Goal: Task Accomplishment & Management: Use online tool/utility

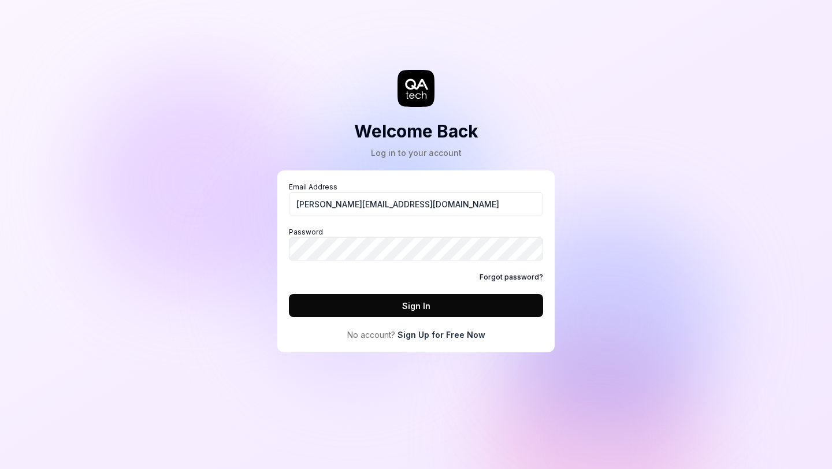
click at [414, 305] on button "Sign In" at bounding box center [416, 305] width 254 height 23
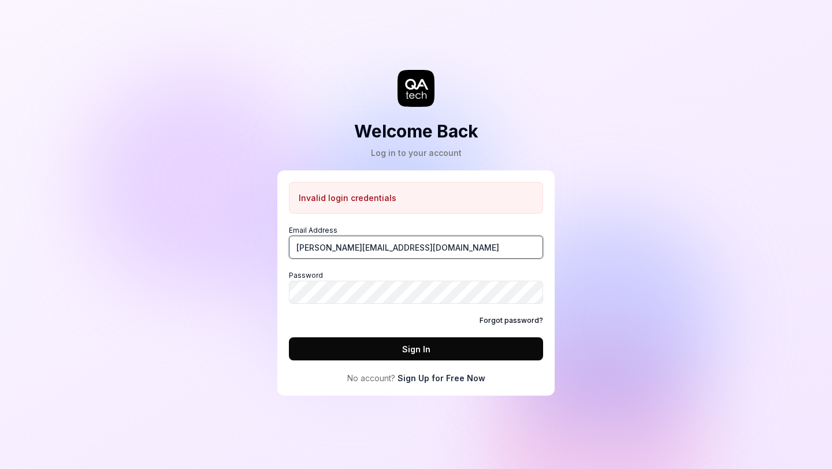
drag, startPoint x: 407, startPoint y: 248, endPoint x: 233, endPoint y: 232, distance: 174.1
click at [233, 232] on div "Welcome Back Log in to your account Invalid login credentials Email Address sam…" at bounding box center [416, 234] width 832 height 469
type input "[PERSON_NAME][EMAIL_ADDRESS][DOMAIN_NAME]"
click at [365, 342] on button "Sign In" at bounding box center [416, 349] width 254 height 23
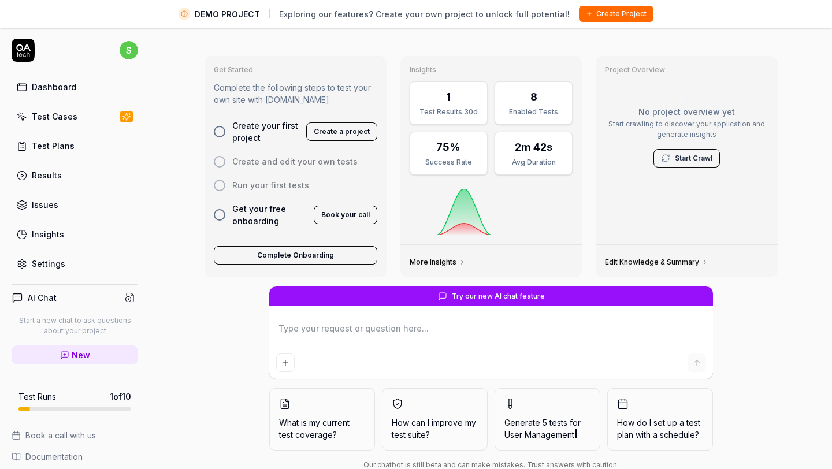
scroll to position [32, 0]
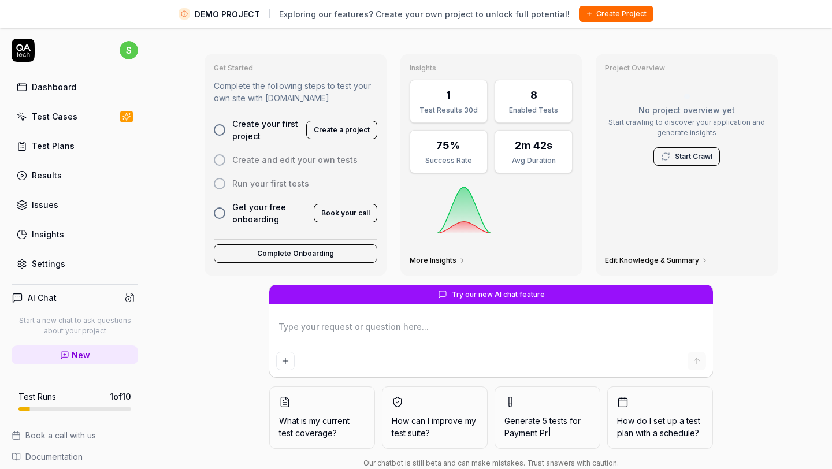
type textarea "*"
click at [287, 359] on icon "Add attachment" at bounding box center [285, 361] width 9 height 9
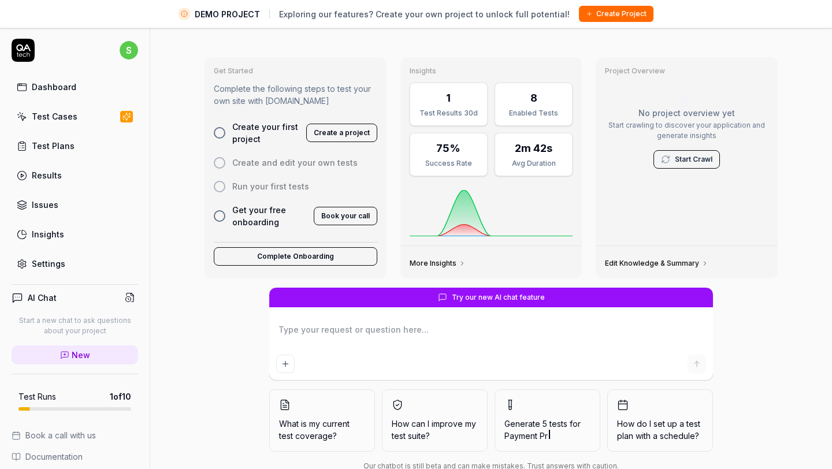
scroll to position [0, 0]
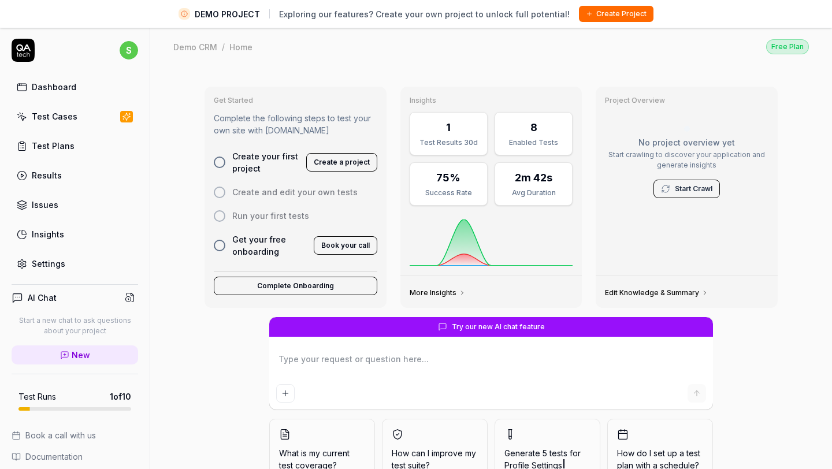
type textarea "*"
click at [46, 86] on div "Dashboard" at bounding box center [54, 87] width 45 height 12
type textarea "*"
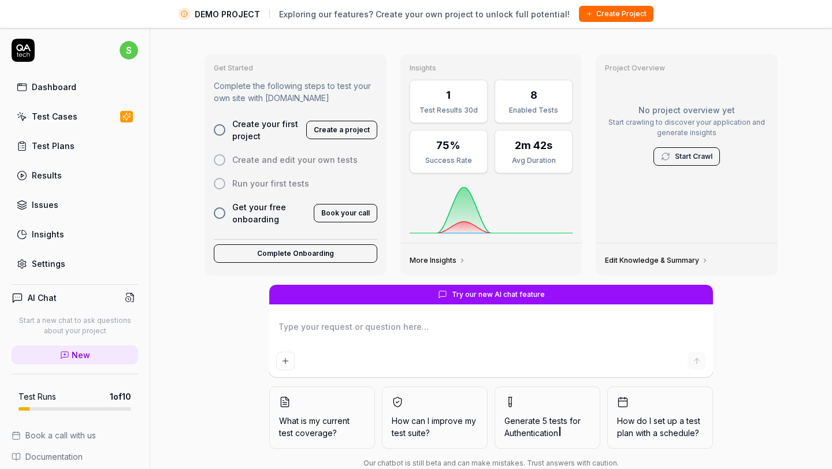
click at [362, 327] on textarea at bounding box center [491, 332] width 430 height 29
type textarea "h"
type textarea "*"
type textarea "hi"
type textarea "*"
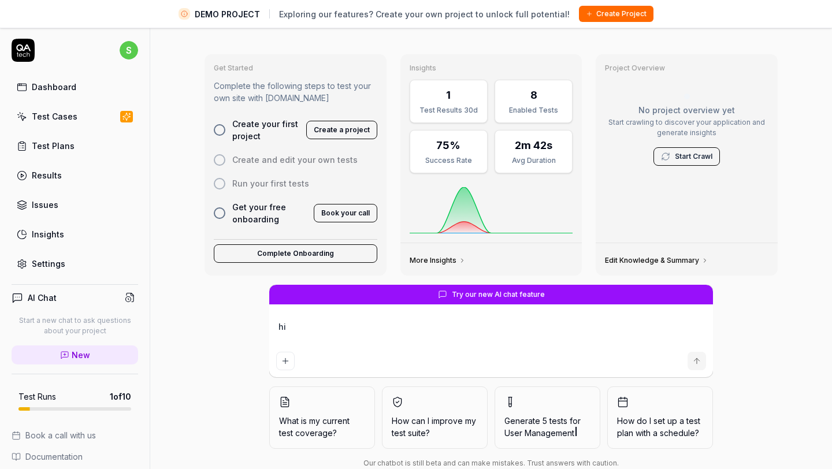
type textarea "hi"
click at [697, 359] on icon "submit" at bounding box center [697, 360] width 0 height 5
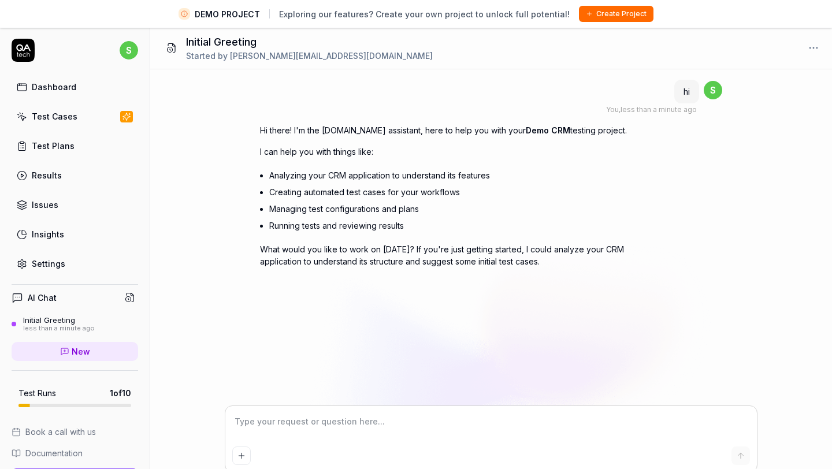
type textarea "*"
type textarea "a"
type textarea "*"
type textarea "ar"
type textarea "*"
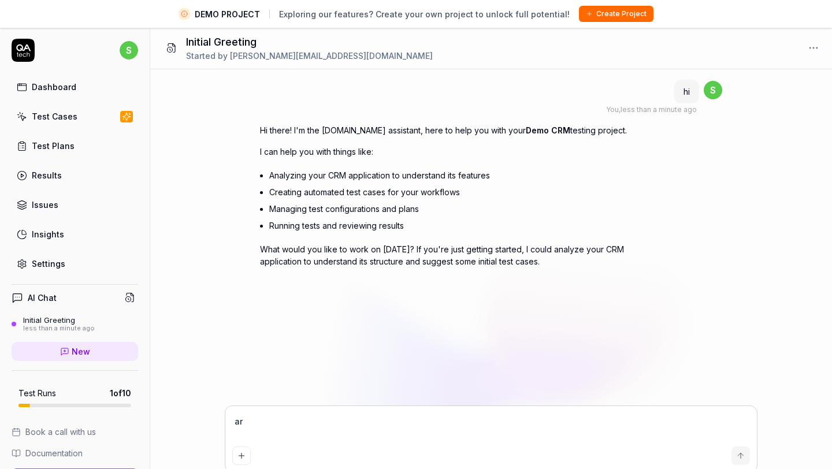
type textarea "are"
type textarea "*"
type textarea "are"
type textarea "*"
type textarea "are y"
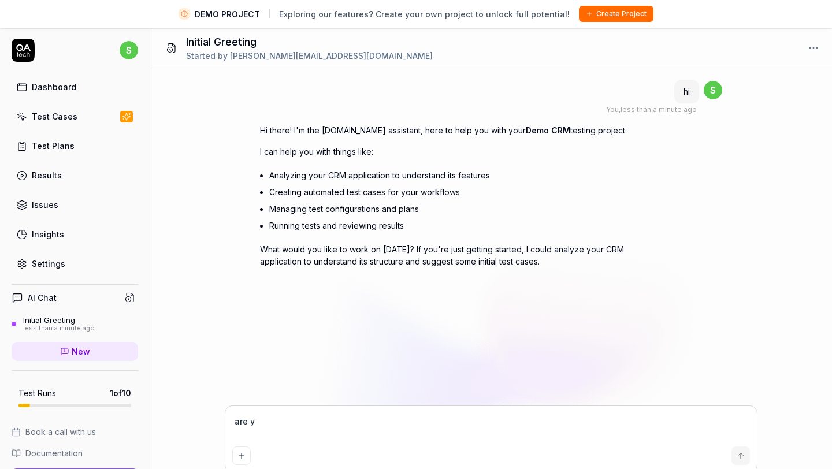
type textarea "*"
type textarea "are yo"
type textarea "*"
type textarea "are you"
type textarea "*"
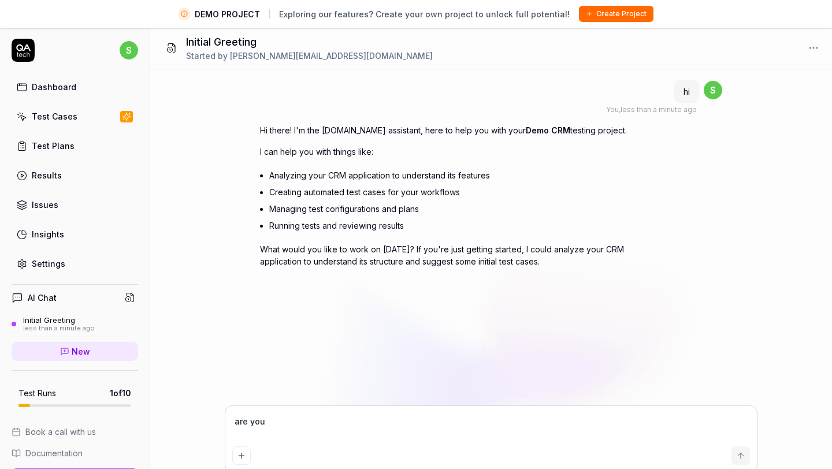
type textarea "are you"
type textarea "*"
type textarea "are you w"
type textarea "*"
type textarea "are you wo"
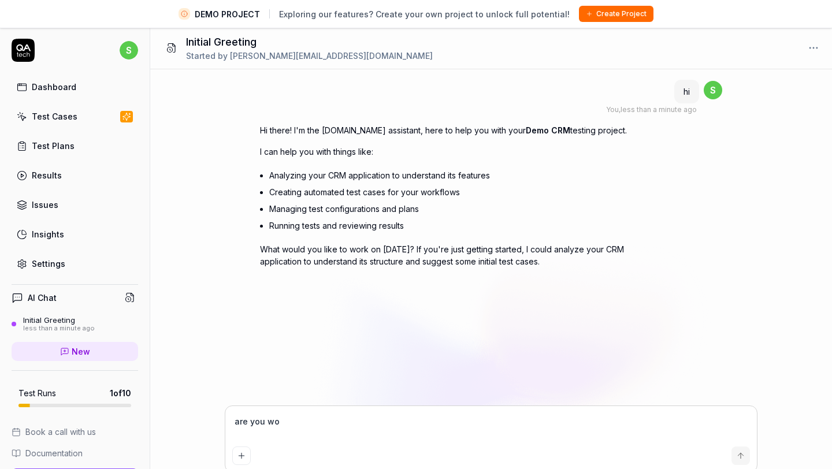
type textarea "*"
type textarea "are you wor"
type textarea "*"
type textarea "are you work"
type textarea "*"
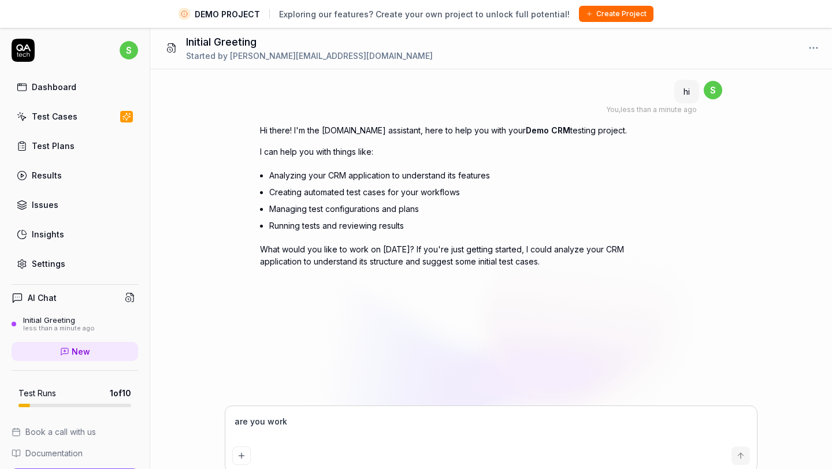
type textarea "are you worki"
type textarea "*"
type textarea "are you workin"
type textarea "*"
type textarea "are you working"
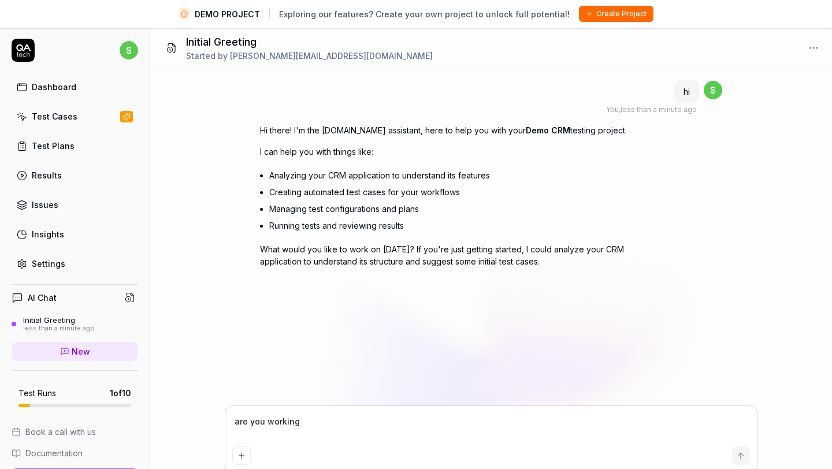
type textarea "*"
type textarea "are you working"
type textarea "*"
type textarea "are you working o"
type textarea "*"
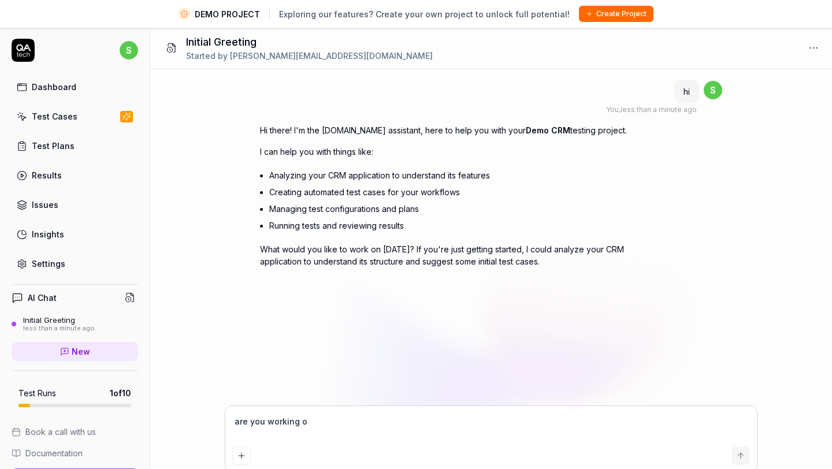
type textarea "are you working on"
type textarea "*"
type textarea "are you working on"
type textarea "*"
type textarea "are you working on c"
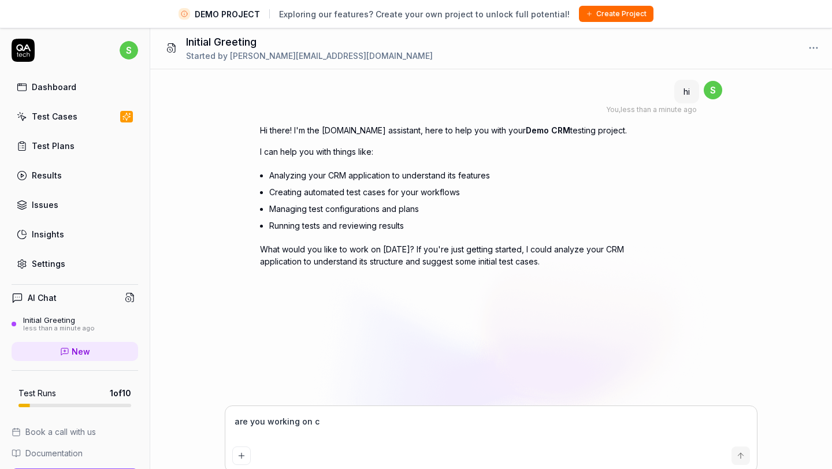
type textarea "*"
type textarea "are you working on cr"
type textarea "*"
type textarea "are you working on crm"
type textarea "*"
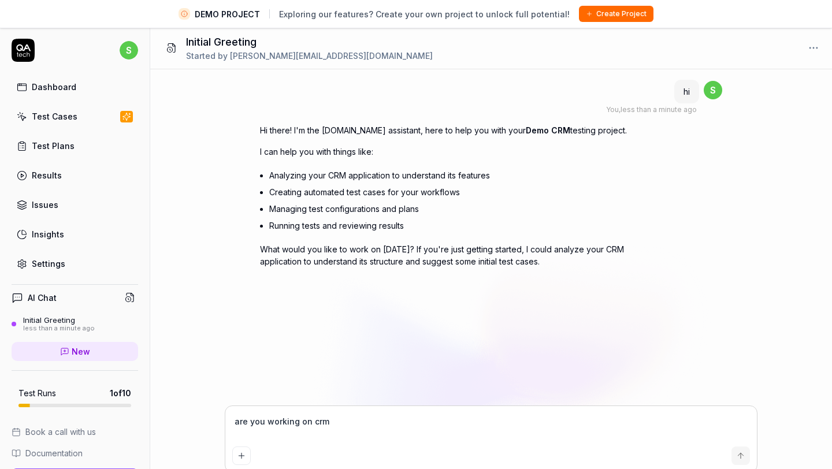
type textarea "are you working on crm"
type textarea "*"
type textarea "are you working on crm o"
type textarea "*"
type textarea "are you working on crm on"
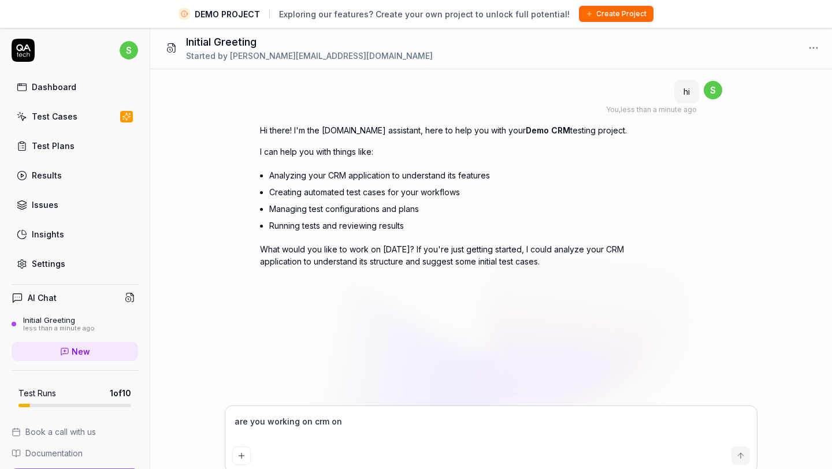
type textarea "*"
type textarea "are you working on crm onl"
type textarea "*"
type textarea "are you working on crm only"
type textarea "*"
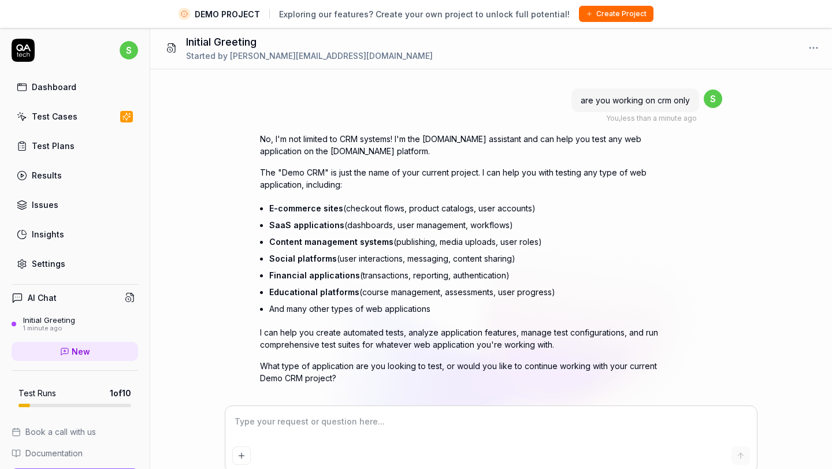
scroll to position [216, 0]
type textarea "*"
type textarea "s"
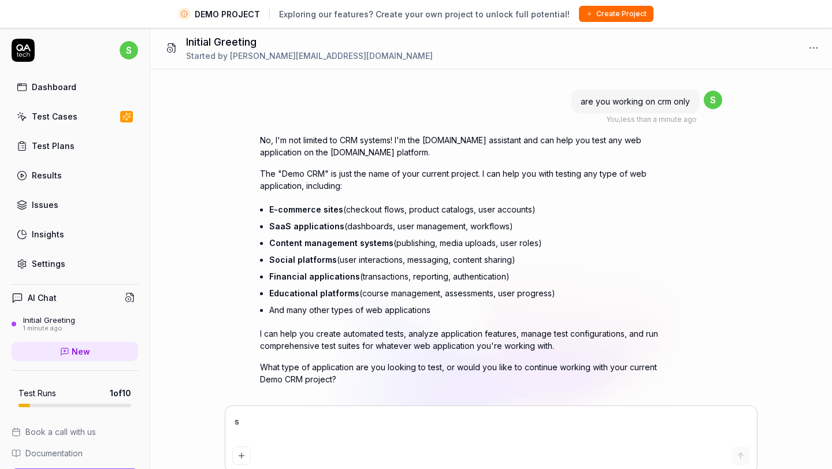
type textarea "*"
type textarea "so"
type textarea "*"
type textarea "so"
type textarea "*"
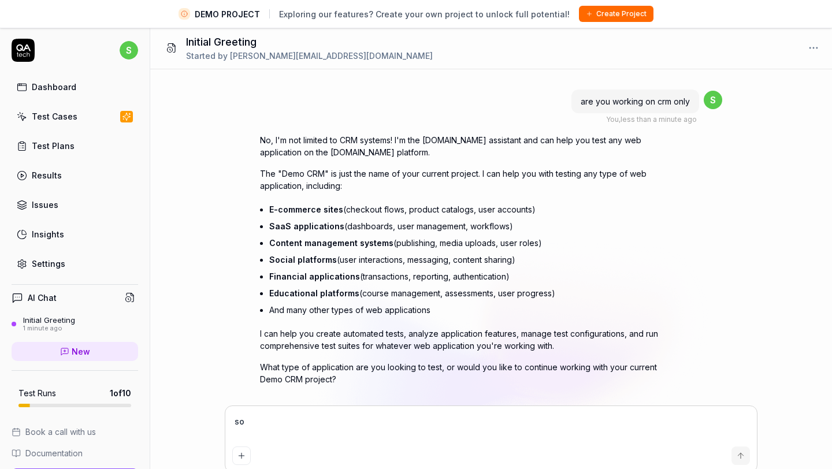
type textarea "so h"
type textarea "*"
type textarea "so ho"
type textarea "*"
type textarea "so how"
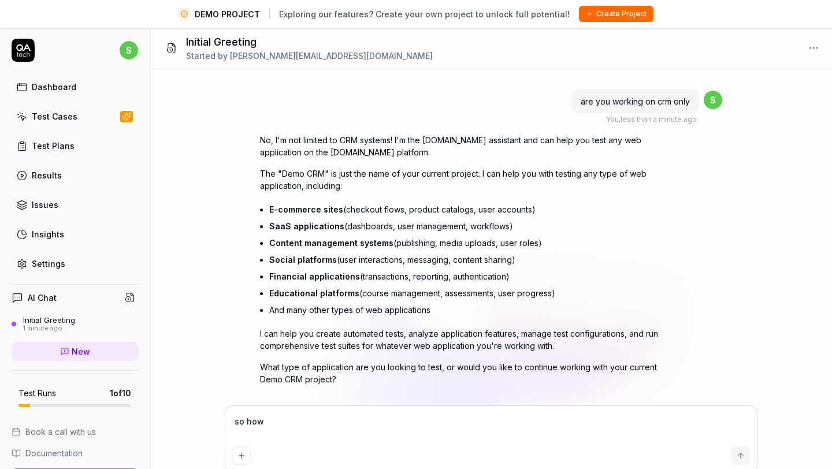
type textarea "*"
type textarea "so how"
type textarea "*"
type textarea "so how d"
type textarea "*"
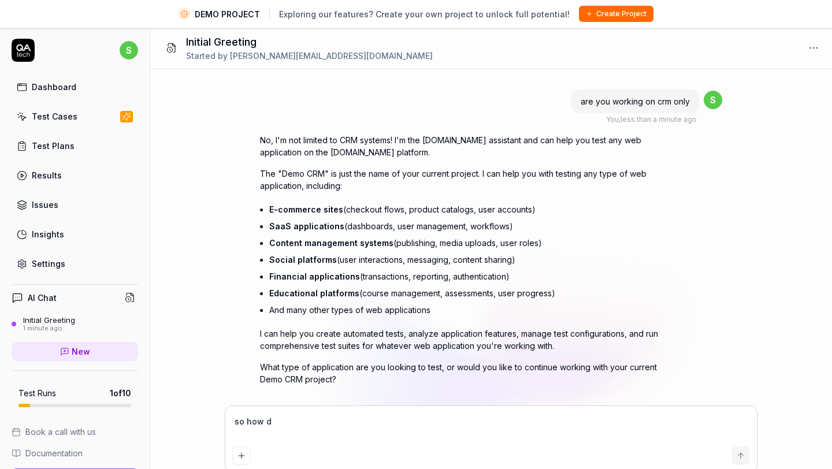
type textarea "so how do"
type textarea "*"
type textarea "so how do"
type textarea "*"
type textarea "so how do y"
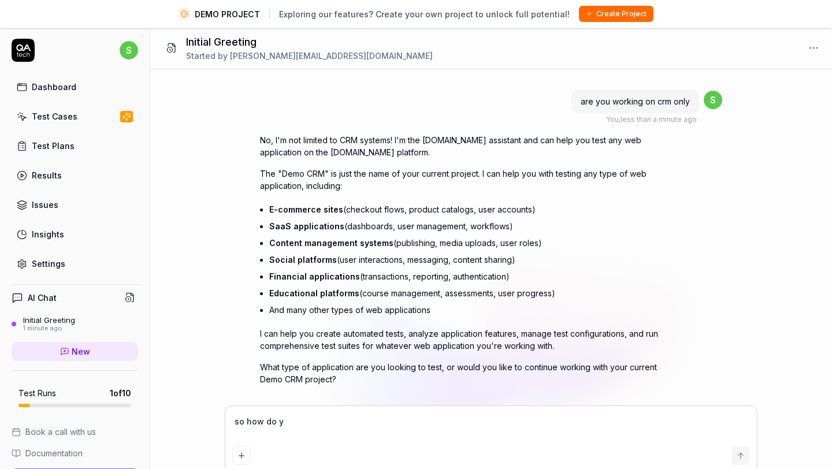
type textarea "*"
type textarea "so how do yo"
type textarea "*"
type textarea "so how do you"
type textarea "*"
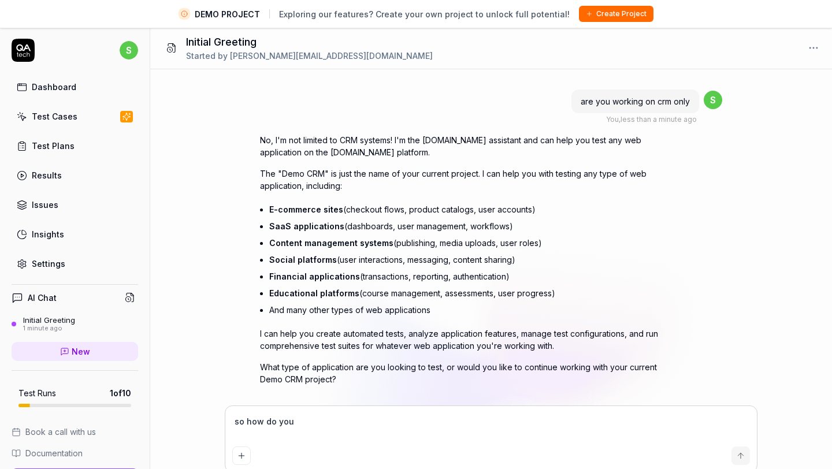
type textarea "so how do you"
type textarea "*"
type textarea "so how do you w"
type textarea "*"
type textarea "so how do you wo"
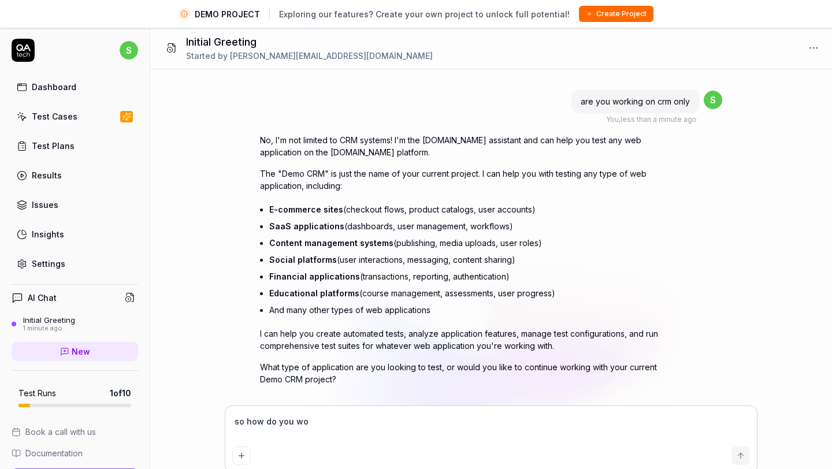
type textarea "*"
type textarea "so how do you wor"
type textarea "*"
type textarea "so how do you work"
type textarea "*"
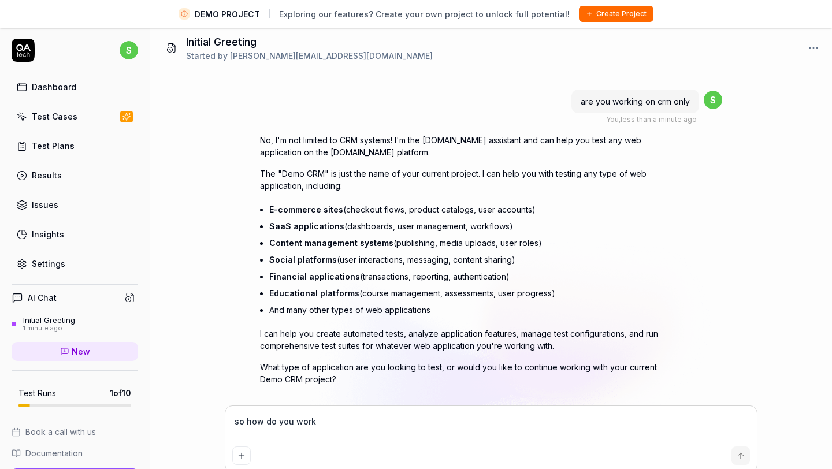
type textarea "so how do you work"
type textarea "*"
type textarea "so how do you work ,"
type textarea "*"
type textarea "so how do you work ,"
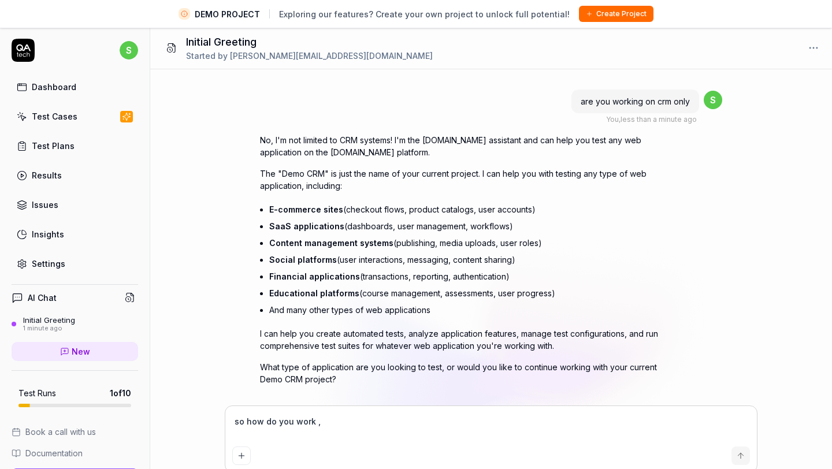
type textarea "*"
type textarea "so how do you work , w"
type textarea "*"
type textarea "so how do you work , wh"
type textarea "*"
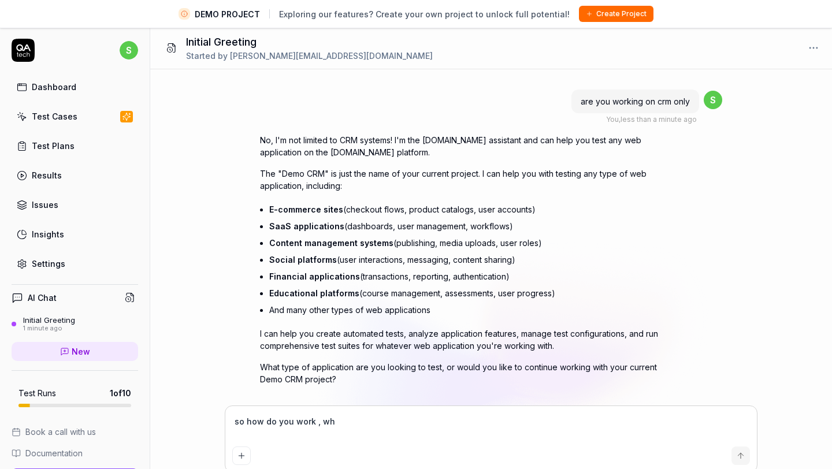
type textarea "so how do you work , wha"
type textarea "*"
type textarea "so how do you work , what"
type textarea "*"
type textarea "so how do you work , what"
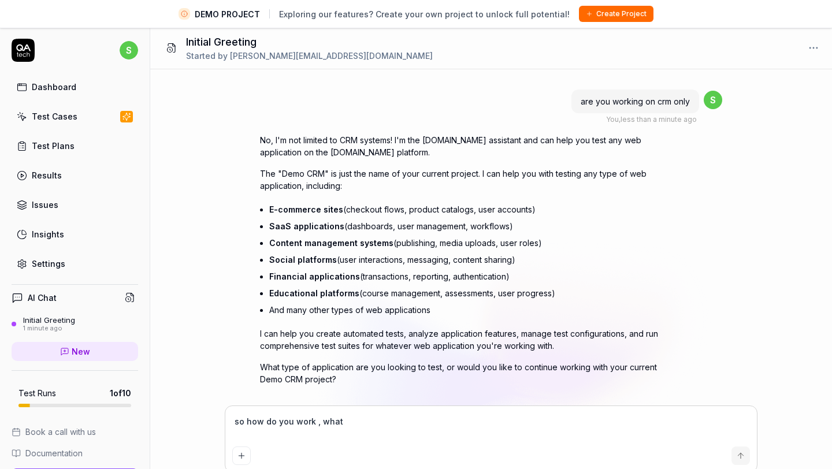
type textarea "*"
type textarea "so how do you work , what do"
type textarea "*"
type textarea "so how do you work , what do"
type textarea "*"
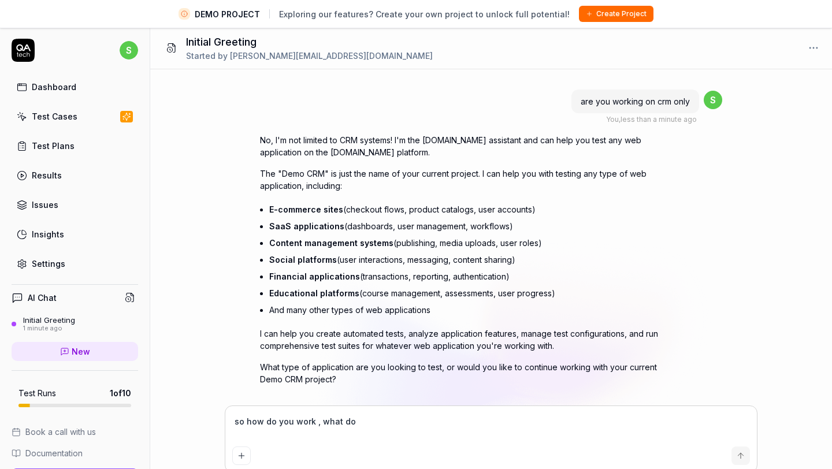
type textarea "so how do you work , what do y"
type textarea "*"
type textarea "so how do you work , what do yo"
type textarea "*"
type textarea "so how do you work , what do you"
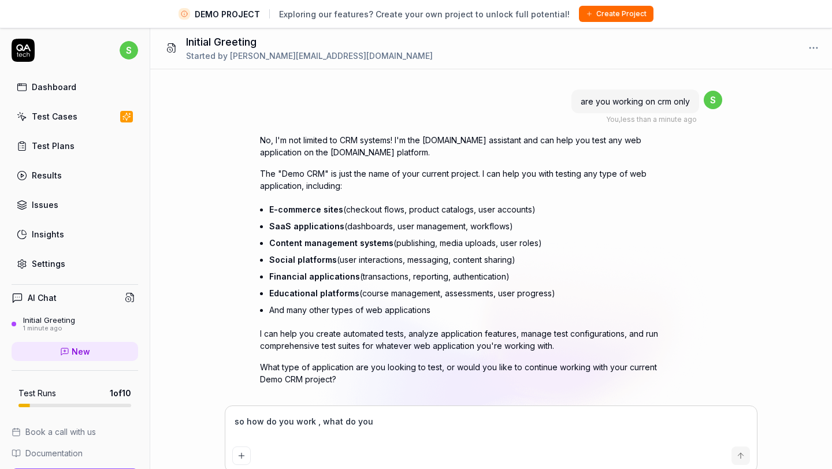
type textarea "*"
type textarea "so how do you work , what do you"
type textarea "*"
type textarea "so how do you work , what do you n"
type textarea "*"
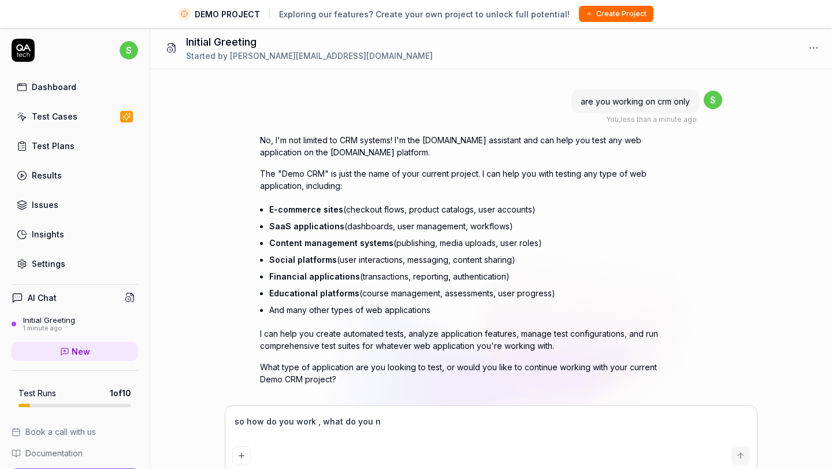
type textarea "so how do you work , what do you ne"
type textarea "*"
type textarea "so how do you work , what do you nee"
type textarea "*"
type textarea "so how do you work , what do you need"
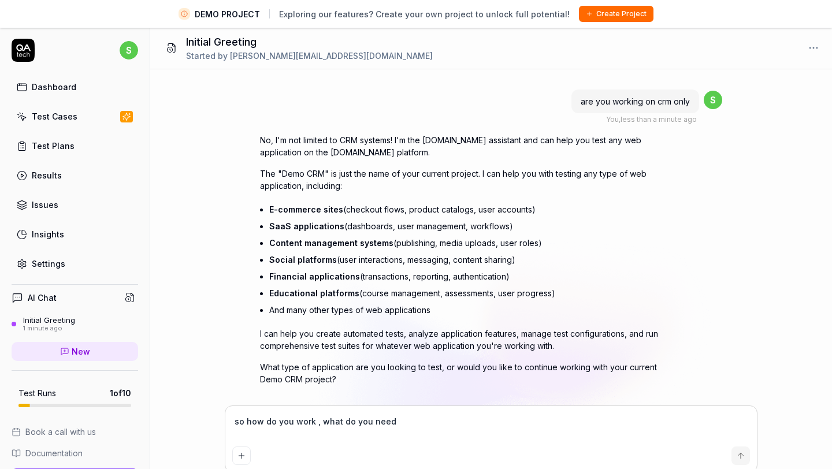
type textarea "*"
type textarea "so how do you work , what do you need"
type textarea "*"
type textarea "so how do you work , what do you need f"
type textarea "*"
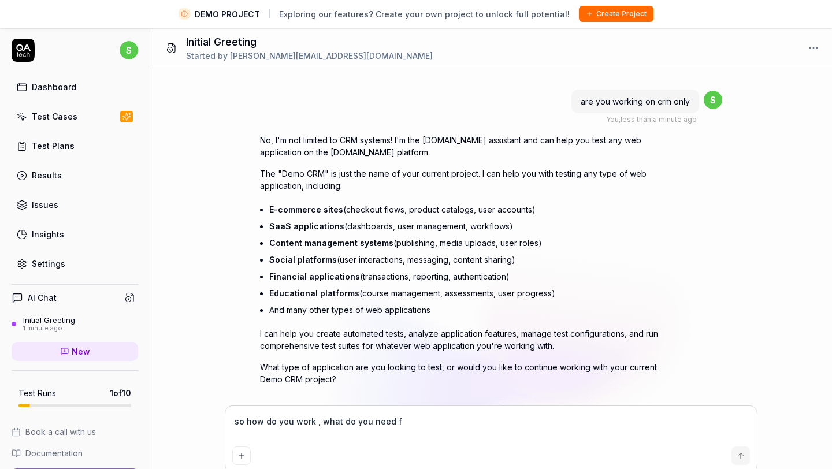
type textarea "so how do you work , what do you need fr"
type textarea "*"
type textarea "so how do you work , what do you need fro"
type textarea "*"
type textarea "so how do you work , what do you need from"
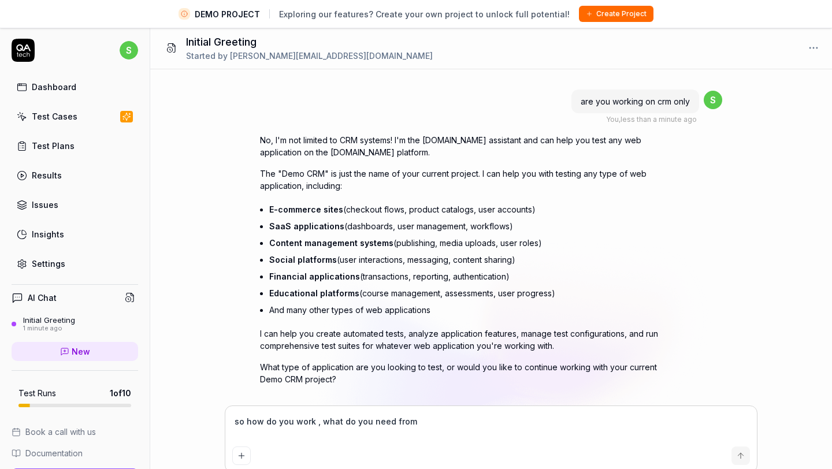
type textarea "*"
type textarea "so how do you work , what do you need from"
type textarea "*"
type textarea "so how do you work , what do you need from m"
type textarea "*"
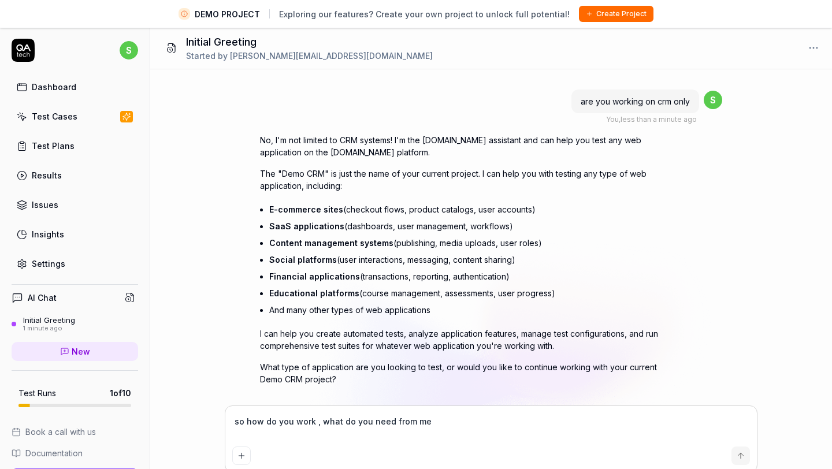
type textarea "so how do you work , what do you need from me"
type textarea "*"
type textarea "so how do you work , what do you need from me /"
type textarea "*"
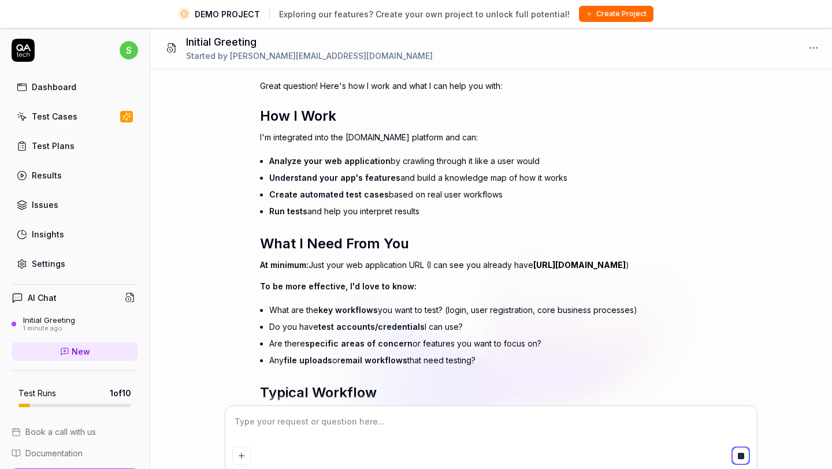
scroll to position [600, 0]
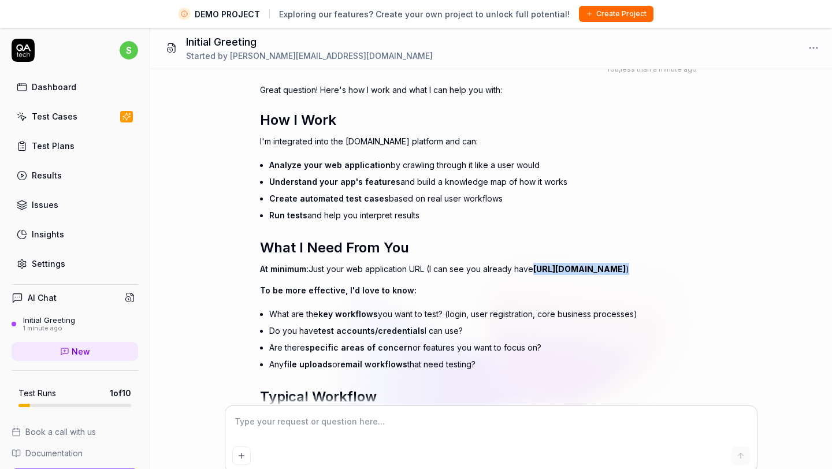
drag, startPoint x: 389, startPoint y: 280, endPoint x: 254, endPoint y: 280, distance: 134.7
click at [254, 280] on div "hi You , 2 minutes ago s Hi there! I'm the QA.tech assistant, here to help you …" at bounding box center [491, 237] width 682 height 337
copy p "https://qacrmdemo.netlify.app/ )"
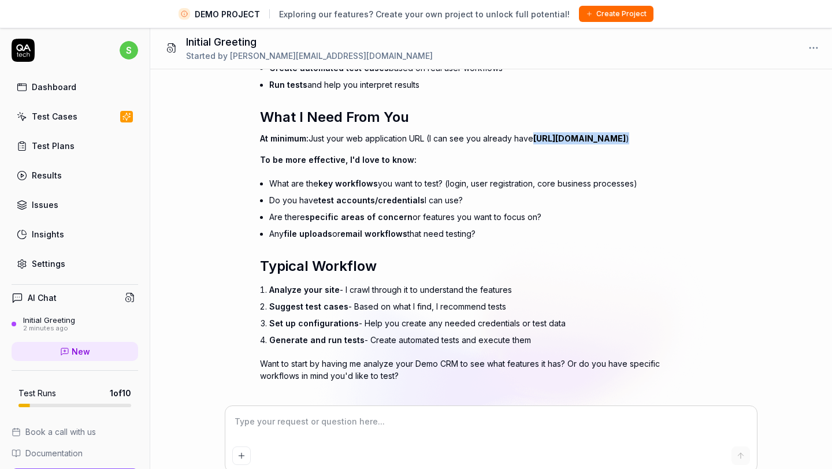
scroll to position [758, 0]
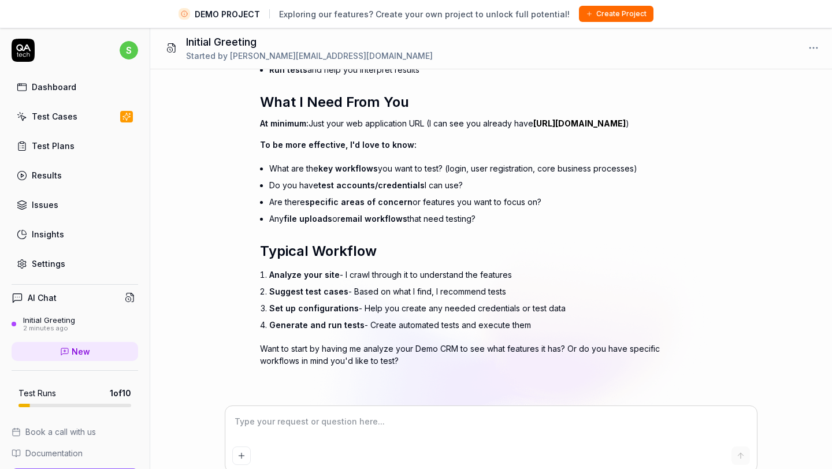
click at [305, 429] on textarea at bounding box center [491, 427] width 518 height 29
type textarea "*"
type textarea "s"
type textarea "*"
type textarea "st"
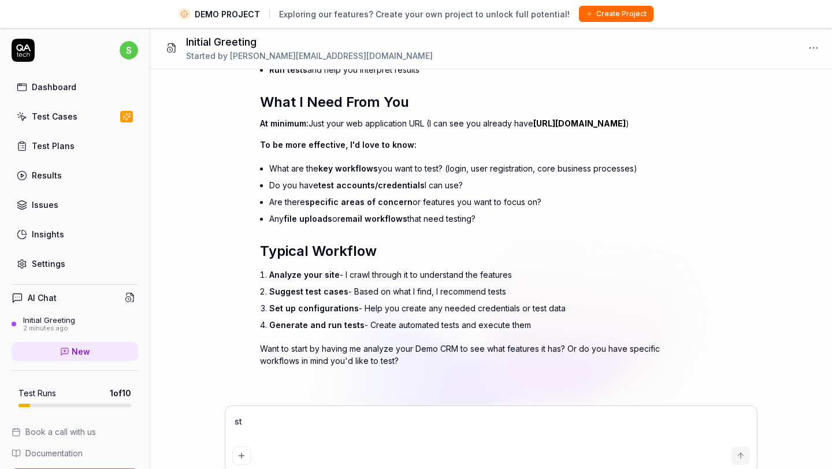
type textarea "*"
type textarea "star"
type textarea "*"
type textarea "start"
type textarea "*"
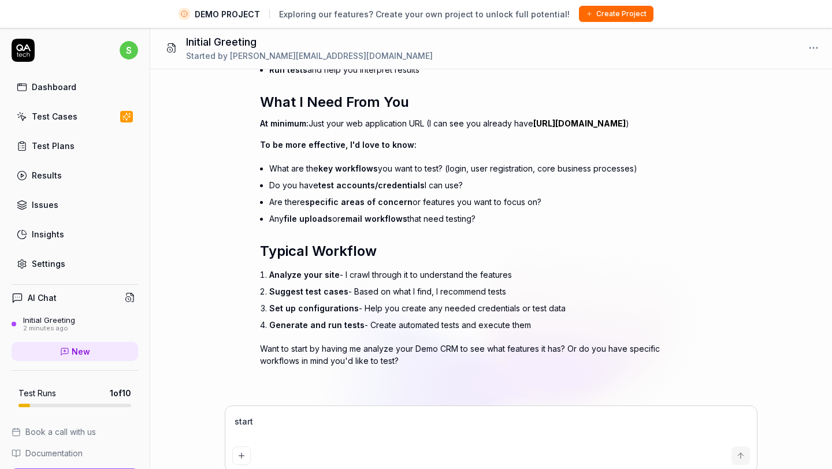
type textarea "start p"
type textarea "*"
type textarea "start ple"
type textarea "*"
type textarea "start plea"
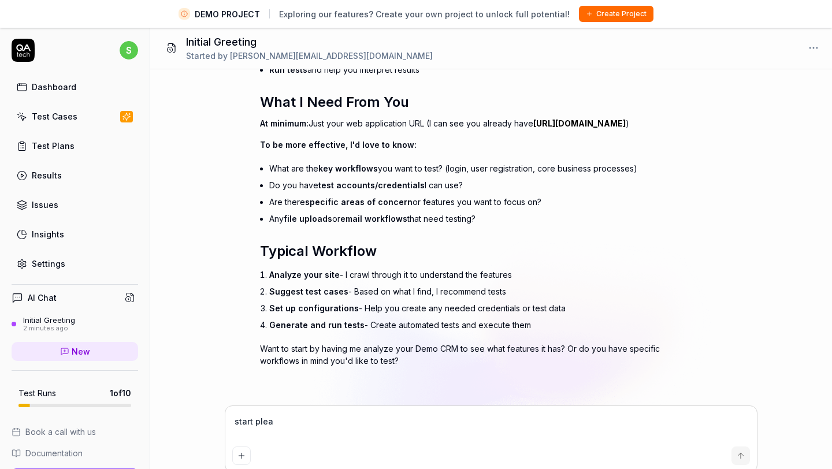
type textarea "*"
type textarea "start pleas"
type textarea "*"
type textarea "start please"
type textarea "*"
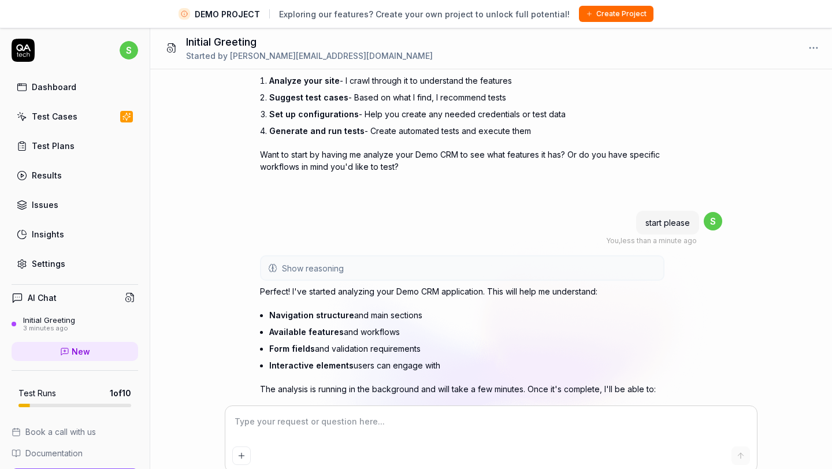
scroll to position [951, 0]
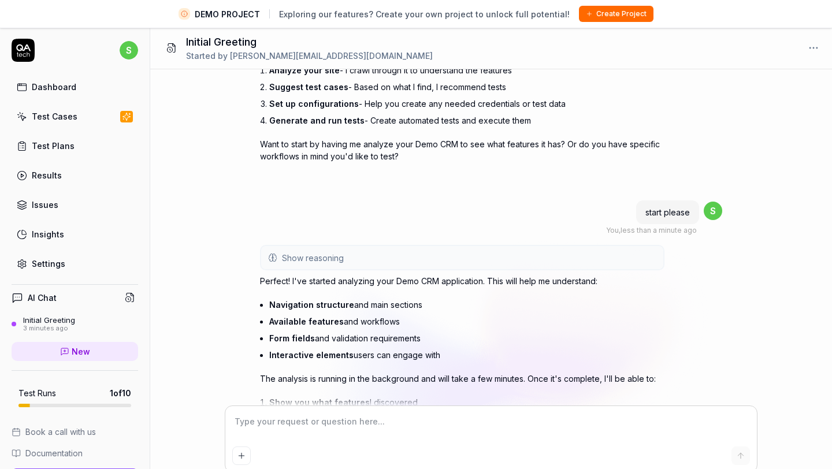
click at [444, 269] on button "Show reasoning" at bounding box center [462, 257] width 402 height 23
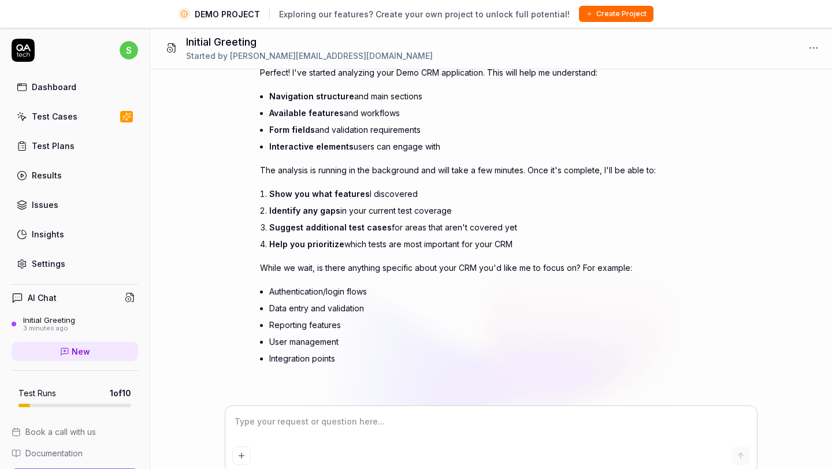
scroll to position [27, 0]
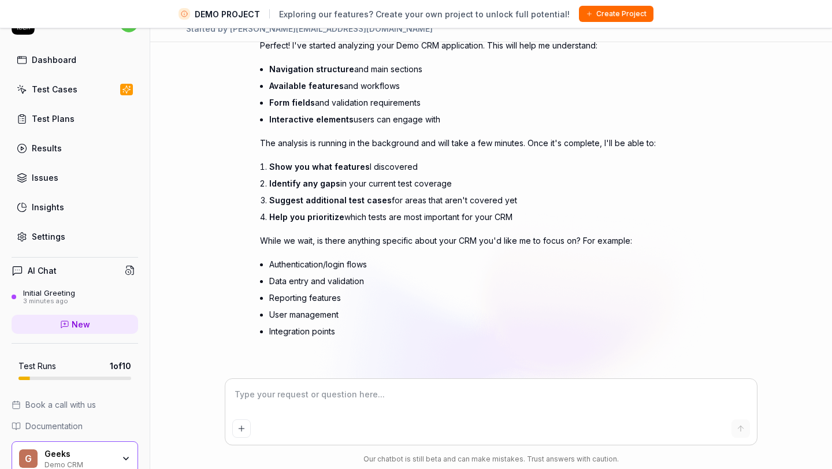
click at [320, 397] on textarea at bounding box center [491, 400] width 518 height 29
type textarea "*"
type textarea "n"
type textarea "*"
type textarea "no"
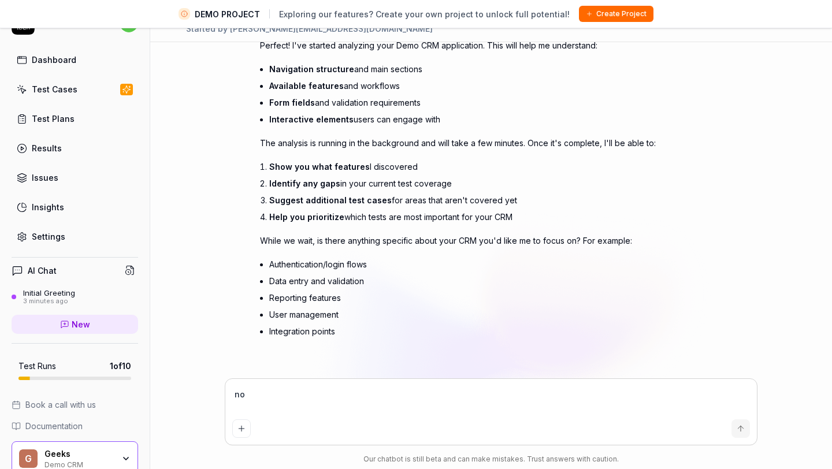
type textarea "*"
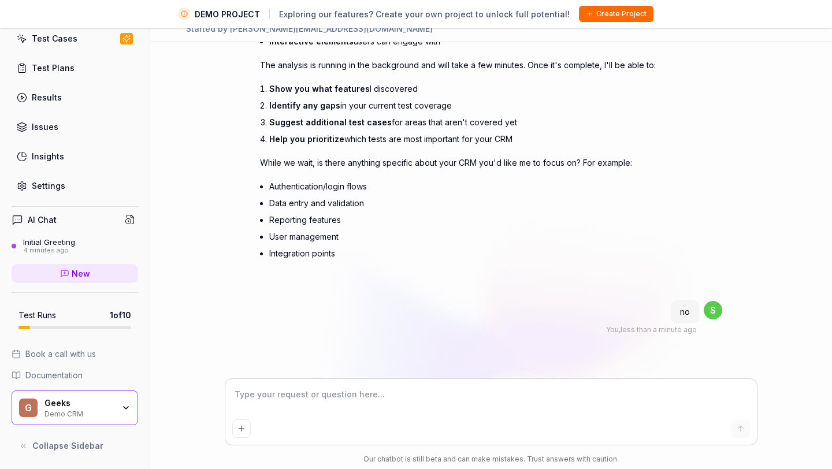
scroll to position [0, 0]
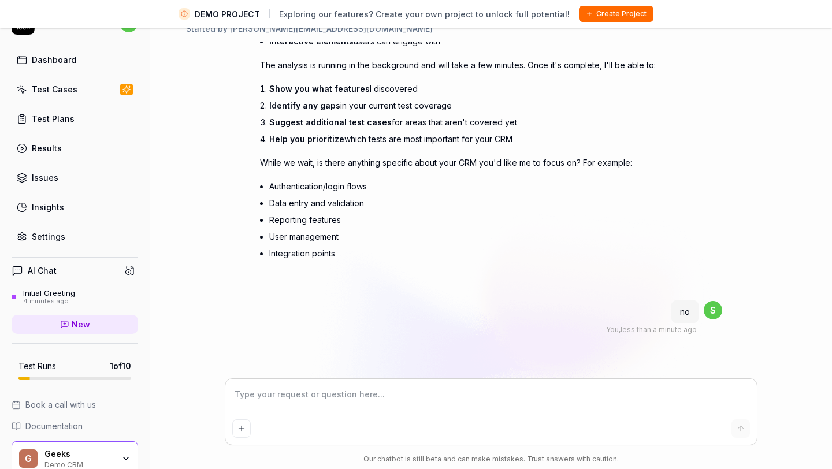
click at [361, 385] on div at bounding box center [491, 412] width 532 height 66
click at [354, 398] on textarea at bounding box center [491, 400] width 518 height 29
type textarea "*"
type textarea "w"
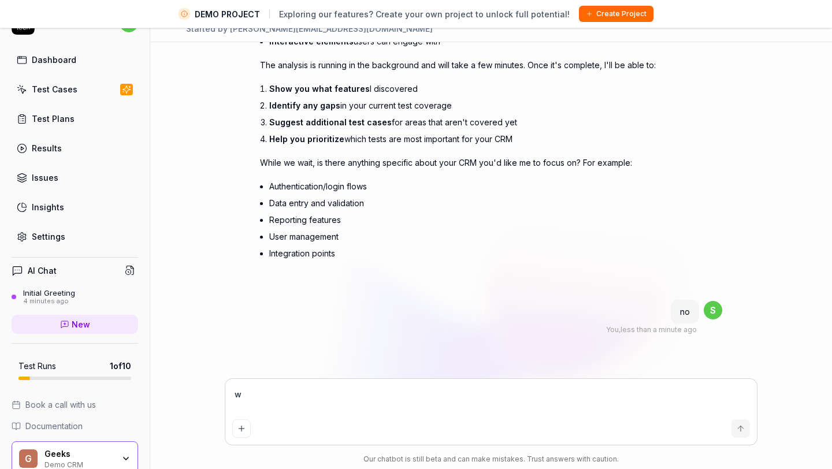
type textarea "*"
type textarea "wh"
type textarea "*"
type textarea "whe"
type textarea "*"
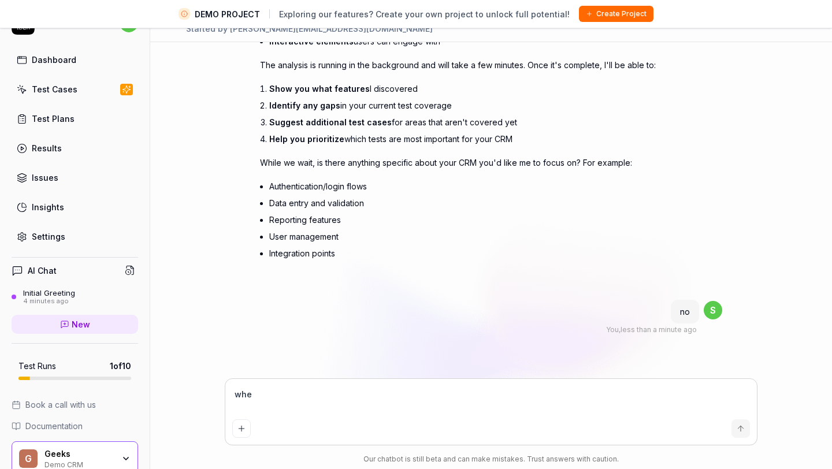
type textarea "wher"
type textarea "*"
type textarea "where"
type textarea "*"
type textarea "where"
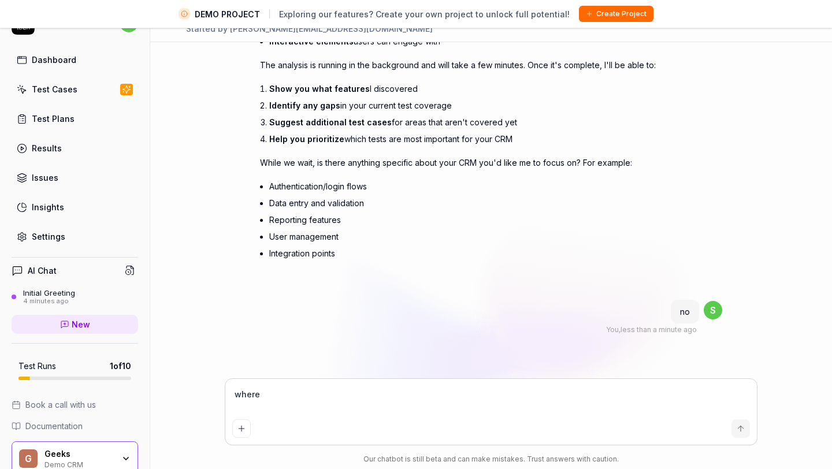
type textarea "*"
type textarea "where a"
type textarea "*"
type textarea "where ar"
type textarea "*"
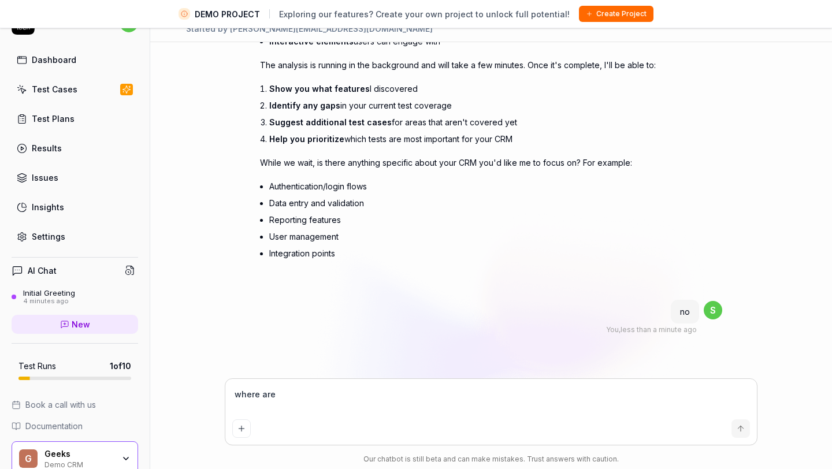
type textarea "where are"
type textarea "*"
type textarea "where are t"
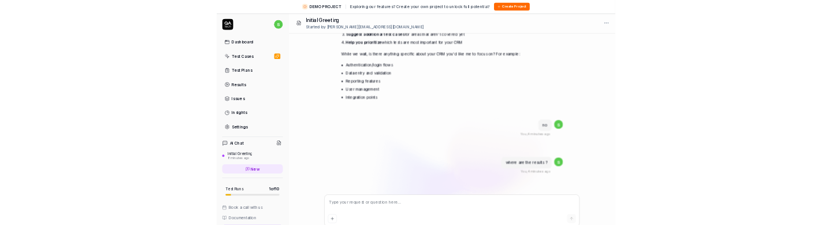
scroll to position [27, 0]
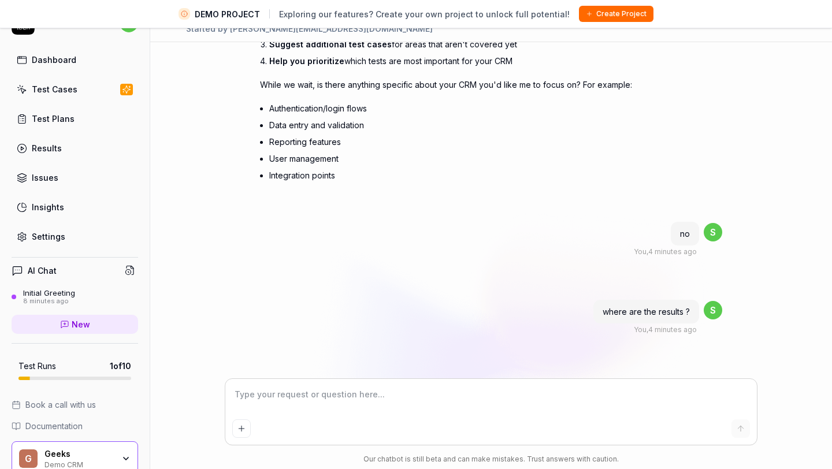
click at [373, 402] on textarea at bounding box center [491, 400] width 518 height 29
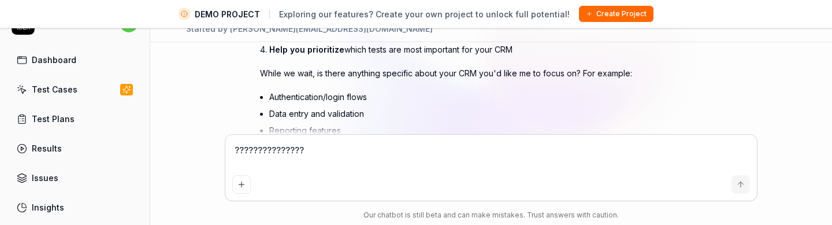
click at [557, 159] on textarea "???????????????" at bounding box center [491, 156] width 518 height 29
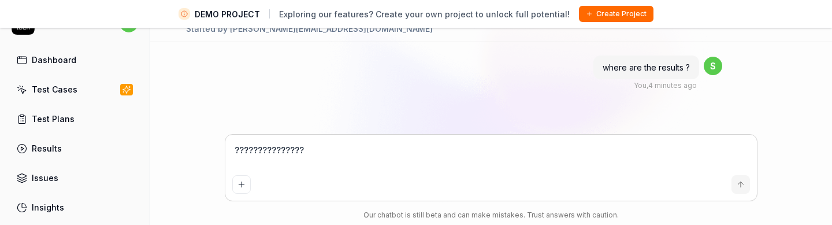
click at [739, 185] on icon "submit" at bounding box center [740, 184] width 9 height 9
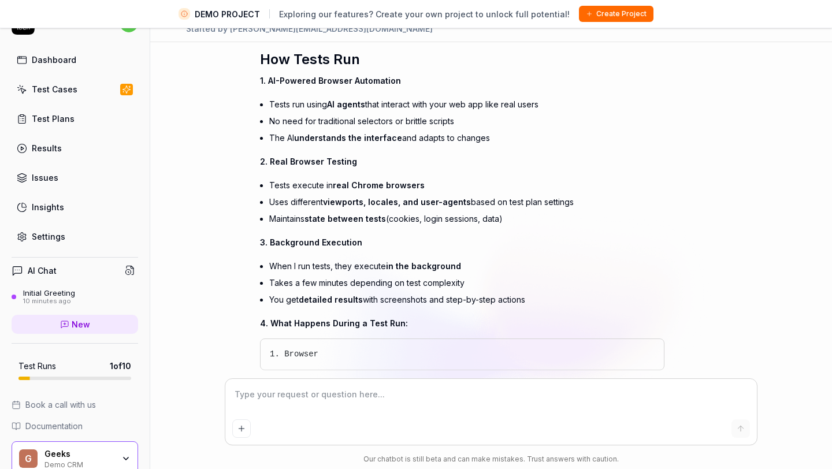
scroll to position [3097, 0]
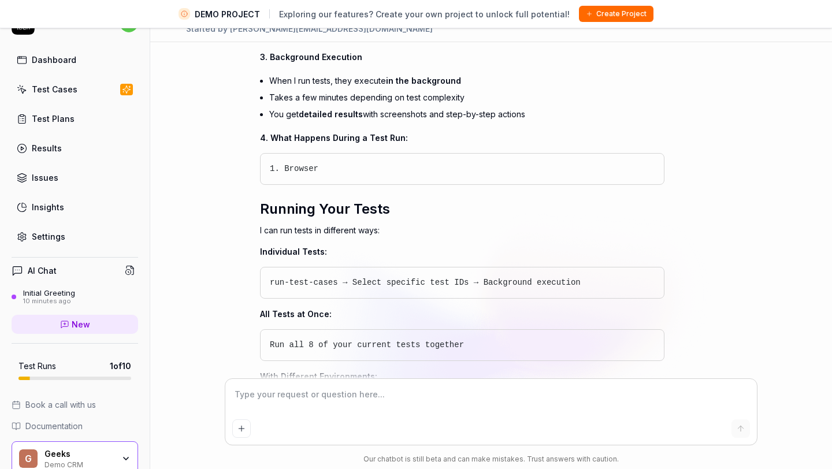
click at [651, 287] on icon "button" at bounding box center [649, 283] width 8 height 8
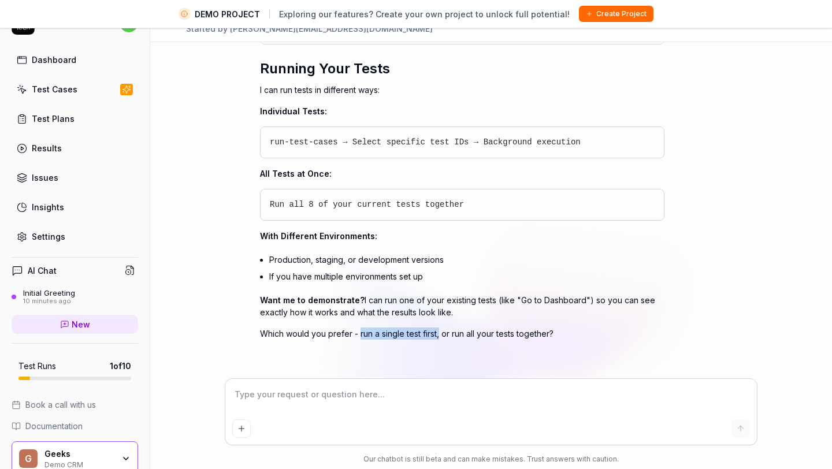
drag, startPoint x: 439, startPoint y: 333, endPoint x: 359, endPoint y: 332, distance: 79.2
click at [359, 332] on p "Which would you prefer - run a single test first, or run all your tests togethe…" at bounding box center [462, 334] width 405 height 12
copy p "run a single test first,"
click at [314, 402] on textarea at bounding box center [491, 400] width 518 height 29
paste textarea "run a single test first,"
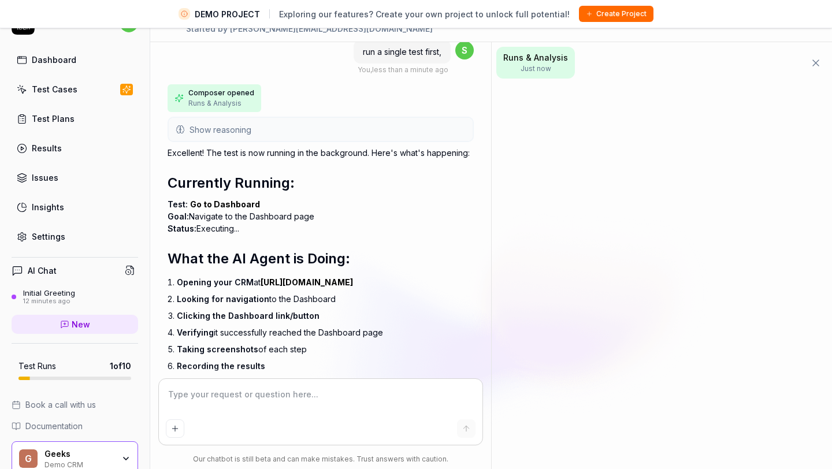
scroll to position [3980, 0]
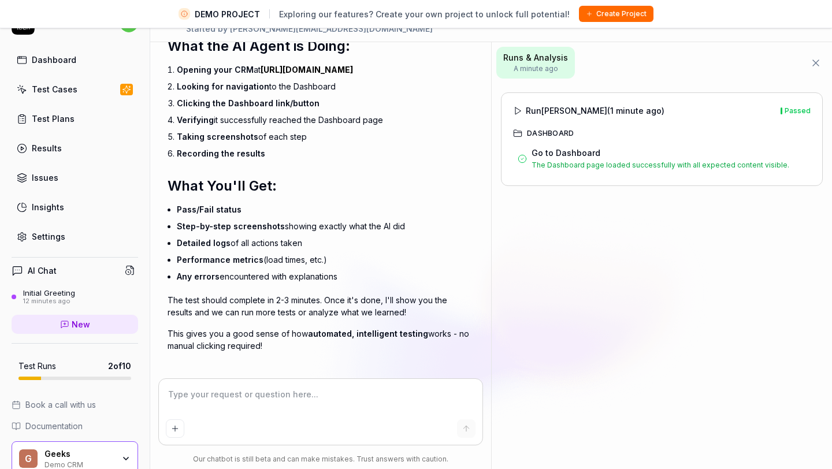
click at [555, 111] on span "Run MOUL ( 1 minute ago )" at bounding box center [595, 111] width 139 height 12
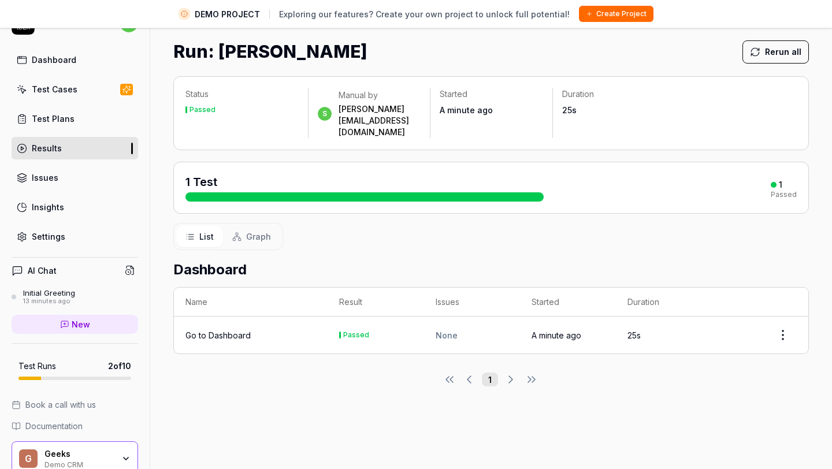
click at [220, 329] on div "Go to Dashboard" at bounding box center [218, 335] width 65 height 12
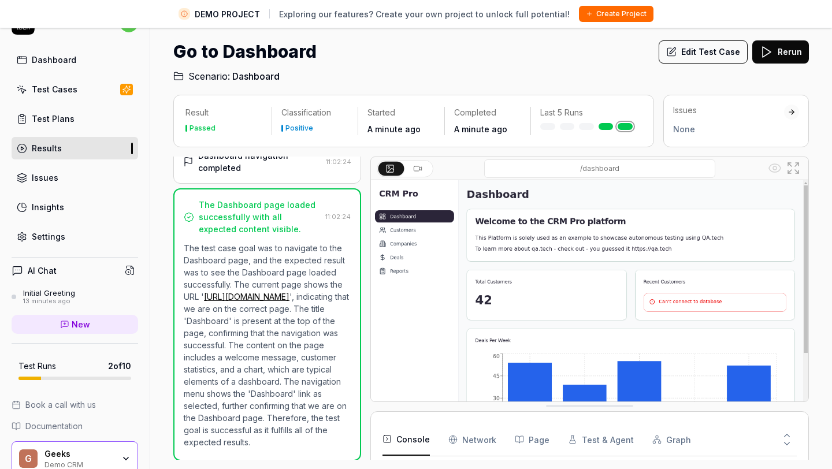
scroll to position [51, 0]
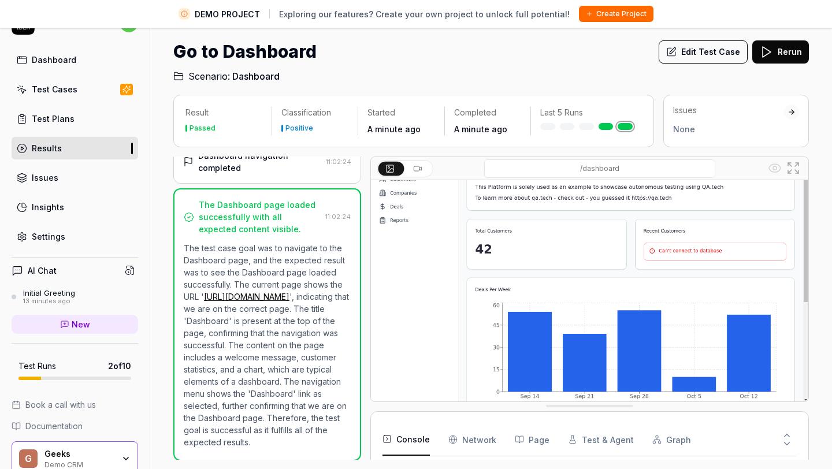
click at [467, 439] on Requests "Network" at bounding box center [472, 440] width 48 height 32
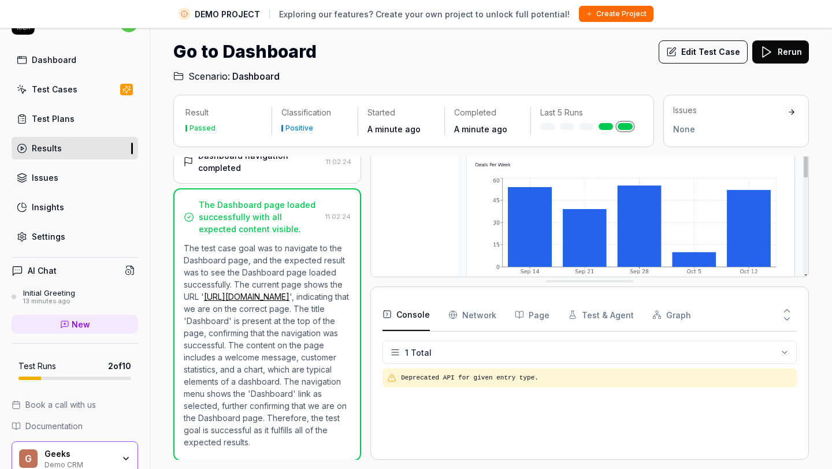
click at [405, 313] on button "Console" at bounding box center [406, 315] width 47 height 32
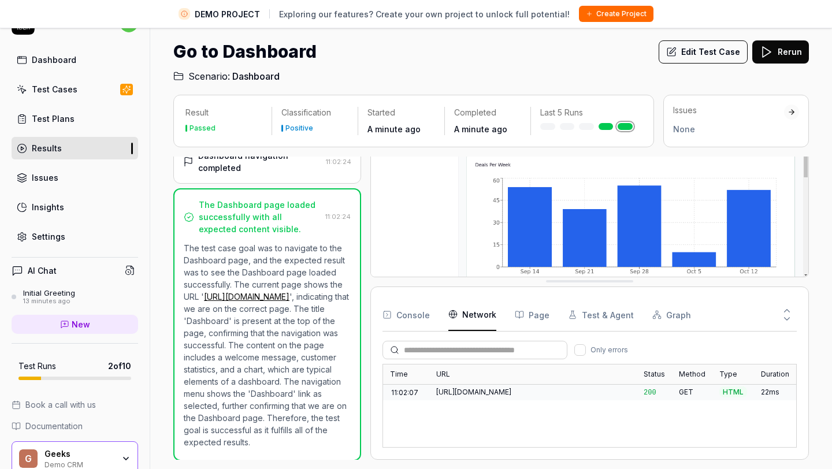
click at [462, 309] on Requests "Network" at bounding box center [472, 315] width 48 height 32
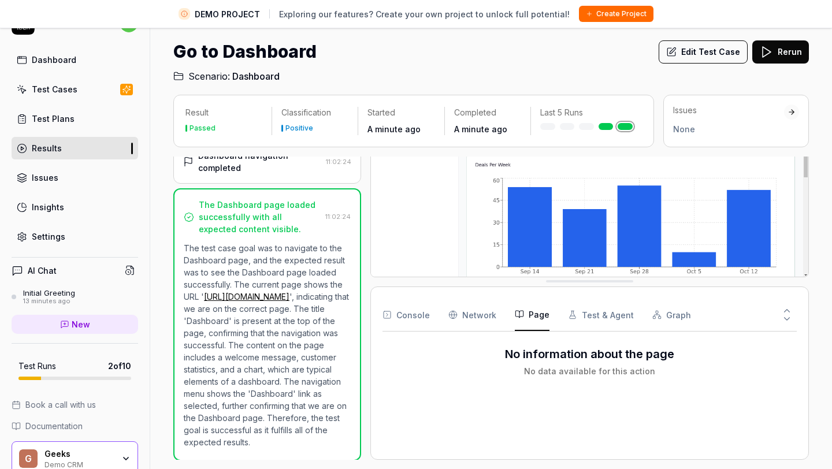
click at [524, 316] on button "Page" at bounding box center [532, 315] width 35 height 32
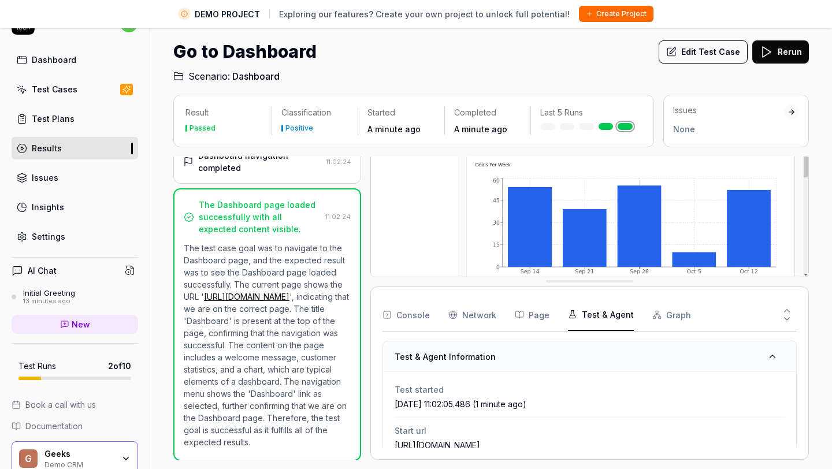
click at [570, 312] on icon "button" at bounding box center [572, 314] width 9 height 9
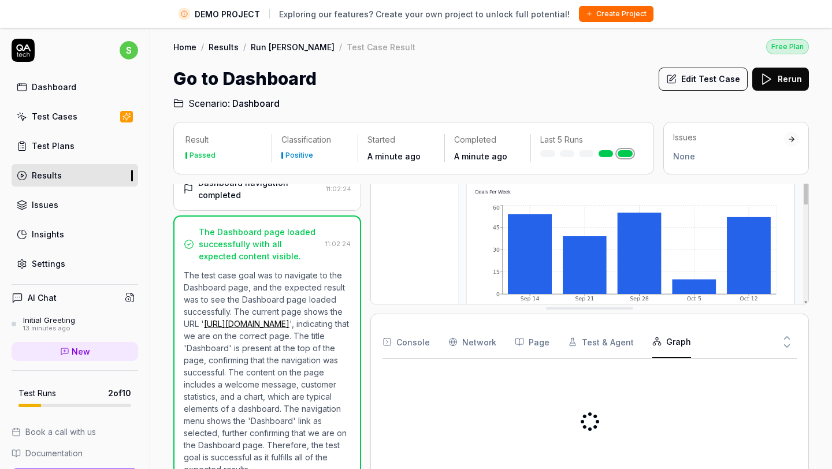
click at [661, 340] on button "Graph" at bounding box center [671, 342] width 39 height 32
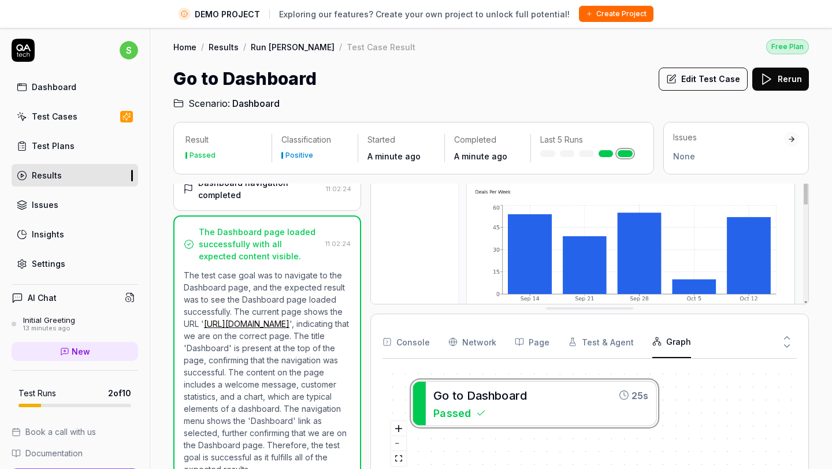
click at [62, 144] on div "Test Plans" at bounding box center [53, 146] width 43 height 12
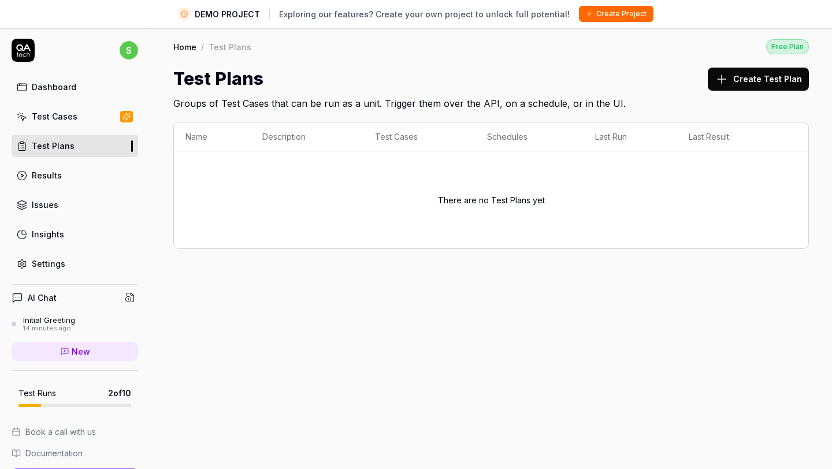
click at [777, 76] on button "Create Test Plan" at bounding box center [758, 79] width 101 height 23
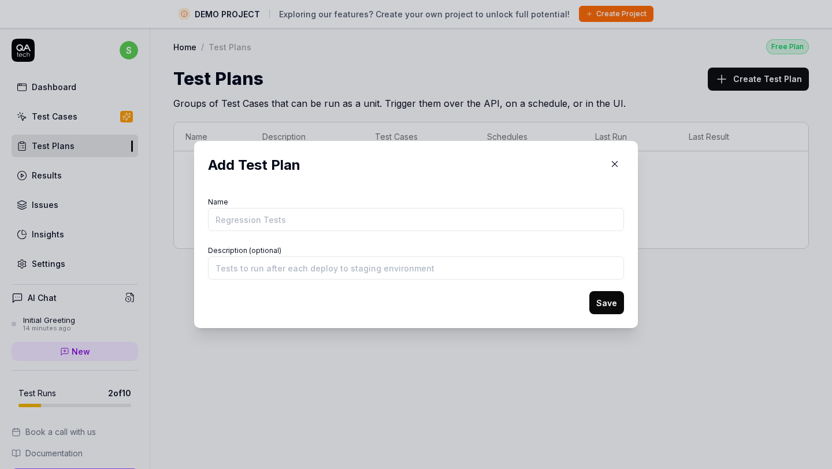
click at [409, 216] on input "Name" at bounding box center [416, 219] width 416 height 23
click at [612, 301] on button "Save" at bounding box center [606, 302] width 35 height 23
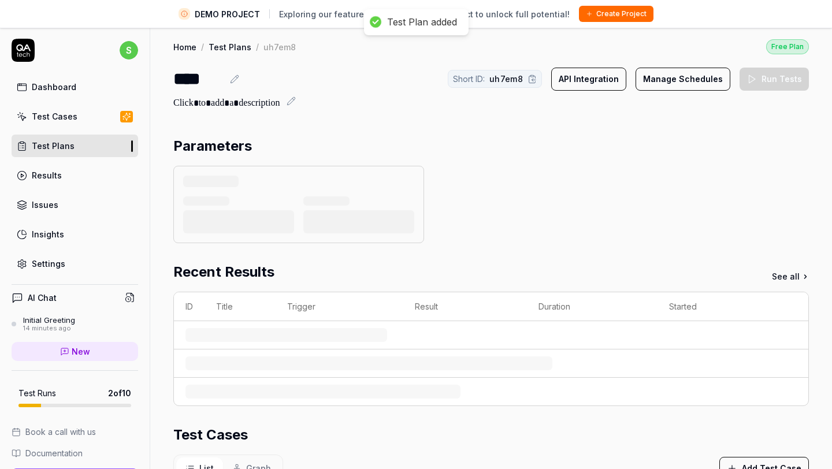
scroll to position [6, 0]
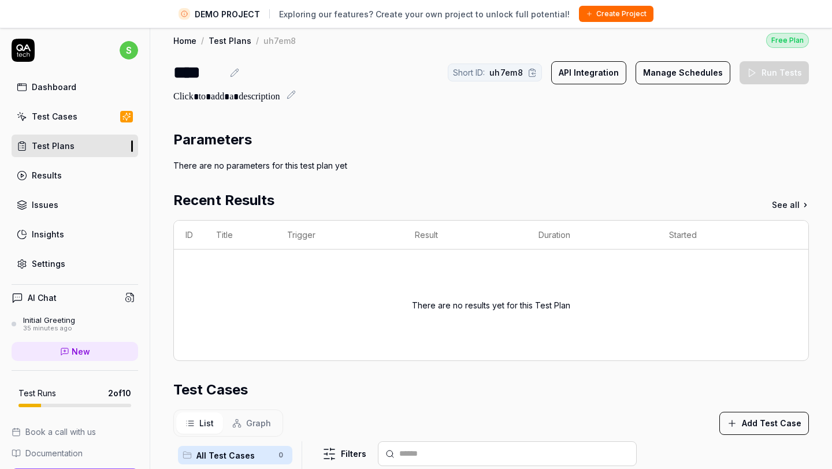
click at [38, 234] on div "Insights" at bounding box center [48, 234] width 32 height 12
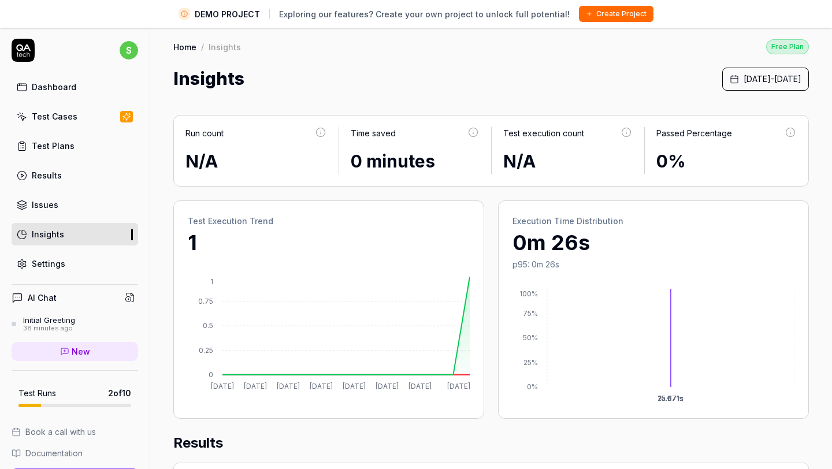
click at [43, 263] on div "Settings" at bounding box center [49, 264] width 34 height 12
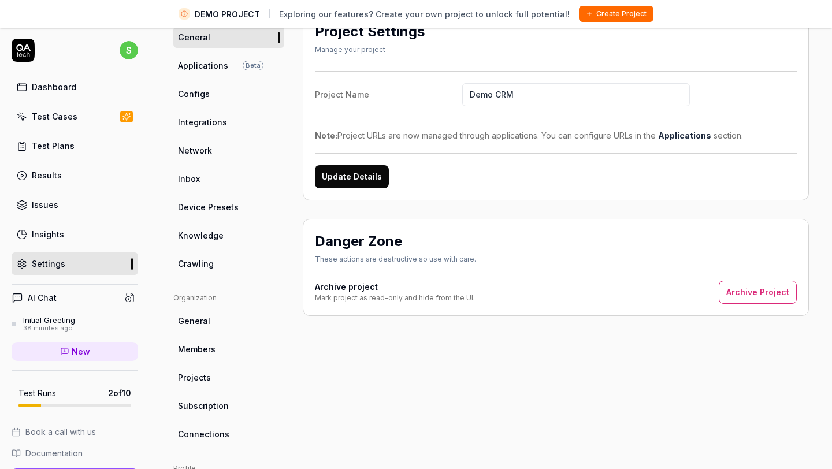
scroll to position [114, 0]
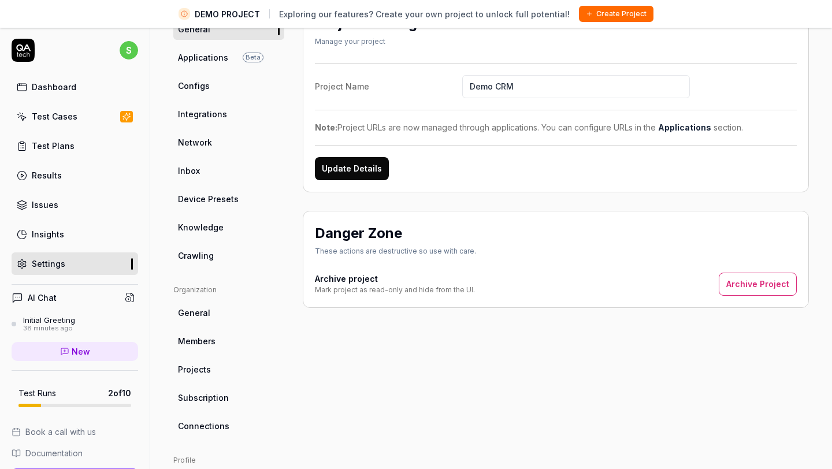
click at [210, 346] on span "Members" at bounding box center [197, 341] width 38 height 12
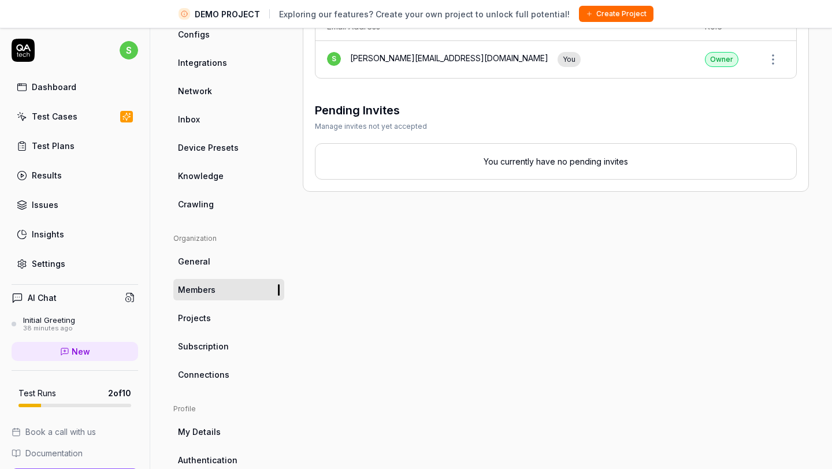
scroll to position [169, 0]
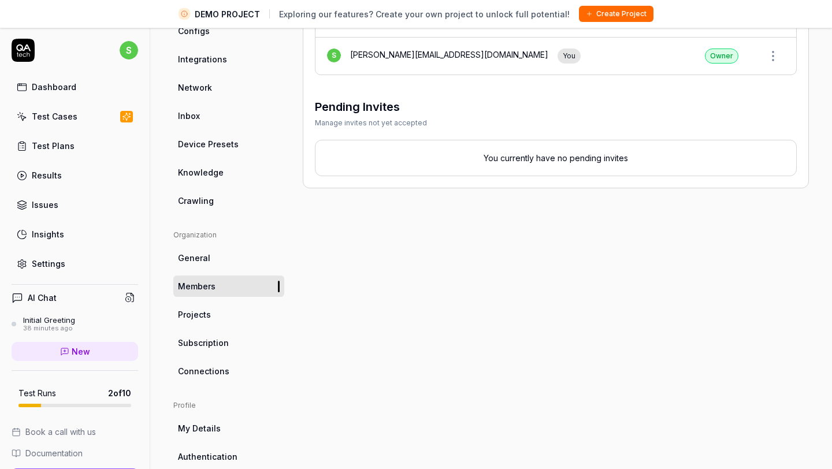
click at [203, 319] on span "Projects" at bounding box center [194, 315] width 33 height 12
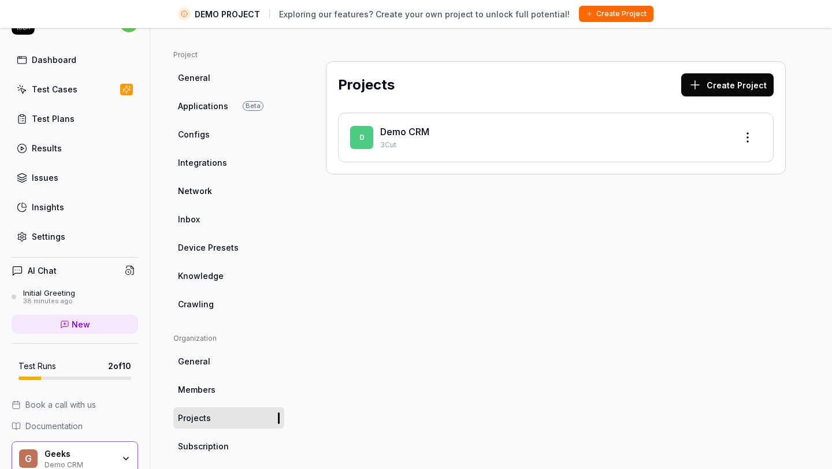
scroll to position [36, 0]
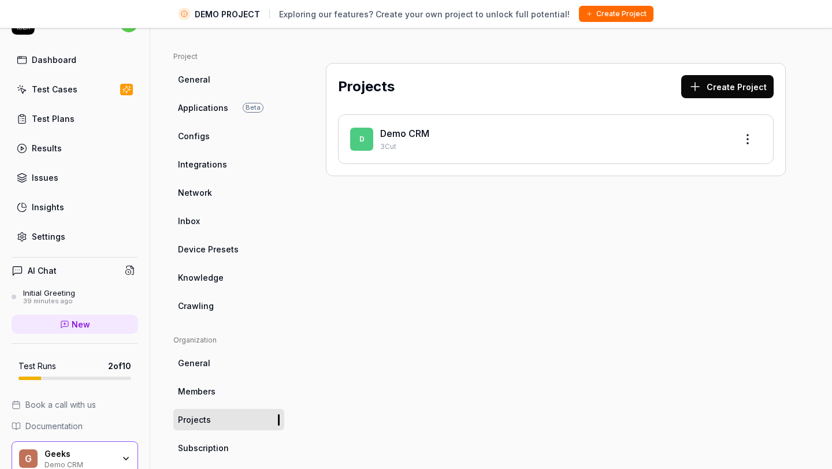
click at [200, 189] on span "Network" at bounding box center [195, 193] width 34 height 12
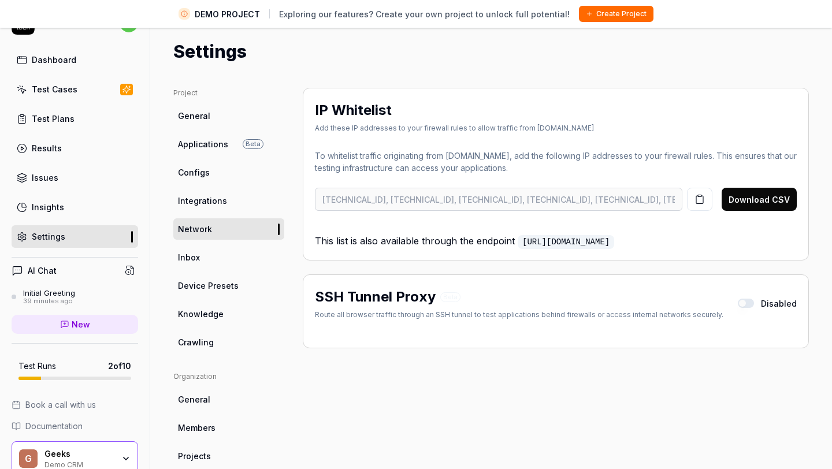
click at [216, 201] on span "Integrations" at bounding box center [202, 201] width 49 height 12
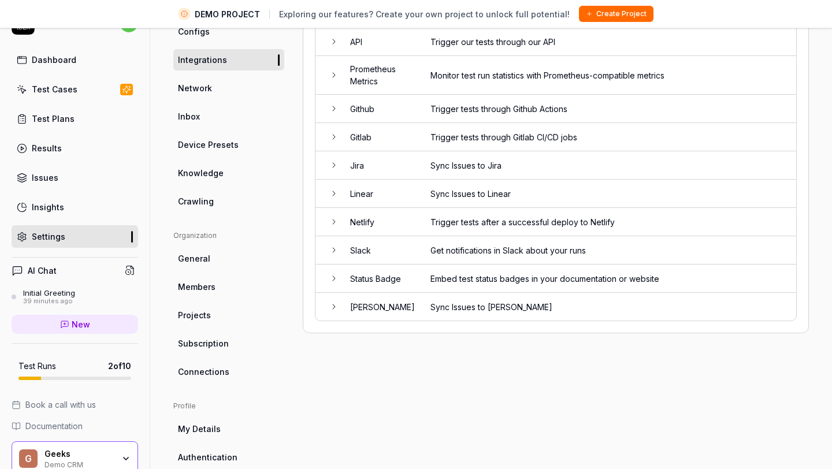
scroll to position [145, 0]
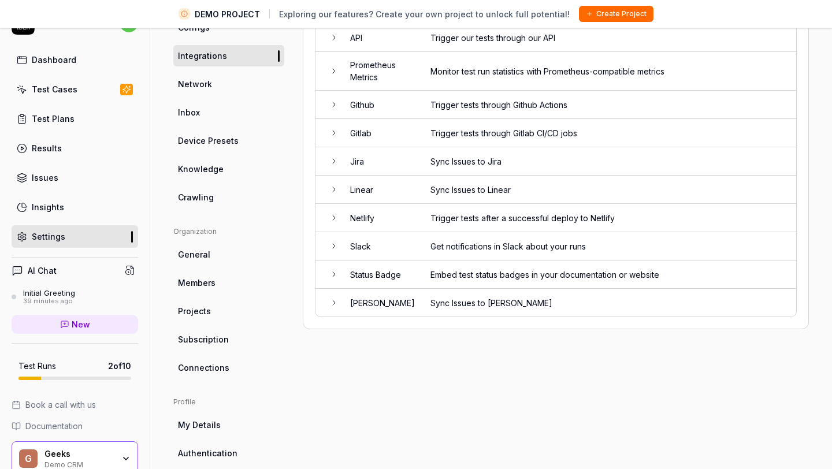
click at [505, 106] on td "Trigger tests through Github Actions" at bounding box center [607, 105] width 377 height 28
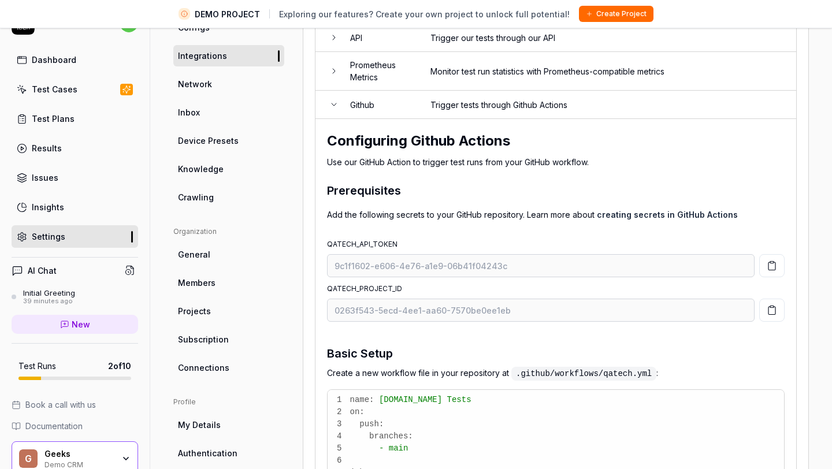
scroll to position [87, 0]
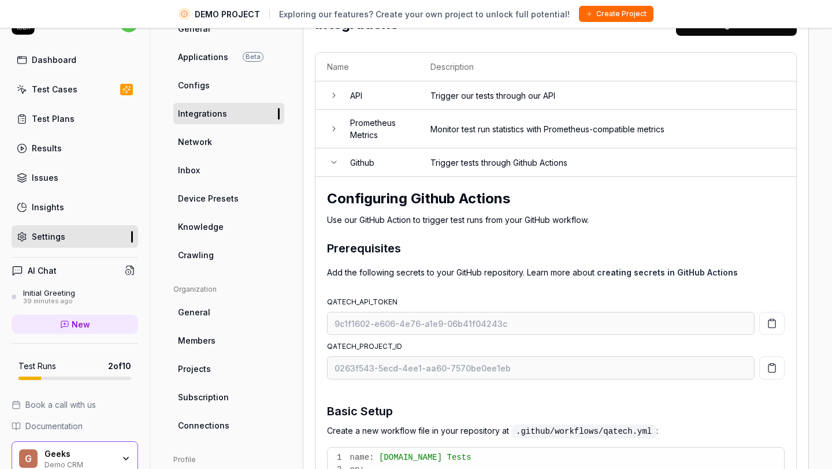
click at [414, 99] on td "API" at bounding box center [379, 95] width 80 height 28
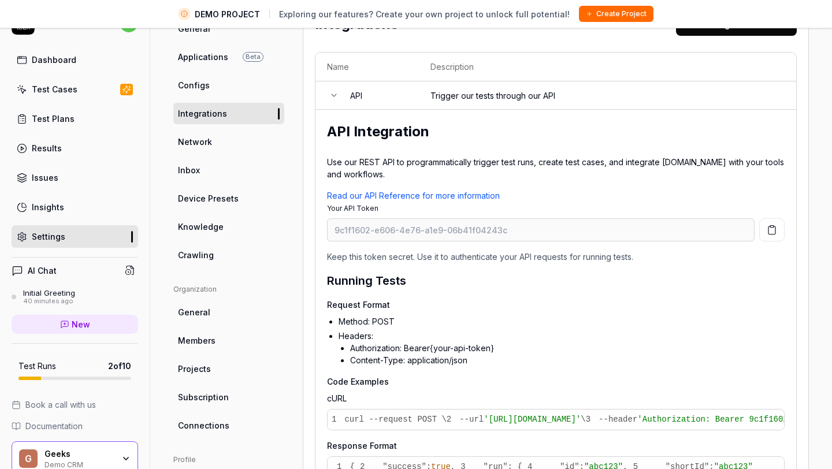
click at [217, 199] on span "Device Presets" at bounding box center [208, 198] width 61 height 12
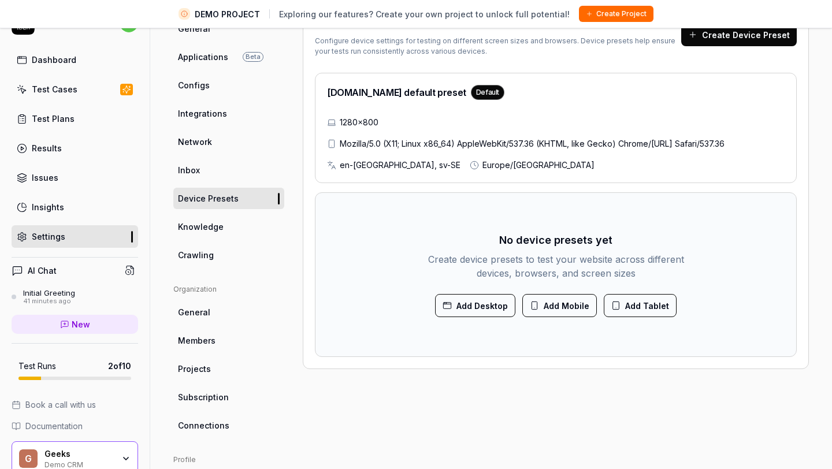
click at [562, 305] on button "Add Mobile" at bounding box center [559, 305] width 75 height 23
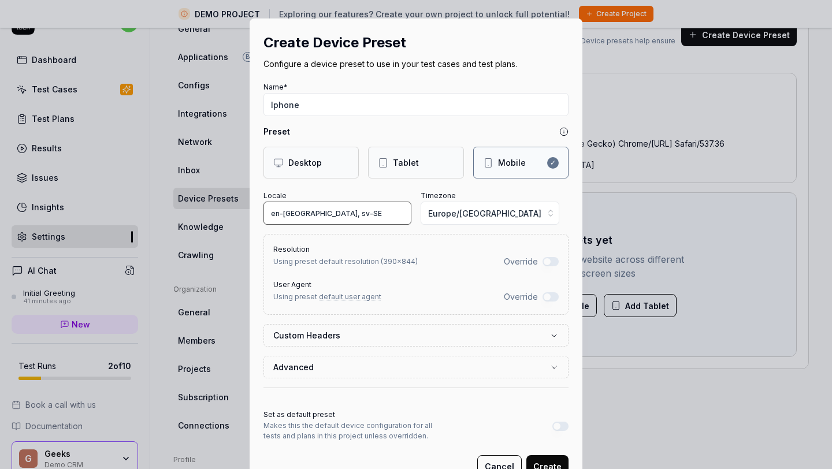
click at [372, 214] on input "en-US, sv-SE" at bounding box center [338, 213] width 148 height 23
click at [551, 261] on button "Override" at bounding box center [551, 261] width 16 height 9
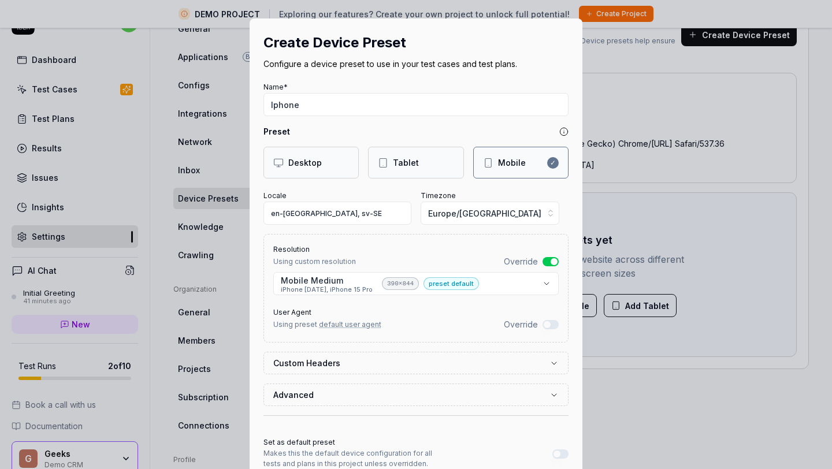
click at [551, 261] on button "Override" at bounding box center [551, 261] width 16 height 9
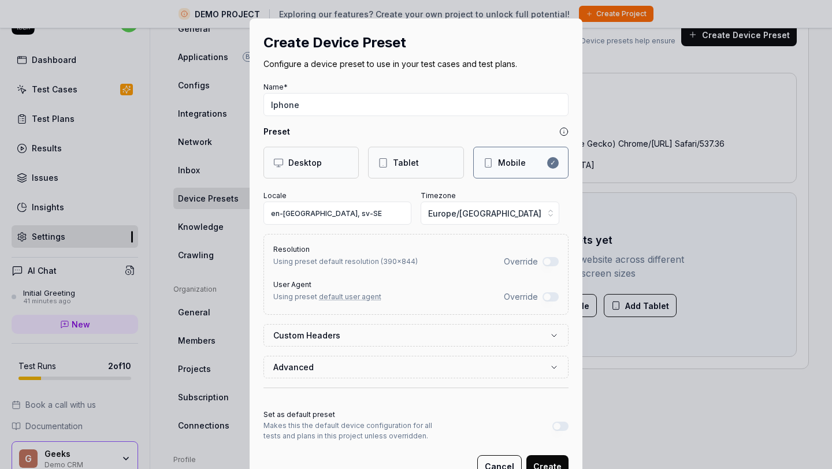
scroll to position [41, 0]
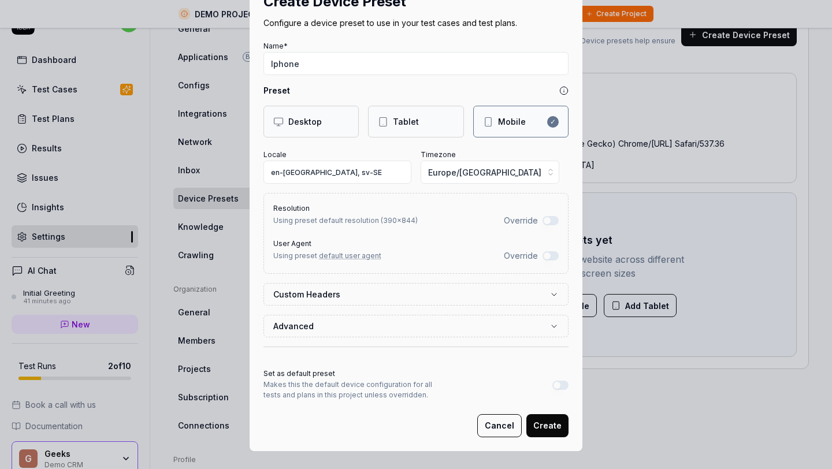
click at [548, 429] on button "Create" at bounding box center [547, 425] width 42 height 23
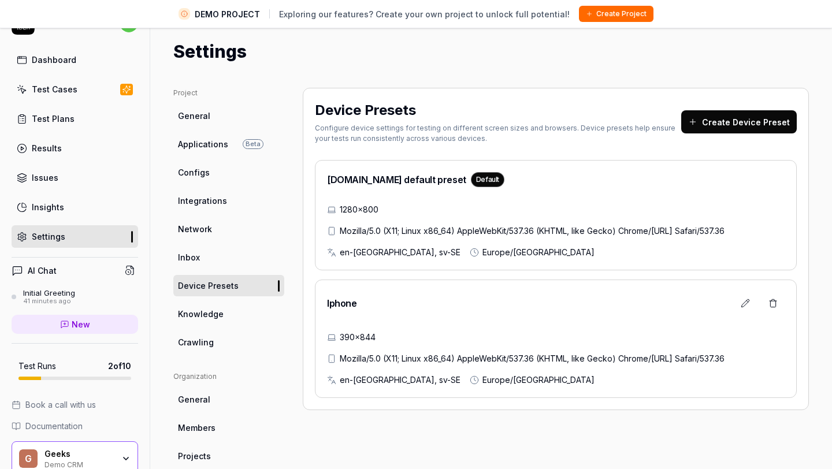
scroll to position [23, 0]
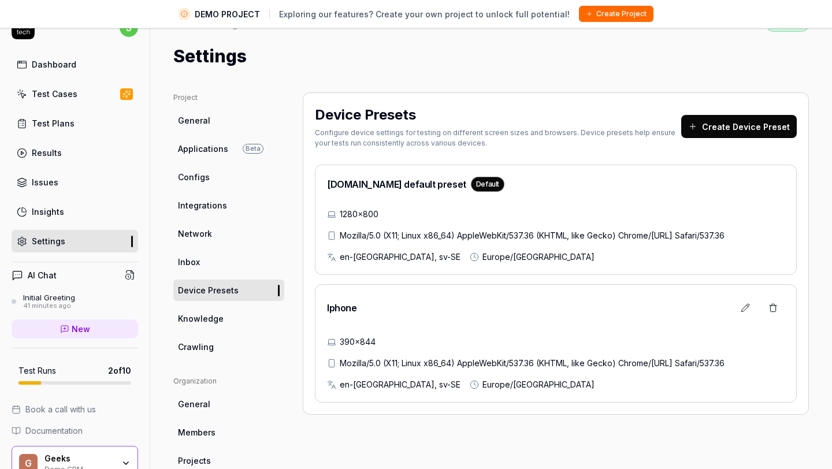
click at [191, 241] on link "Network" at bounding box center [228, 233] width 111 height 21
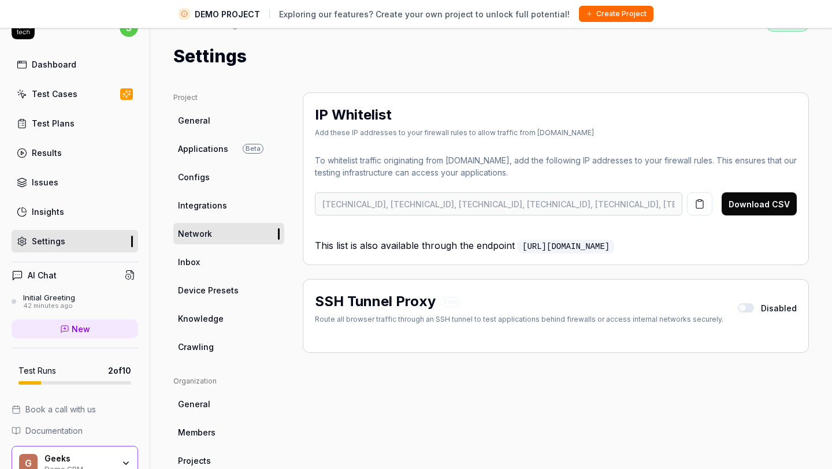
click at [199, 172] on span "Configs" at bounding box center [194, 177] width 32 height 12
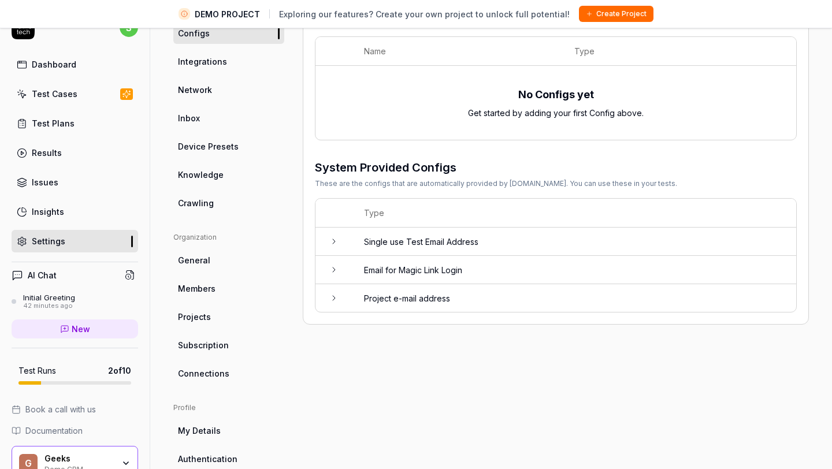
scroll to position [154, 0]
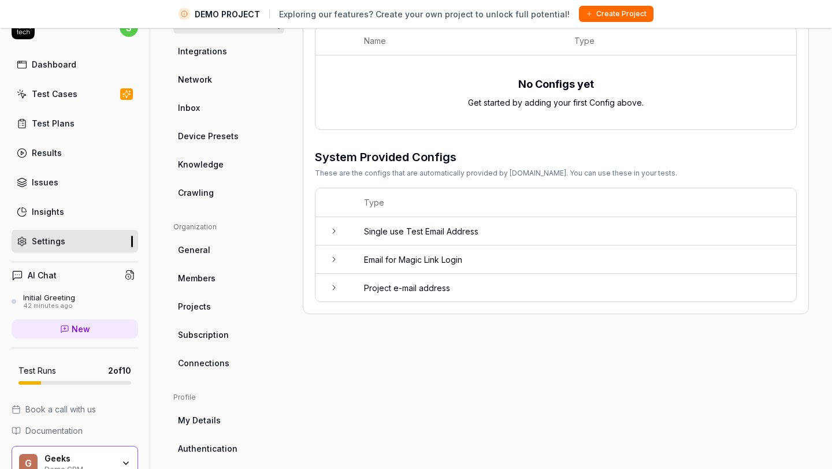
click at [201, 364] on span "Connections" at bounding box center [203, 363] width 51 height 12
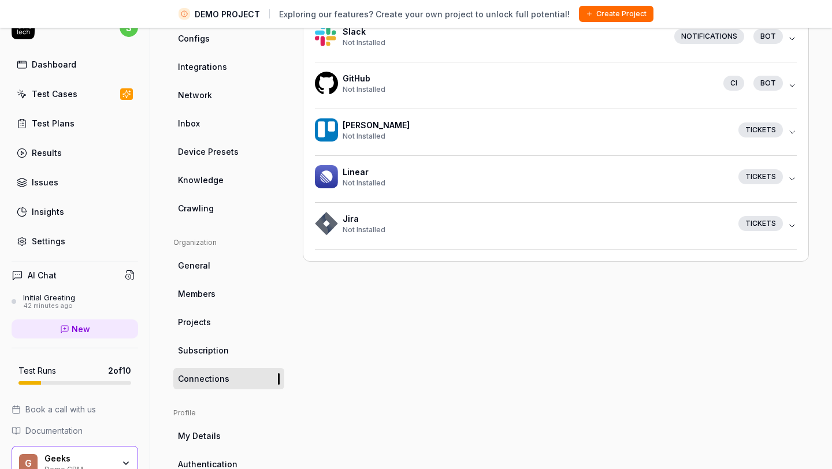
scroll to position [219, 0]
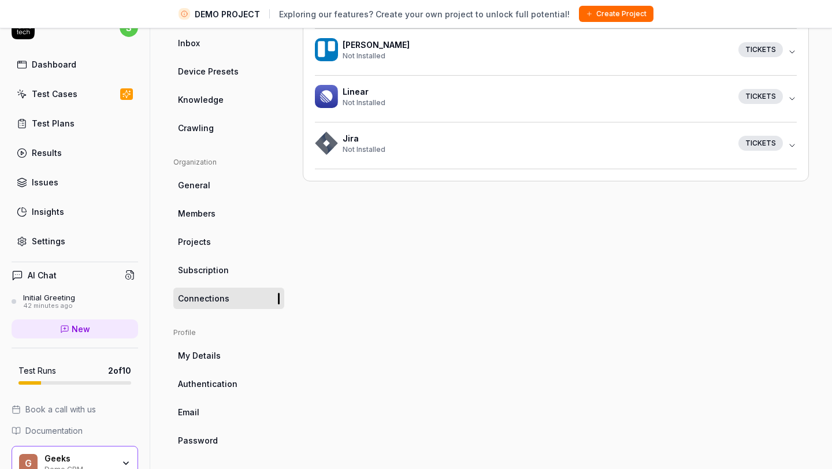
click at [761, 144] on div "Tickets" at bounding box center [761, 143] width 45 height 15
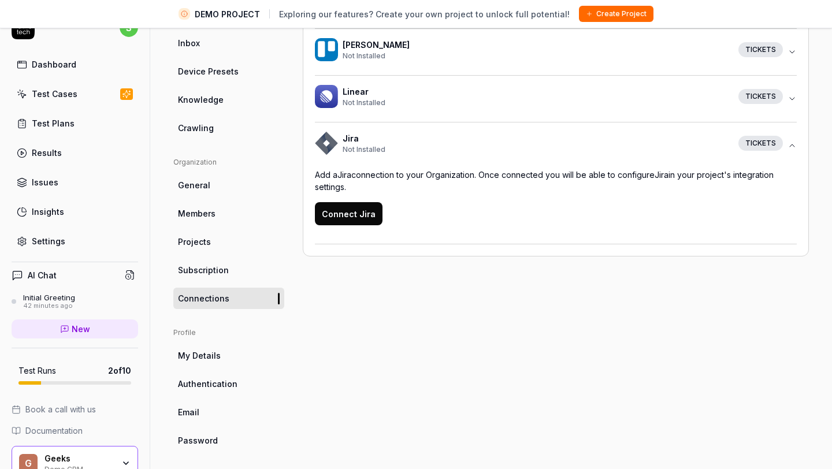
click at [342, 204] on button "Connect Jira" at bounding box center [349, 213] width 68 height 23
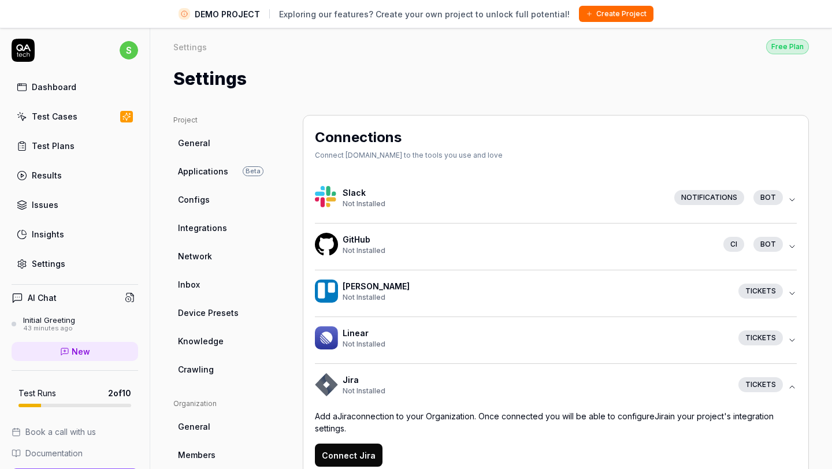
scroll to position [51, 0]
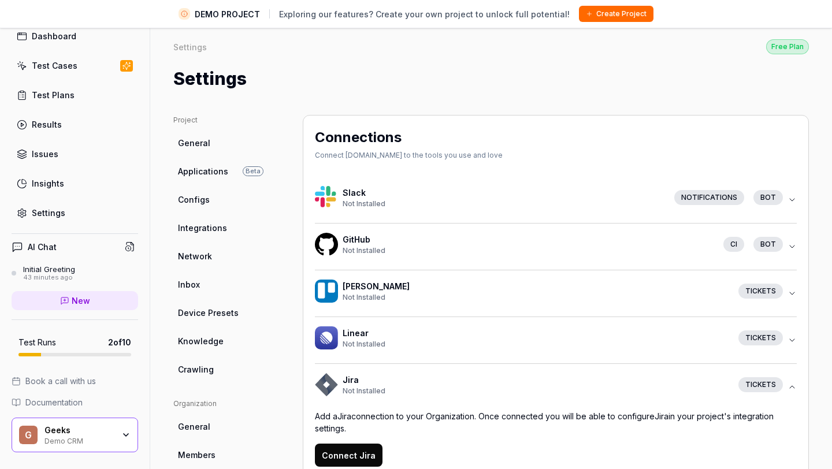
click at [62, 401] on span "Documentation" at bounding box center [53, 402] width 57 height 12
click at [191, 138] on span "General" at bounding box center [194, 143] width 32 height 12
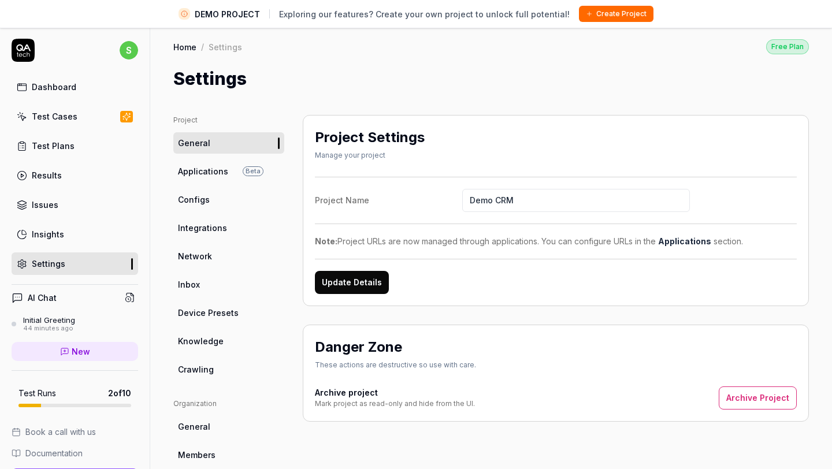
click at [216, 199] on link "Configs" at bounding box center [228, 199] width 111 height 21
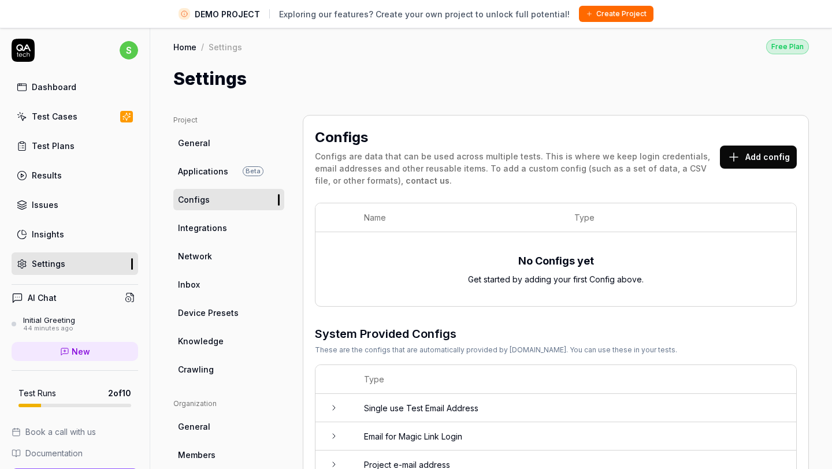
click at [756, 153] on button "Add config" at bounding box center [758, 157] width 77 height 23
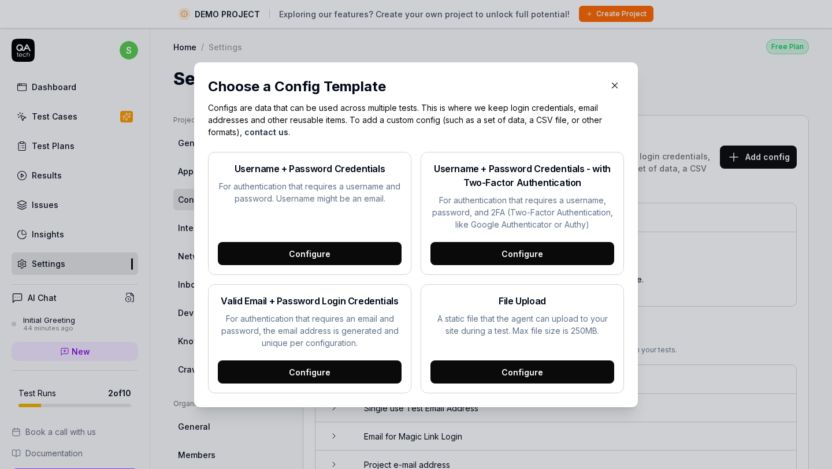
click at [613, 86] on icon "button" at bounding box center [615, 85] width 10 height 10
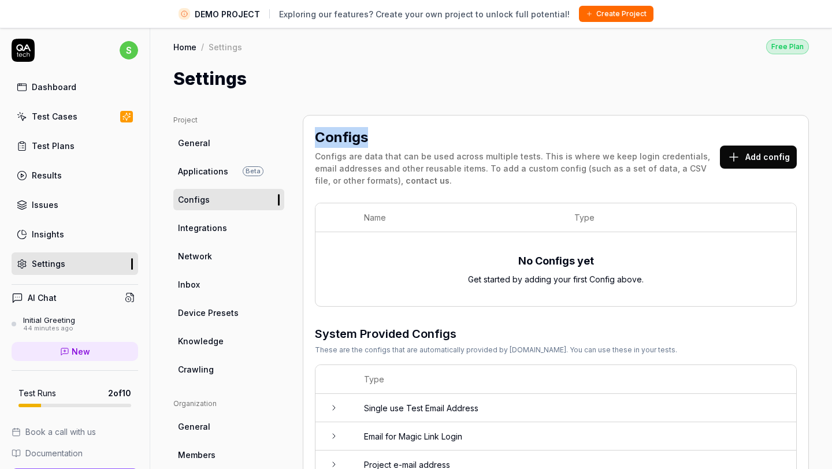
drag, startPoint x: 375, startPoint y: 142, endPoint x: 317, endPoint y: 143, distance: 57.8
click at [317, 143] on div "Configs" at bounding box center [517, 137] width 405 height 21
copy h2 "Configs"
click at [197, 281] on span "Inbox" at bounding box center [189, 285] width 22 height 12
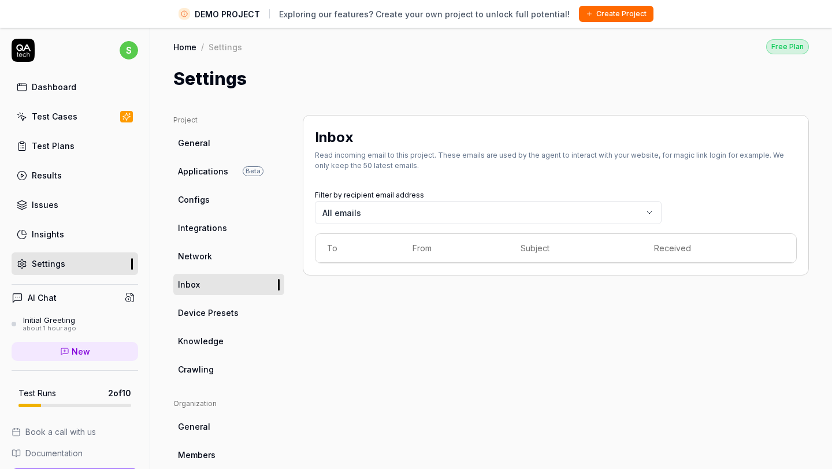
click at [205, 348] on link "Knowledge" at bounding box center [228, 341] width 111 height 21
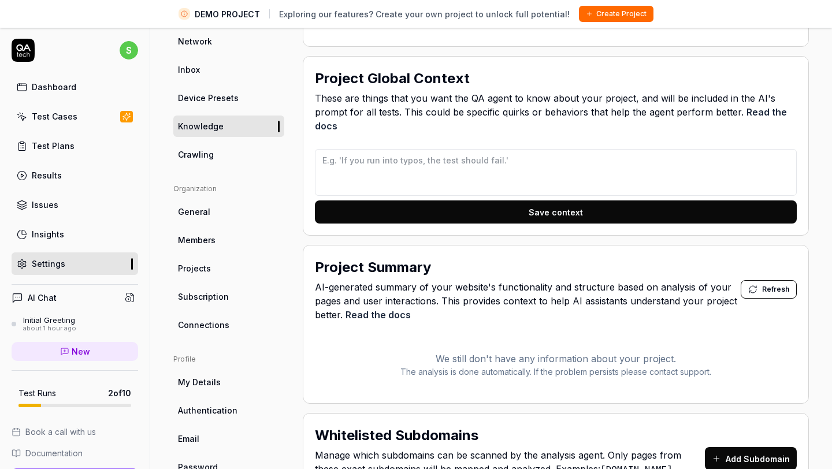
scroll to position [212, 0]
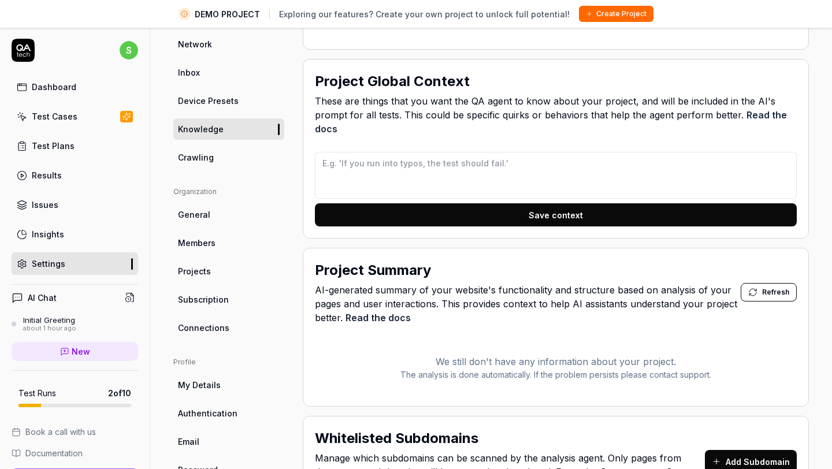
click at [217, 158] on link "Crawling" at bounding box center [228, 157] width 111 height 21
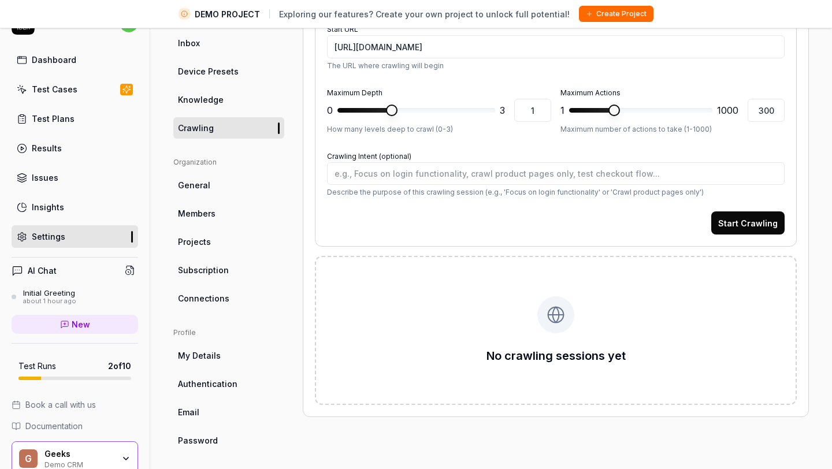
scroll to position [219, 0]
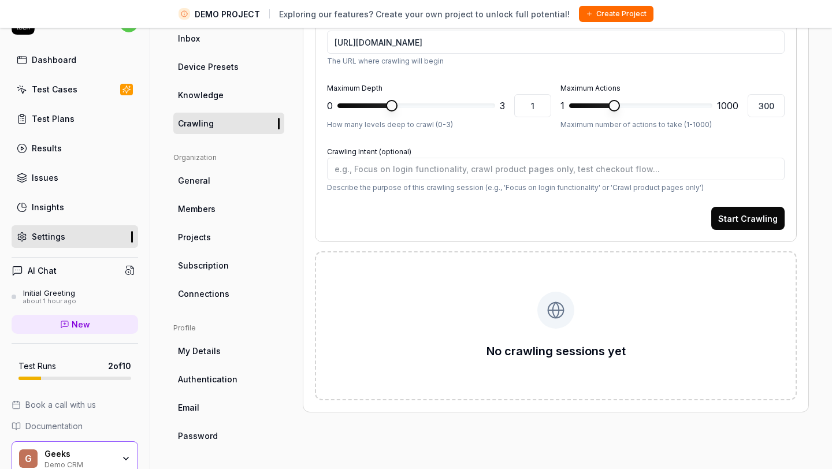
click at [205, 270] on span "Subscription" at bounding box center [203, 265] width 51 height 12
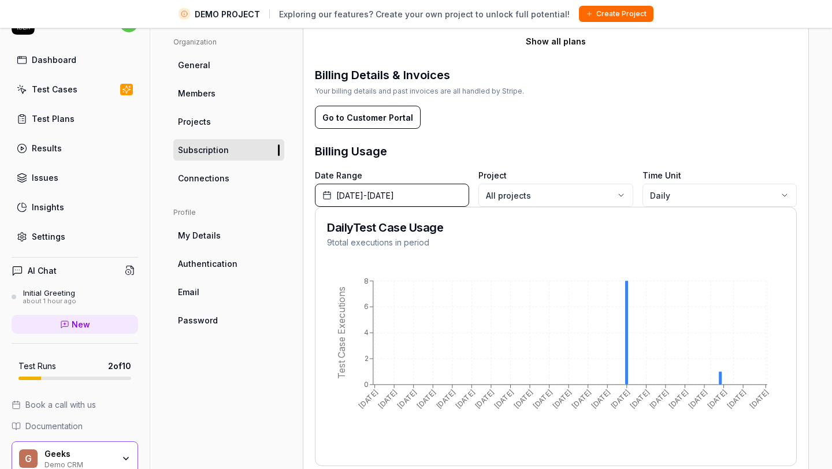
scroll to position [379, 0]
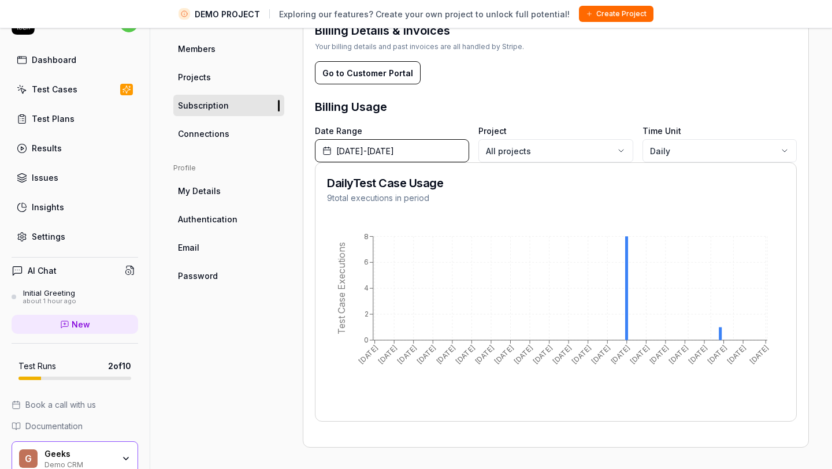
click at [199, 191] on span "My Details" at bounding box center [199, 191] width 43 height 12
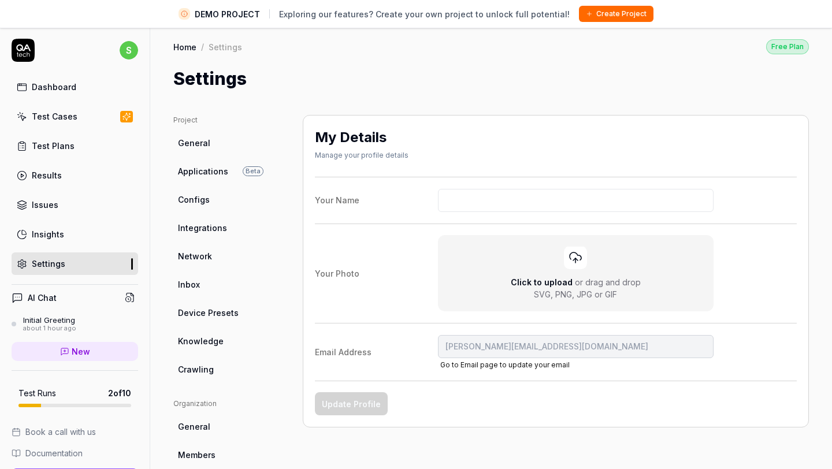
scroll to position [219, 0]
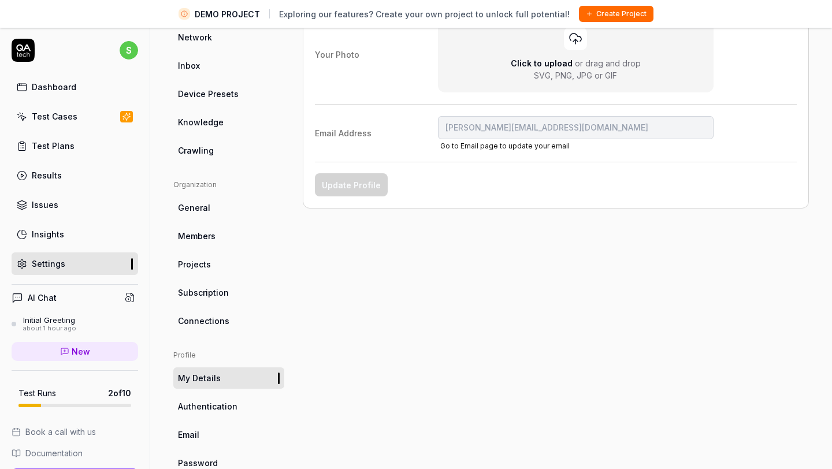
click at [198, 254] on link "Projects" at bounding box center [228, 264] width 111 height 21
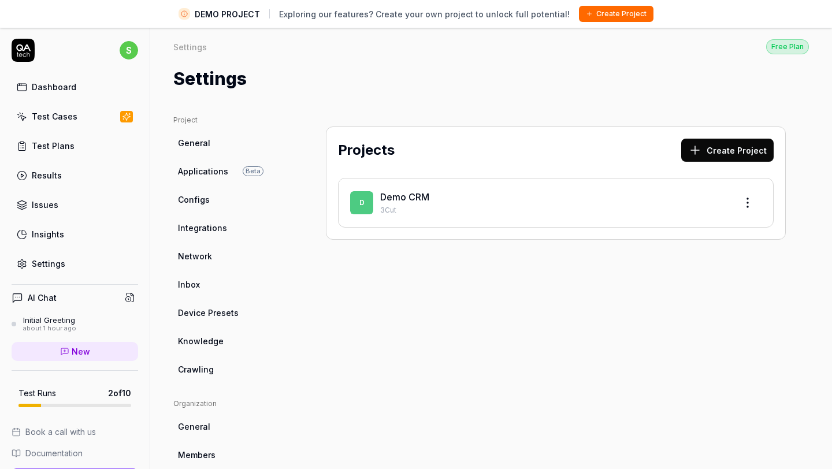
click at [737, 154] on button "Create Project" at bounding box center [727, 150] width 92 height 23
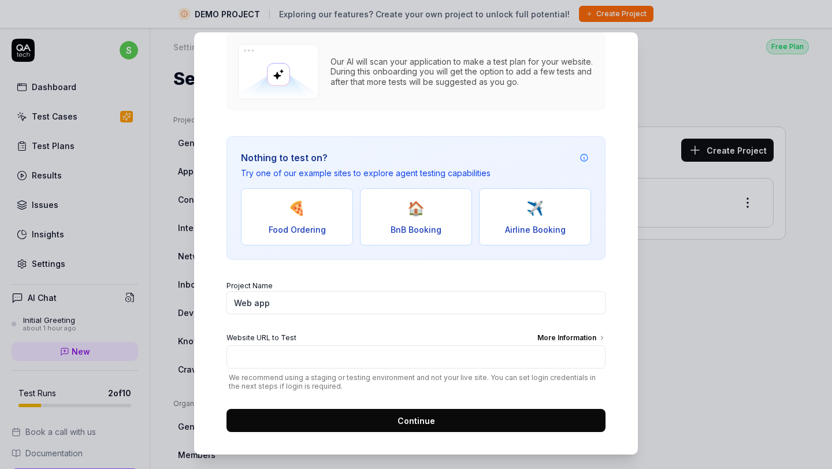
scroll to position [138, 0]
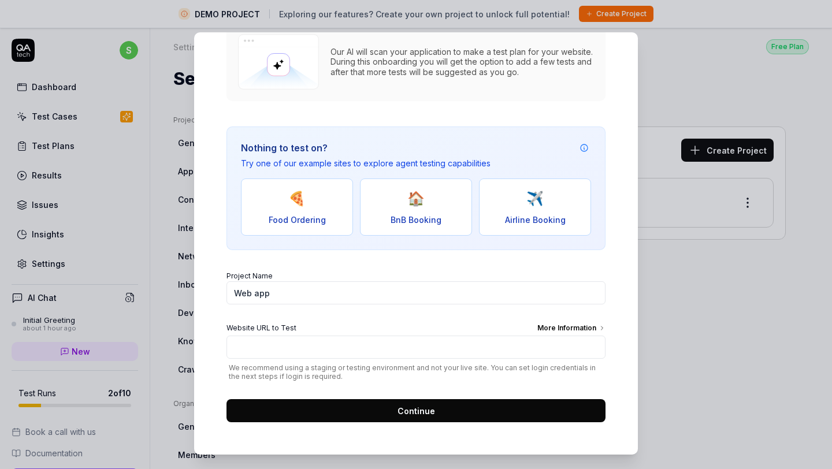
click at [384, 411] on button "Continue" at bounding box center [416, 410] width 379 height 23
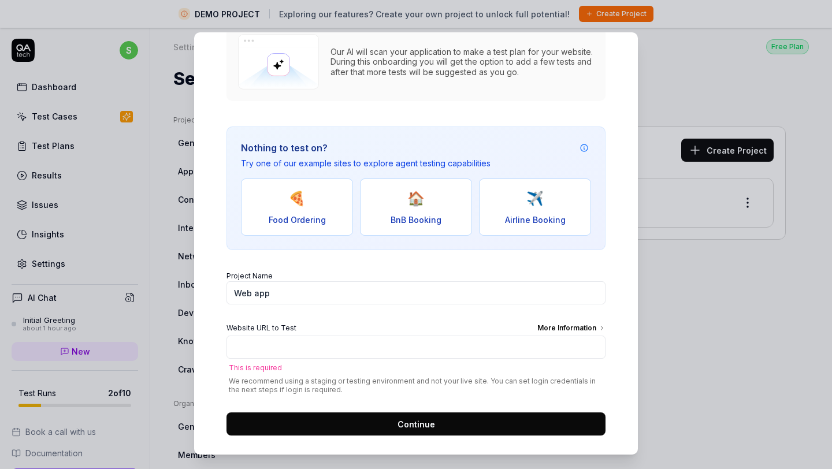
click at [565, 327] on div "More Information" at bounding box center [571, 329] width 68 height 13
click at [565, 336] on input "Website URL to Test More Information" at bounding box center [416, 347] width 379 height 23
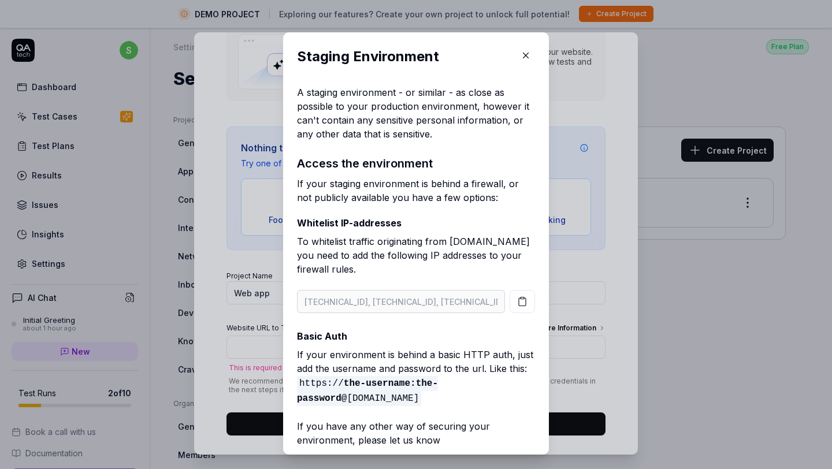
scroll to position [4, 0]
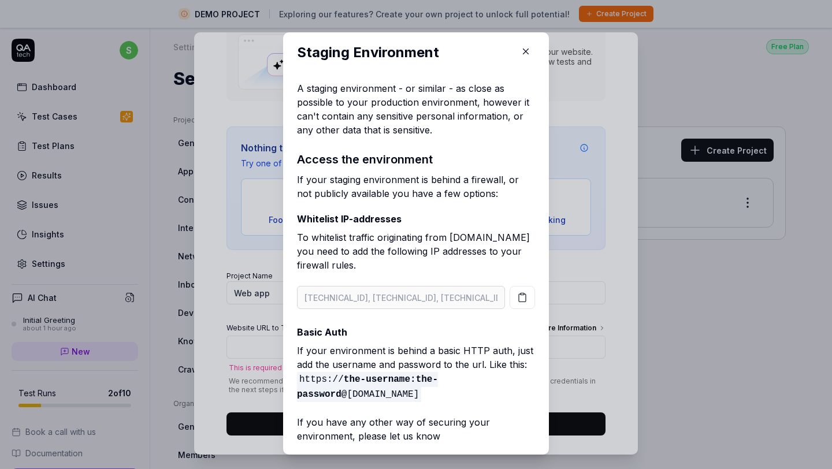
click at [524, 49] on icon "button" at bounding box center [526, 51] width 5 height 5
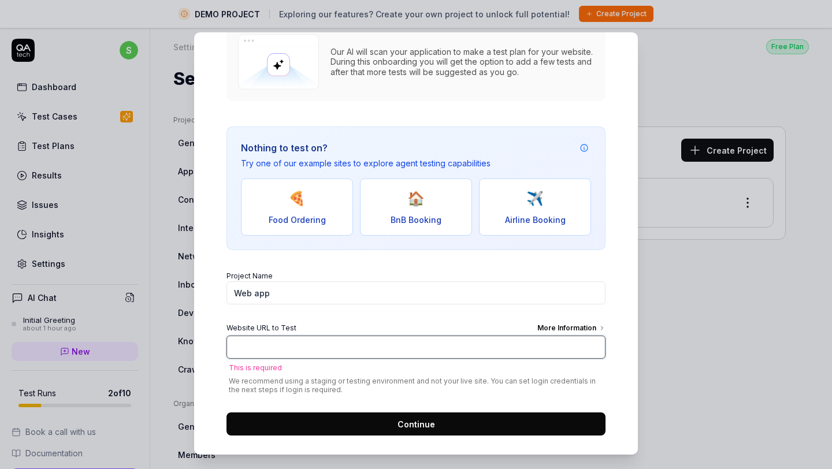
click at [309, 340] on input "Website URL to Test More Information" at bounding box center [416, 347] width 379 height 23
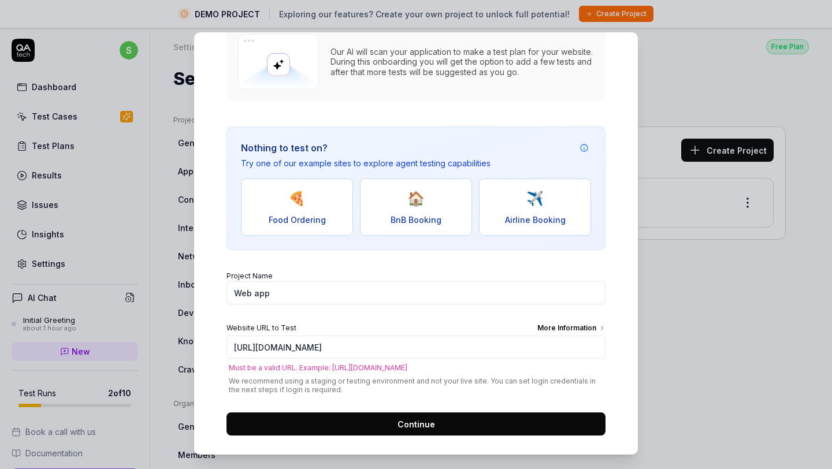
click at [394, 422] on button "Continue" at bounding box center [416, 424] width 379 height 23
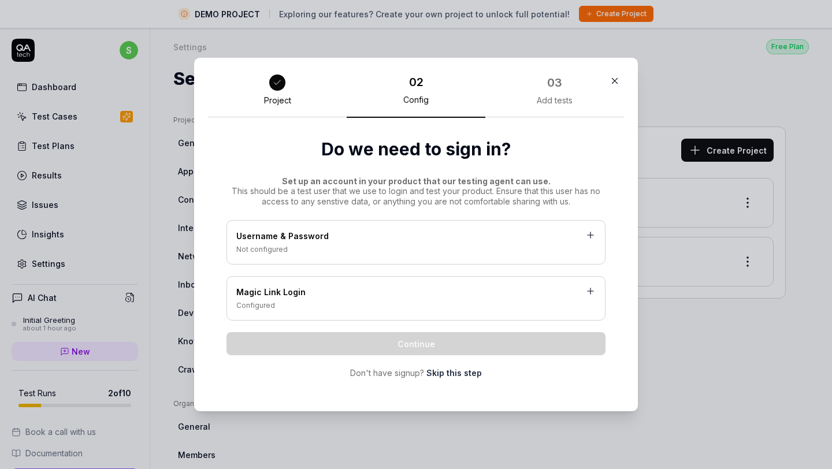
click at [418, 248] on div "Not configured" at bounding box center [415, 249] width 359 height 10
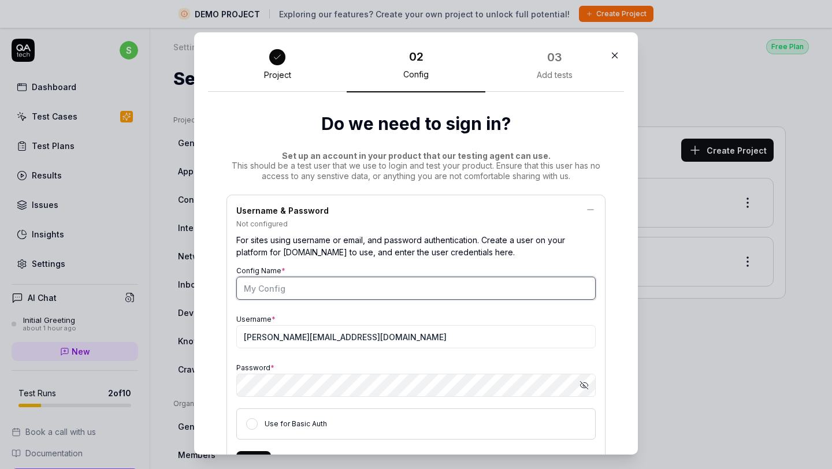
click at [357, 290] on input "Config Name *" at bounding box center [415, 288] width 359 height 23
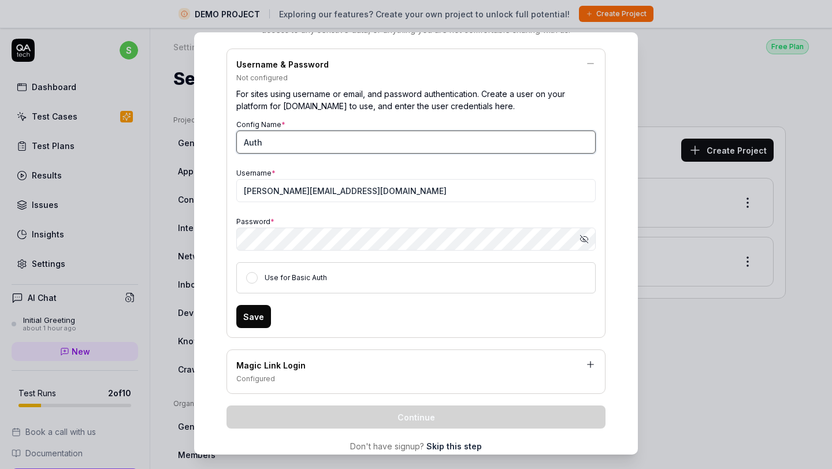
scroll to position [157, 0]
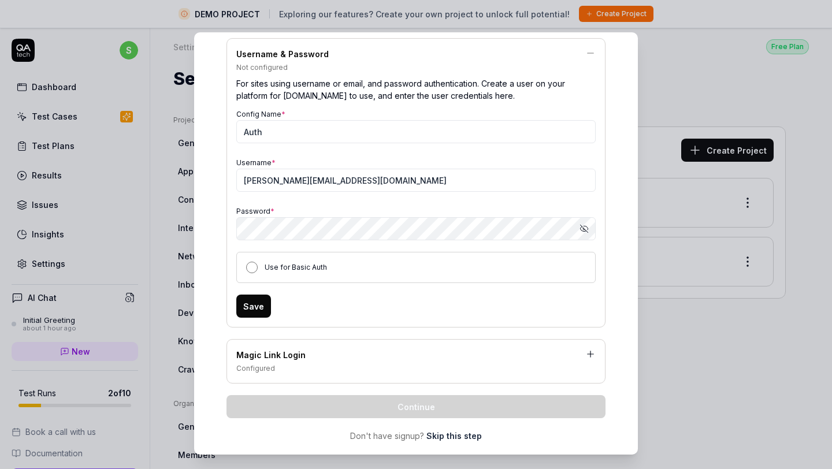
click at [250, 266] on button "Use for Basic Auth" at bounding box center [252, 268] width 12 height 12
click at [258, 308] on button "Save" at bounding box center [253, 306] width 35 height 23
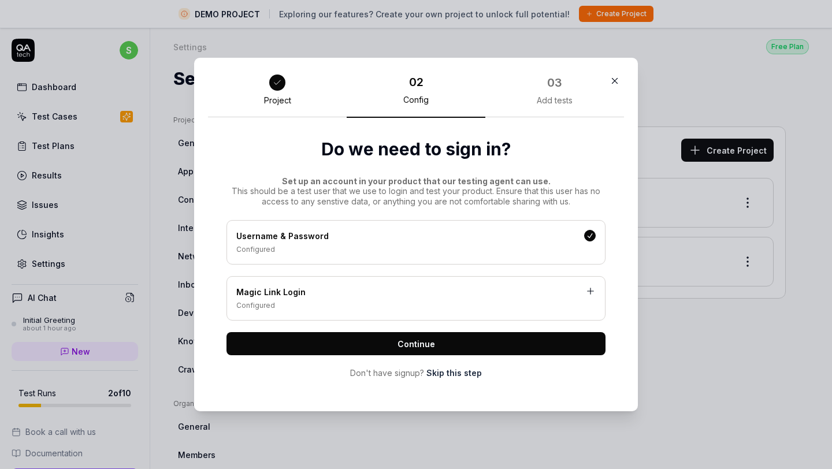
click at [391, 349] on button "Continue" at bounding box center [416, 343] width 379 height 23
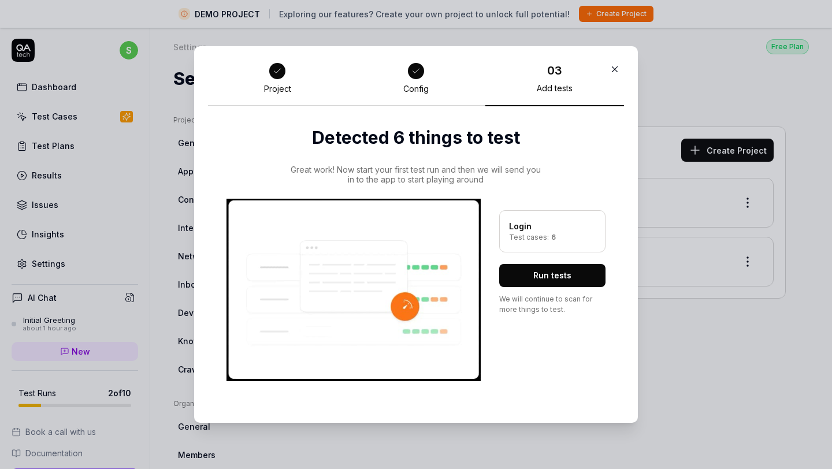
click at [542, 279] on button "Run tests" at bounding box center [552, 275] width 106 height 23
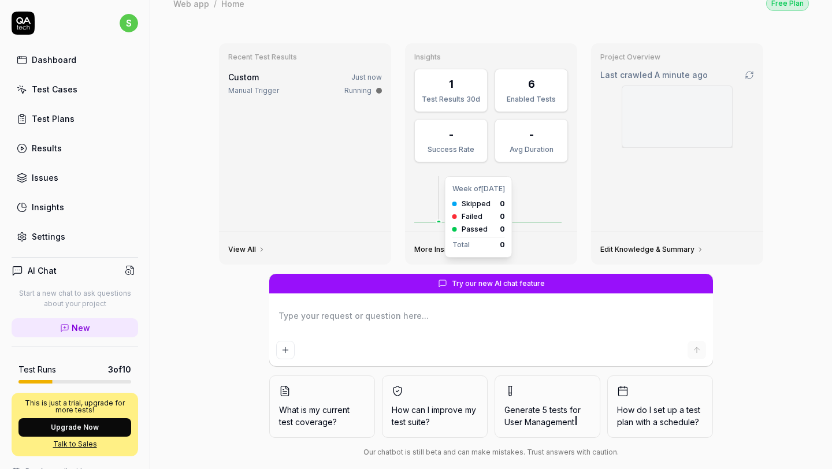
scroll to position [32, 0]
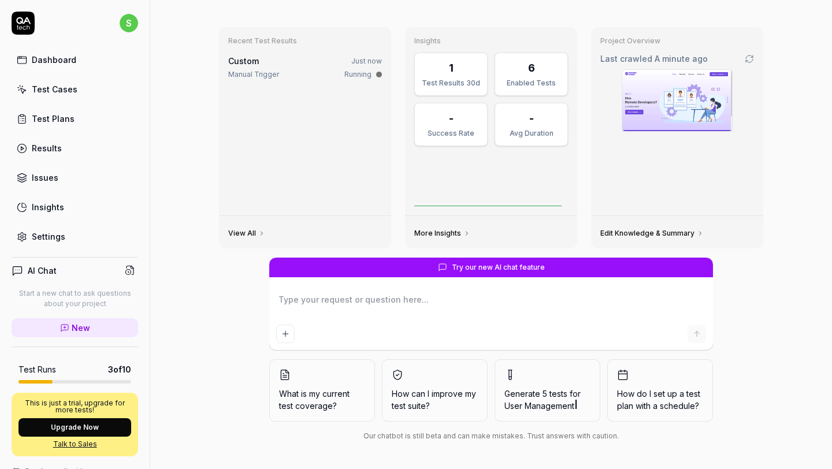
click at [374, 298] on textarea at bounding box center [491, 305] width 430 height 29
click at [668, 101] on img at bounding box center [677, 100] width 110 height 61
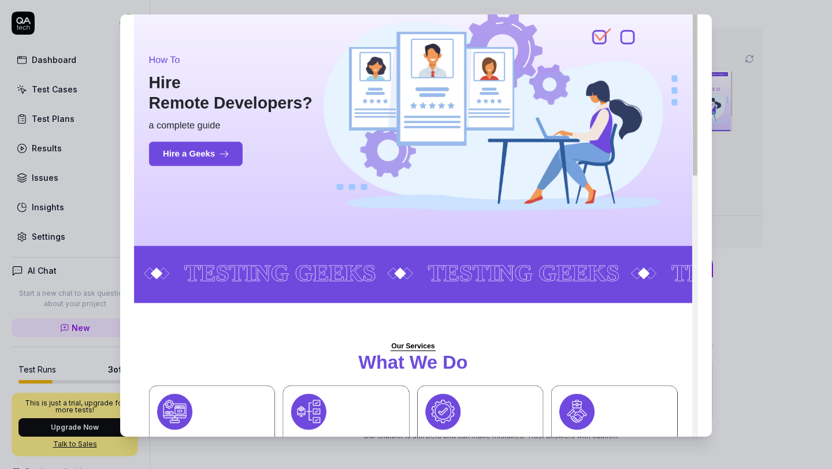
scroll to position [0, 0]
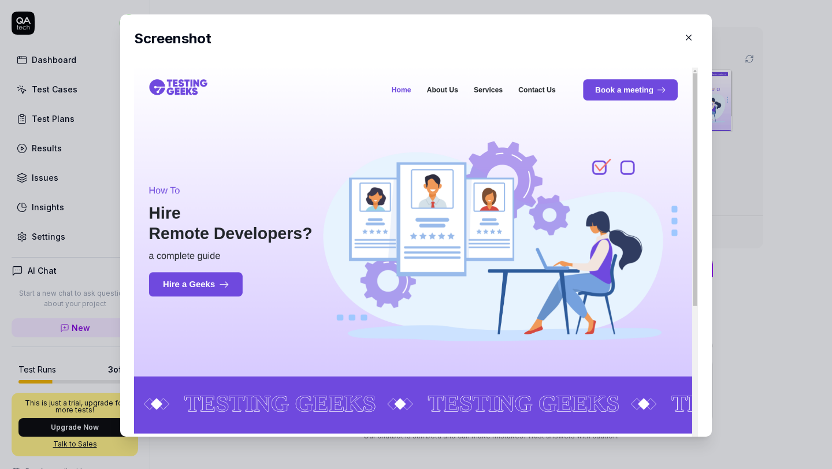
click at [684, 36] on icon "button" at bounding box center [689, 37] width 10 height 10
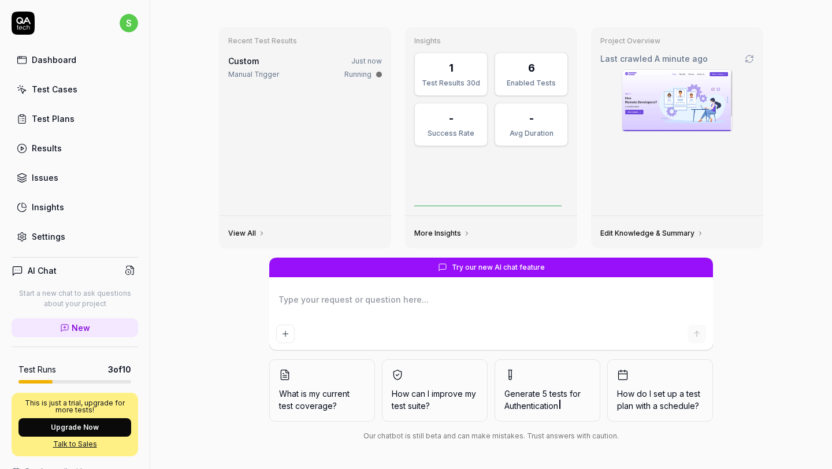
click at [433, 296] on textarea at bounding box center [491, 305] width 430 height 29
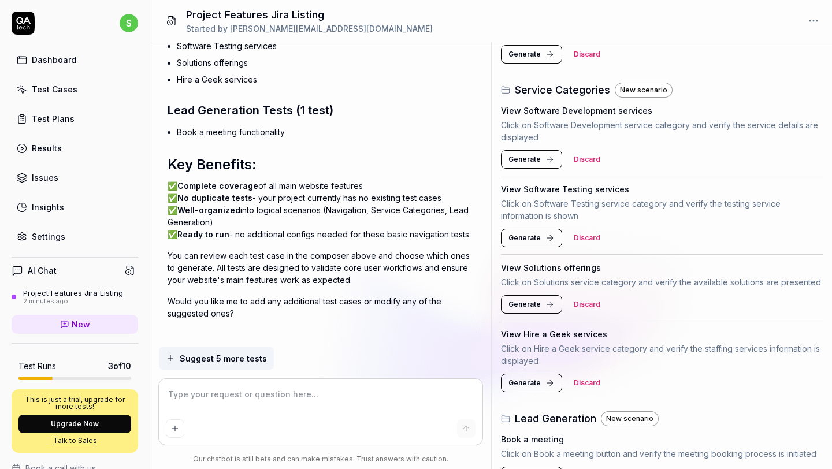
scroll to position [328, 0]
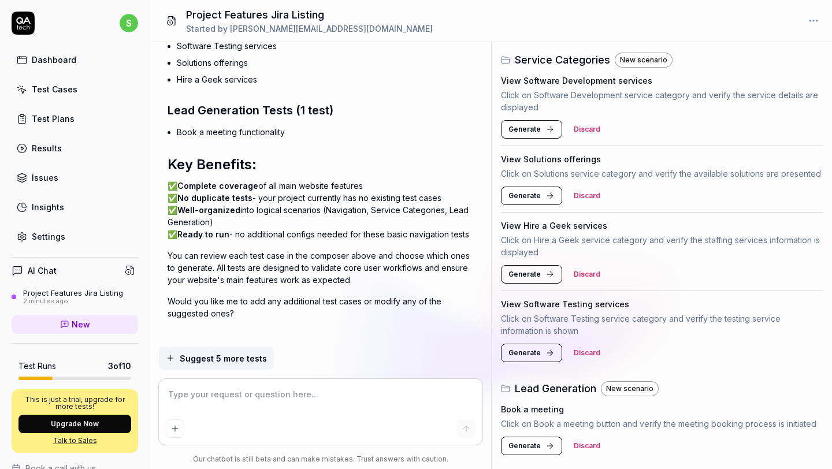
click at [531, 447] on span "Generate" at bounding box center [525, 446] width 32 height 10
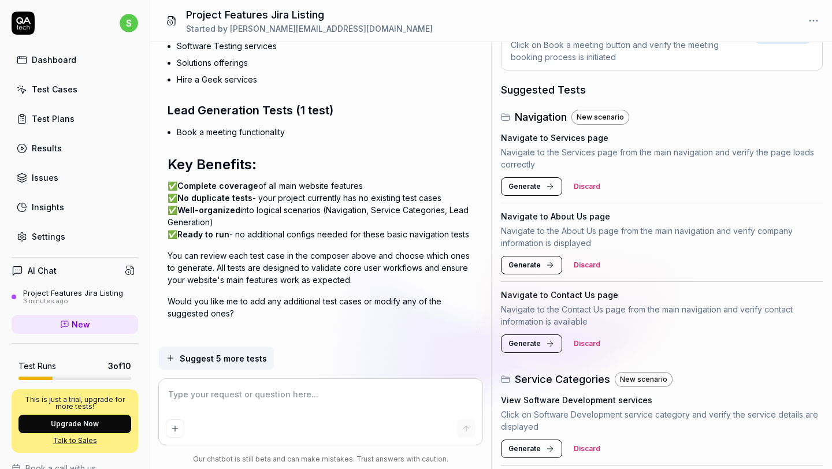
scroll to position [0, 0]
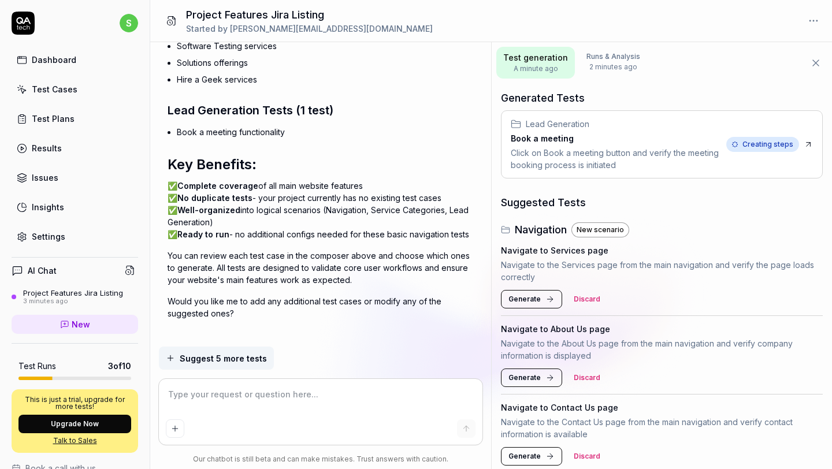
click at [808, 142] on icon at bounding box center [808, 144] width 9 height 9
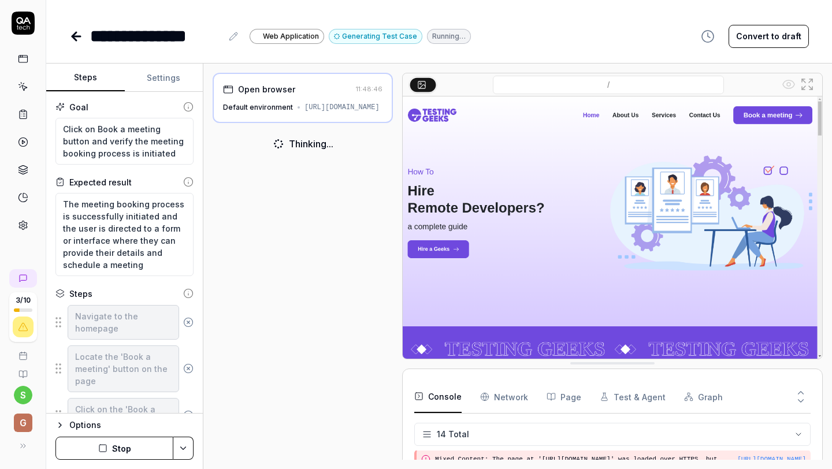
scroll to position [348, 0]
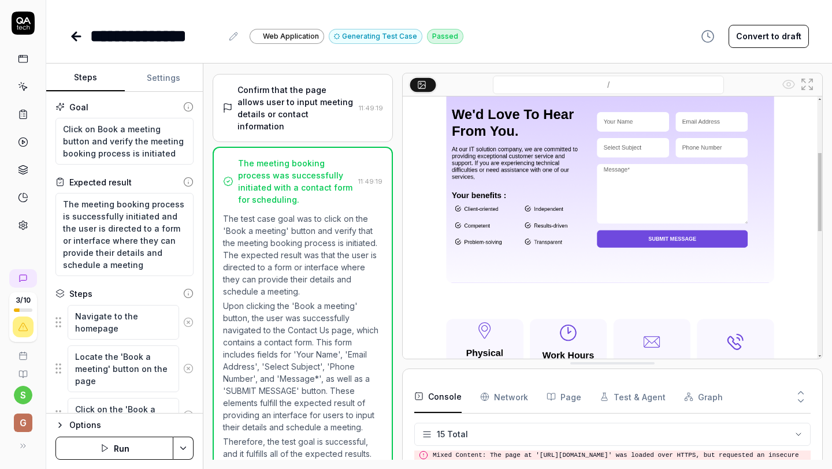
scroll to position [173, 0]
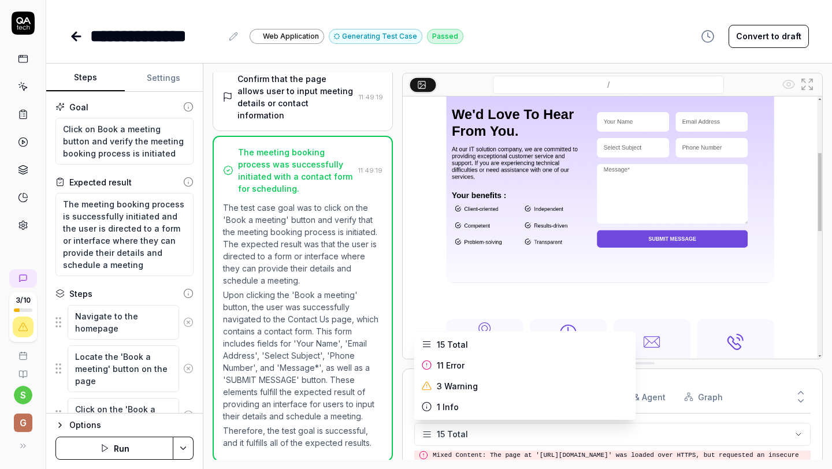
click at [523, 433] on html "**********" at bounding box center [416, 234] width 832 height 469
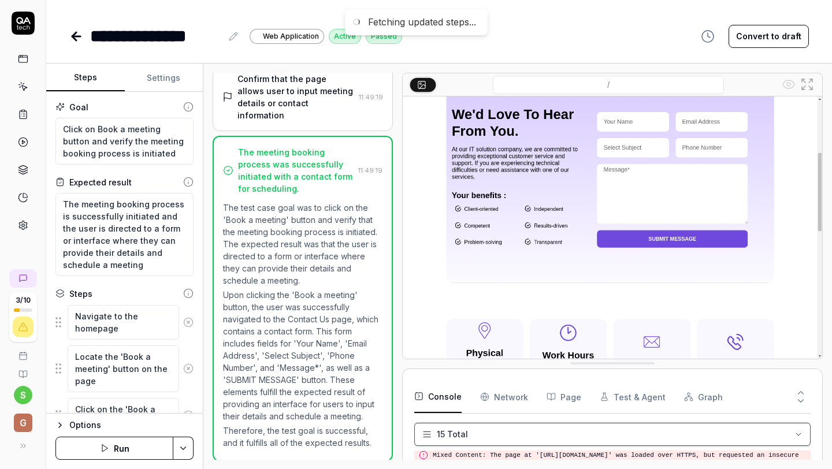
click at [523, 433] on html "**********" at bounding box center [416, 234] width 832 height 469
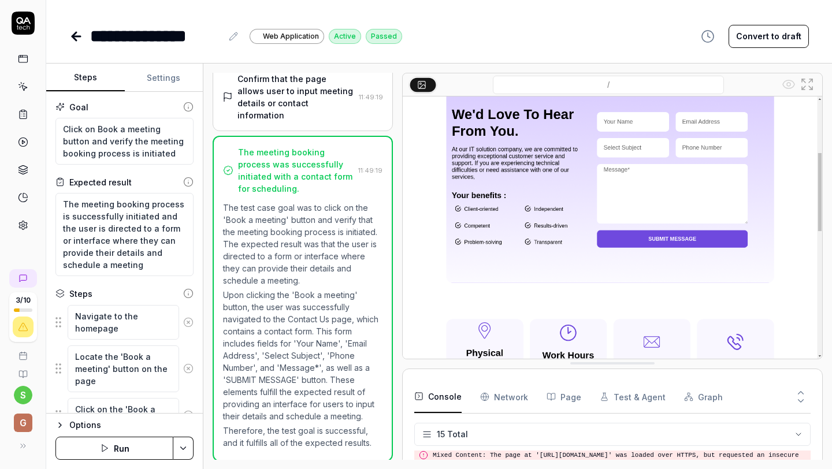
click at [154, 446] on button "Run" at bounding box center [114, 448] width 118 height 23
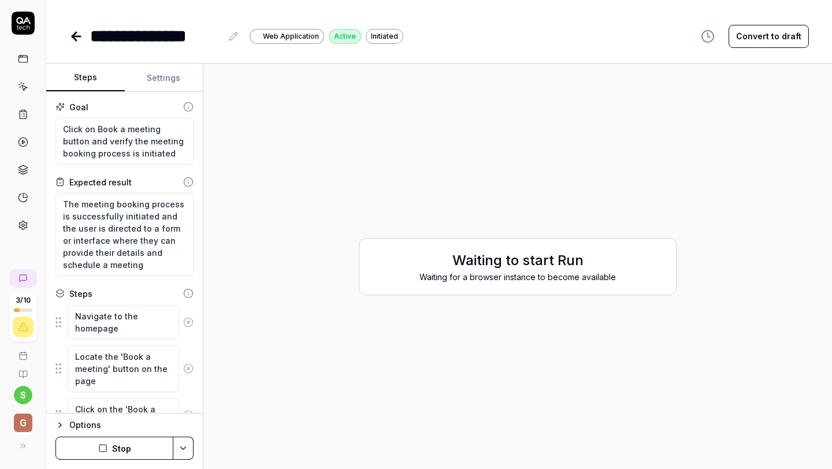
scroll to position [108, 0]
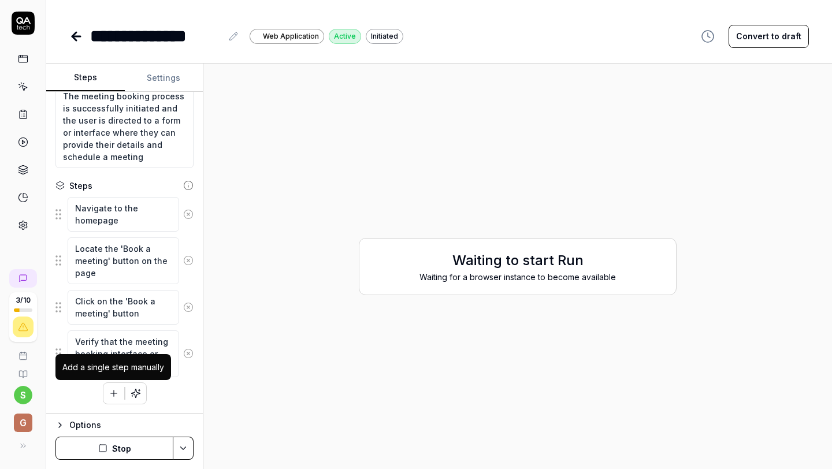
click at [112, 394] on icon "button" at bounding box center [114, 393] width 10 height 10
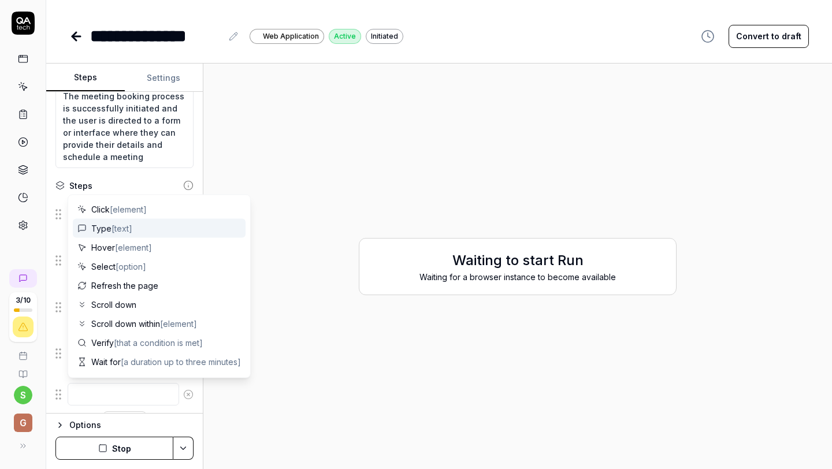
click at [121, 227] on span "[text]" at bounding box center [122, 229] width 21 height 10
type textarea "*"
type textarea "Type"
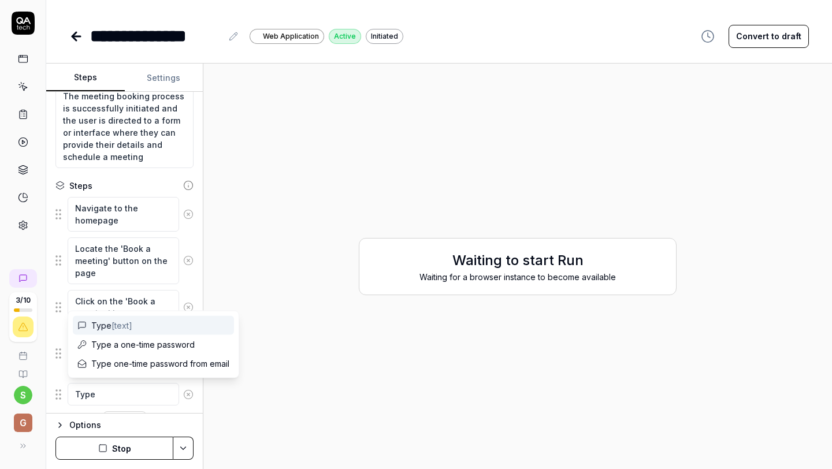
click at [155, 285] on fieldset "Navigate to the homepage Locate the 'Book a meeting' button on the page Click o…" at bounding box center [124, 301] width 138 height 210
click at [123, 391] on textarea "Type" at bounding box center [124, 394] width 112 height 23
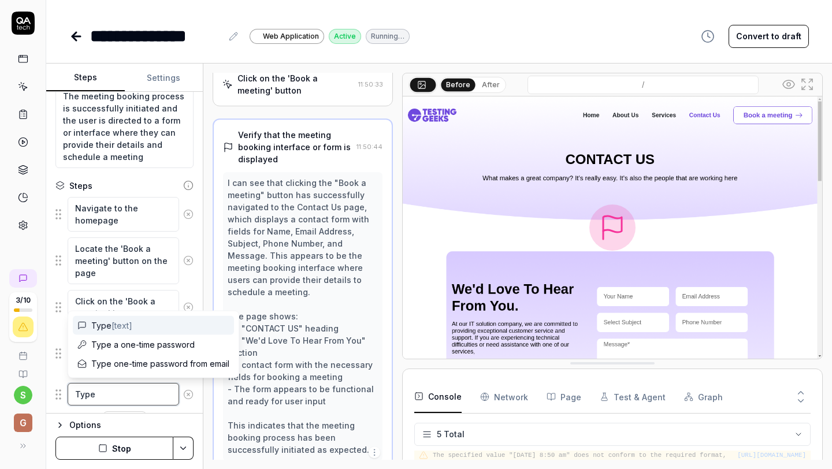
scroll to position [0, 0]
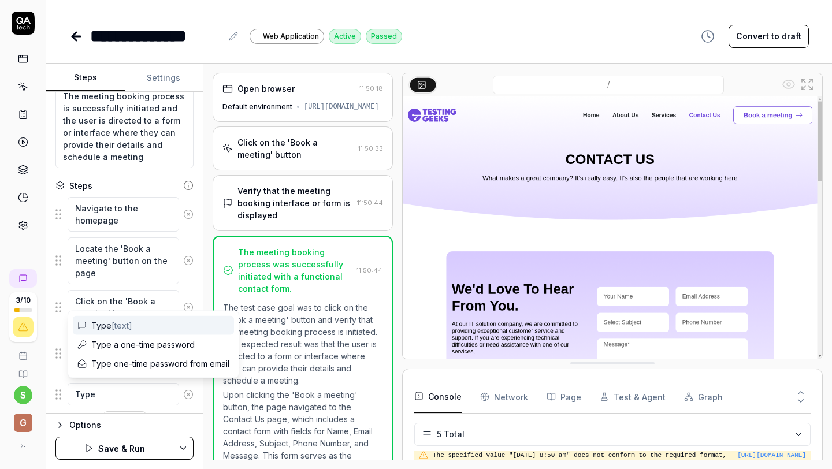
click at [118, 324] on span "[text]" at bounding box center [122, 326] width 21 height 10
type textarea "*"
type textarea "Type S"
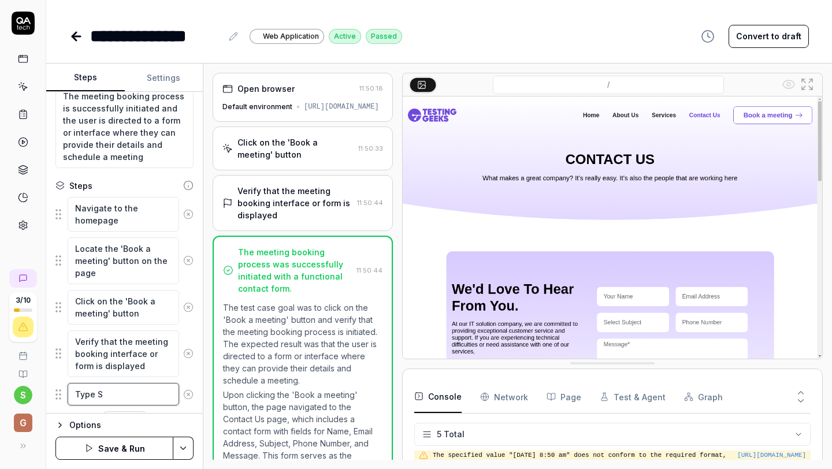
type textarea "*"
type textarea "Type Sa"
type textarea "*"
type textarea "Type [PERSON_NAME]"
type textarea "*"
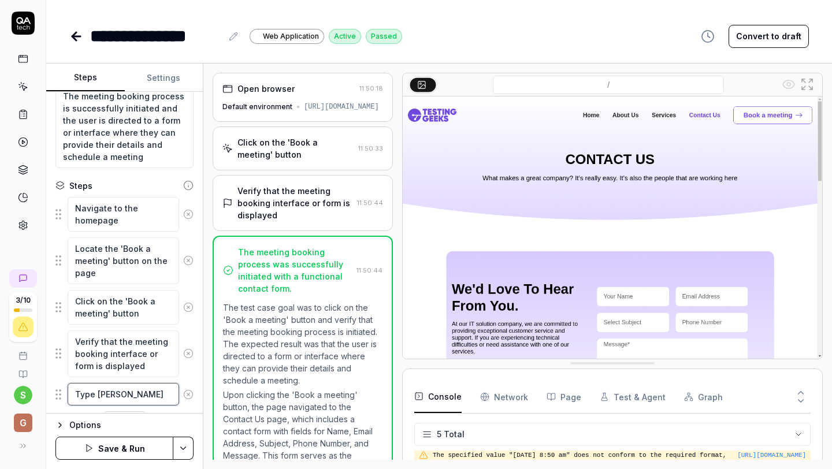
type textarea "Type [PERSON_NAME]"
type textarea "*"
type textarea "Type [PERSON_NAME] i"
type textarea "*"
type textarea "Type [PERSON_NAME] in"
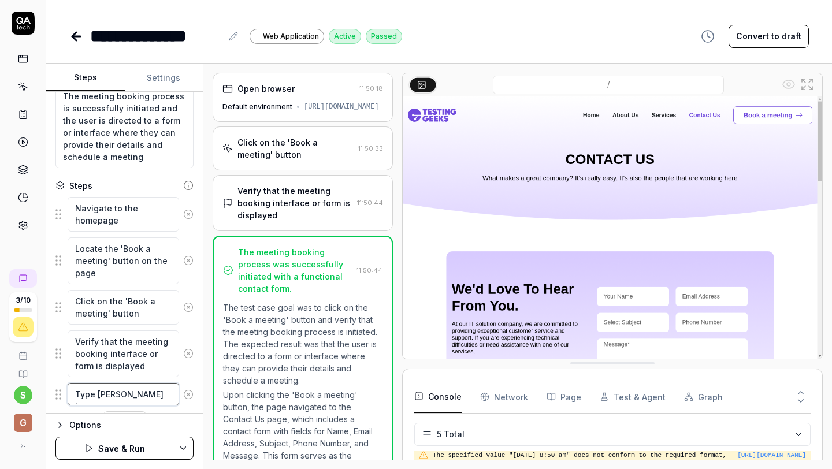
type textarea "*"
type textarea "Type [PERSON_NAME] in"
type textarea "*"
type textarea "Type [PERSON_NAME] in y"
type textarea "*"
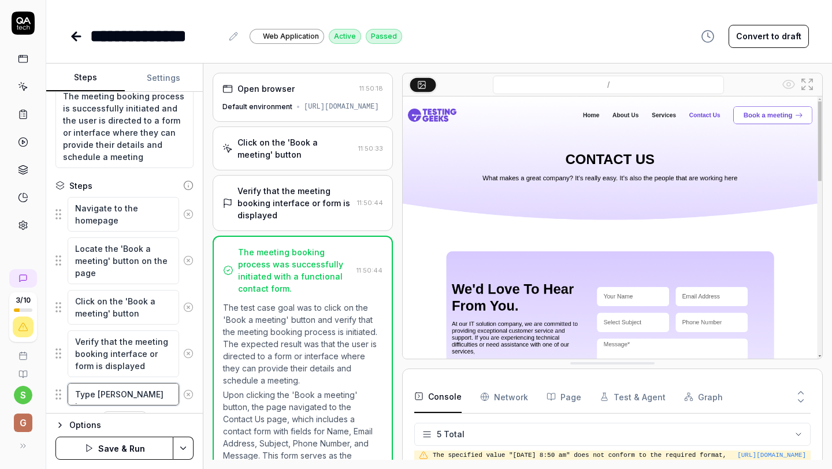
type textarea "Type [PERSON_NAME] in yo"
type textarea "*"
type textarea "Type [PERSON_NAME] in you"
type textarea "*"
type textarea "Type [PERSON_NAME] in your"
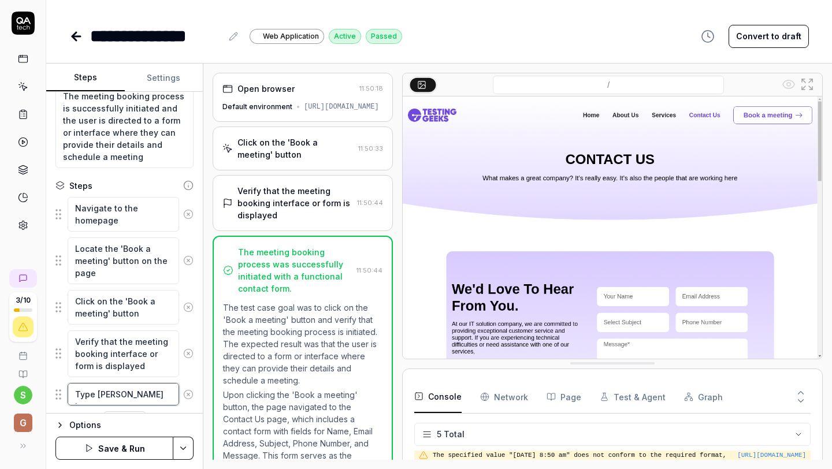
type textarea "*"
type textarea "Type [PERSON_NAME] in your"
type textarea "*"
type textarea "Type [PERSON_NAME] in your n"
type textarea "*"
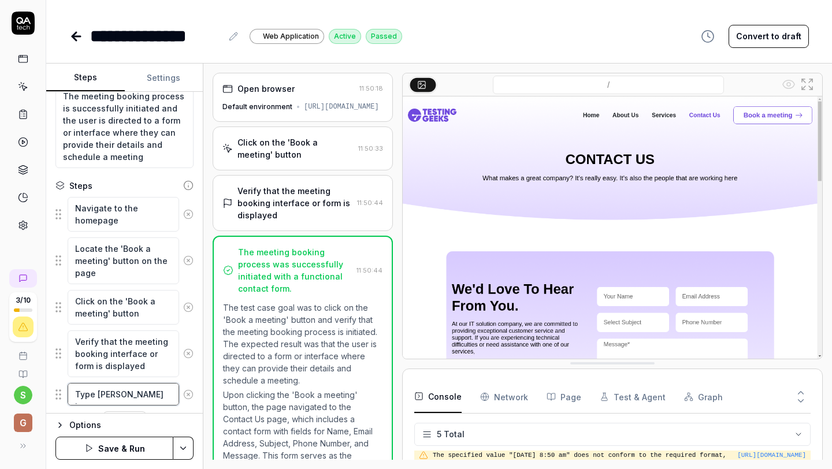
type textarea "Type [PERSON_NAME] in your na"
type textarea "*"
type textarea "Type [PERSON_NAME] in your nam"
type textarea "*"
type textarea "Type [PERSON_NAME] in your name"
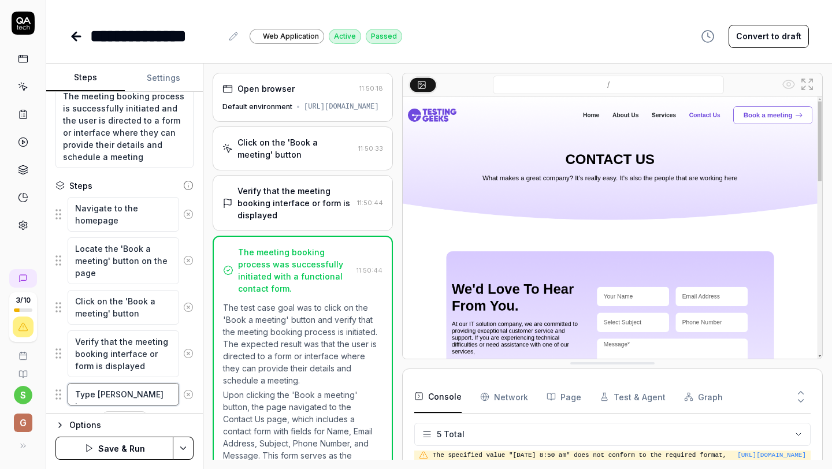
type textarea "*"
type textarea "Type [PERSON_NAME] in your name"
click at [67, 424] on button "Options" at bounding box center [124, 425] width 138 height 14
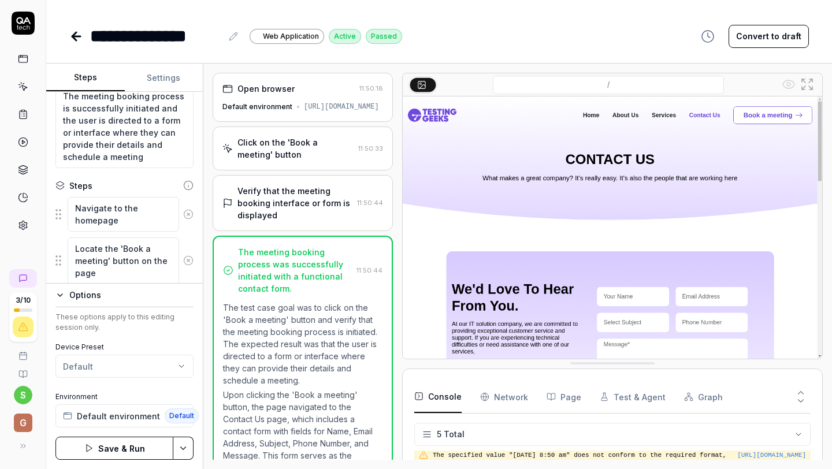
click at [204, 202] on div "Steps Settings Goal Click on Book a meeting button and verify the meeting booki…" at bounding box center [439, 267] width 786 height 406
click at [125, 181] on div "Steps" at bounding box center [124, 186] width 138 height 12
click at [56, 298] on icon "button" at bounding box center [59, 295] width 9 height 9
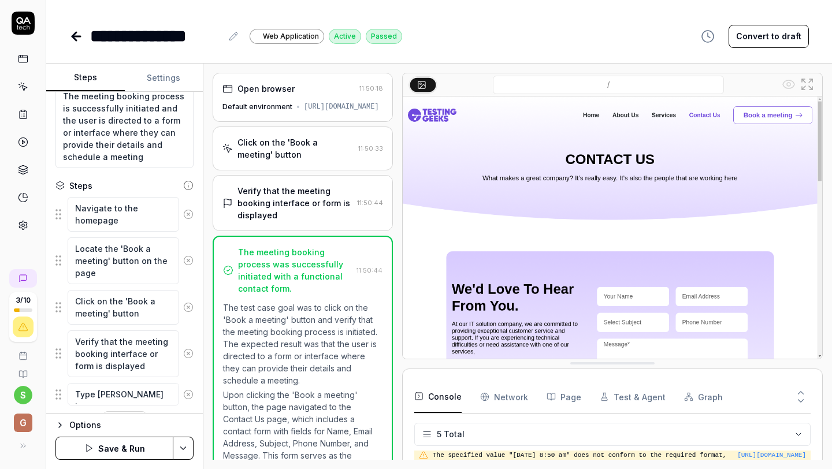
scroll to position [137, 0]
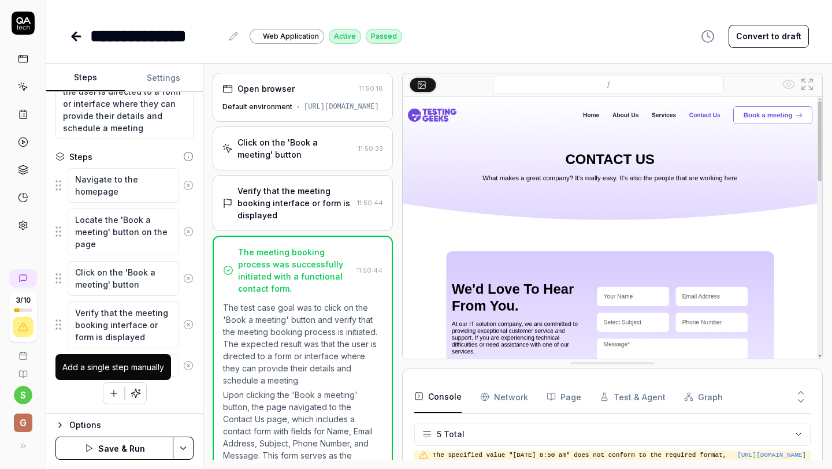
click at [112, 394] on icon "button" at bounding box center [113, 394] width 6 height 0
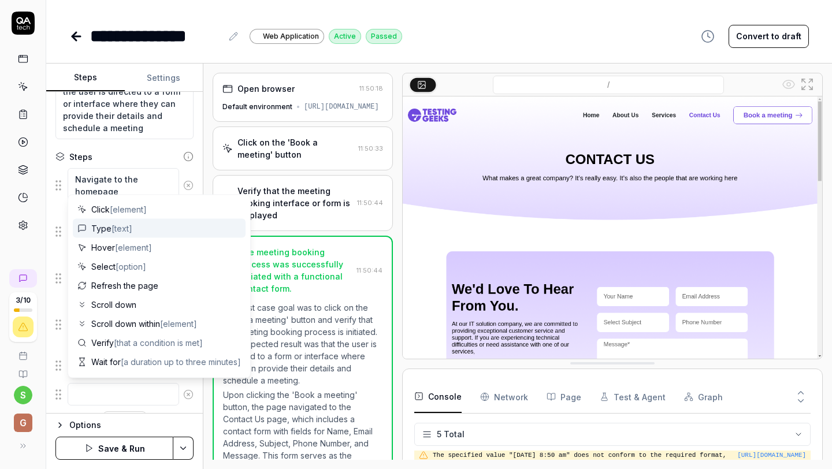
click at [111, 228] on span "Type [text]" at bounding box center [111, 229] width 41 height 12
type textarea "*"
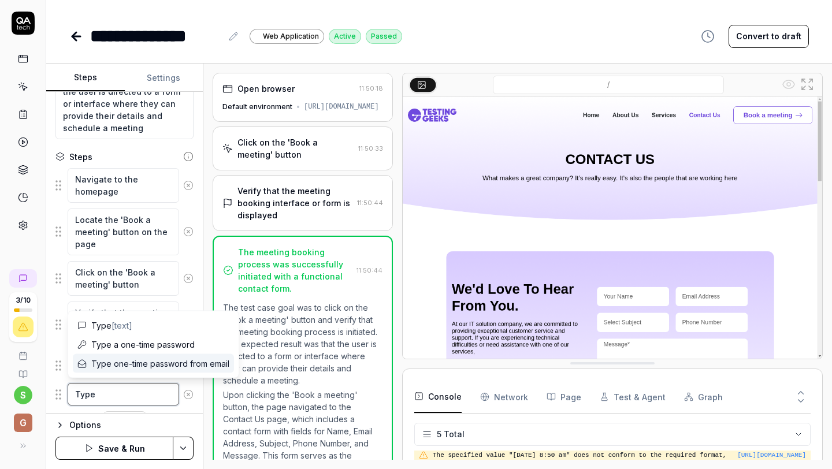
type textarea "Type S"
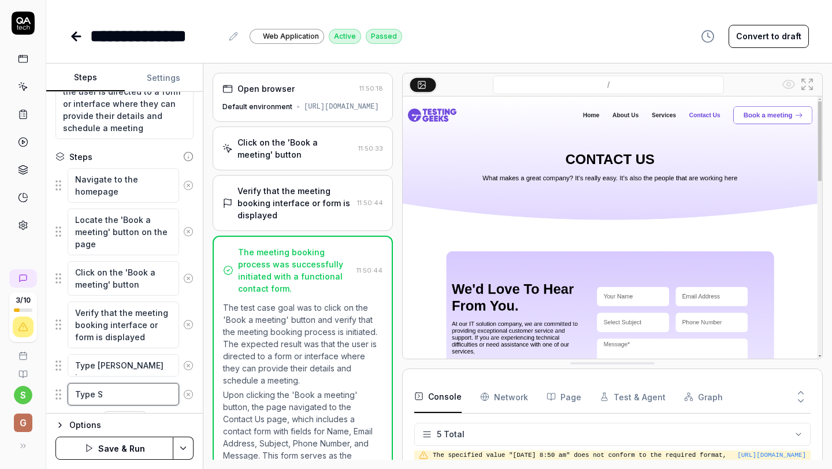
type textarea "*"
type textarea "Type Sa"
type textarea "*"
type textarea "Type [PERSON_NAME]"
type textarea "*"
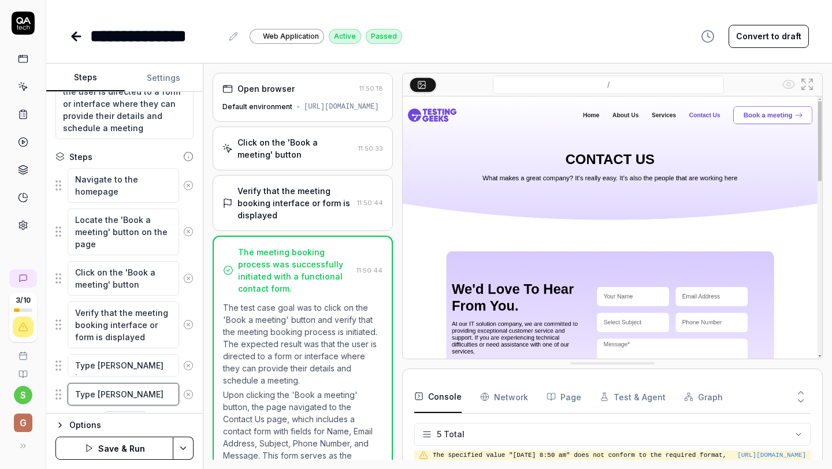
type textarea "Type Same"
type textarea "*"
type textarea "Type [PERSON_NAME]"
type textarea "*"
type textarea "Type [PERSON_NAME]."
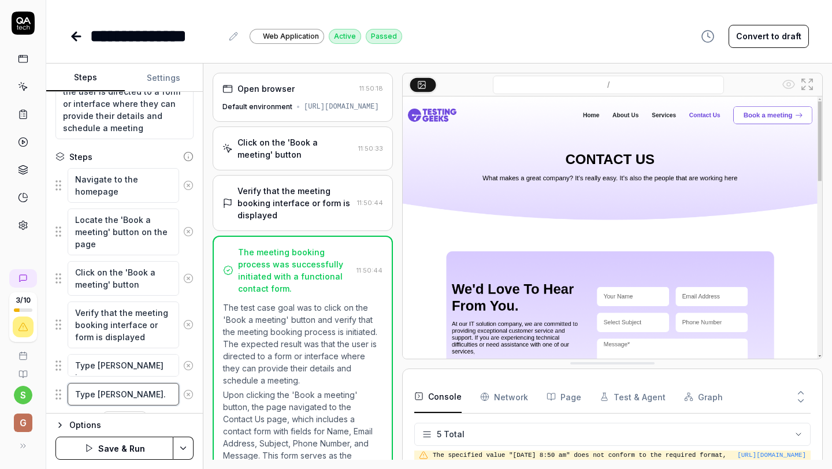
type textarea "*"
type textarea "Type [PERSON_NAME].el"
type textarea "*"
type textarea "Type [PERSON_NAME].eln"
type textarea "*"
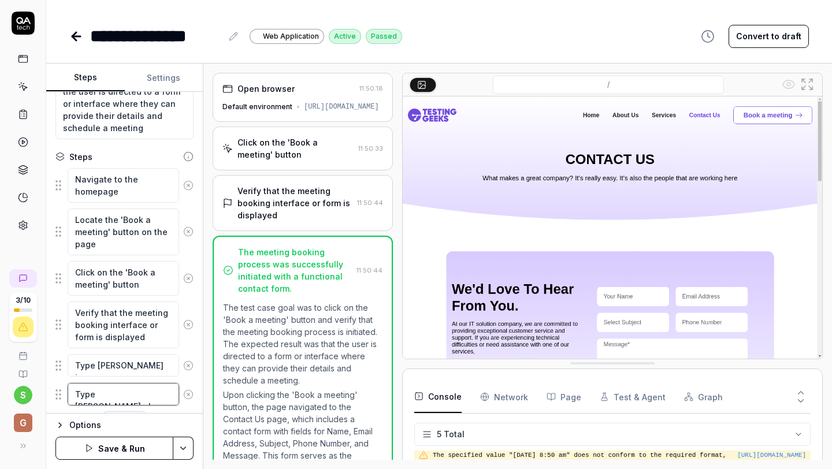
type textarea "Type [PERSON_NAME].[PERSON_NAME]"
type textarea "*"
type textarea "Type [PERSON_NAME].elnab"
type textarea "*"
type textarea "Type [PERSON_NAME].elnabw"
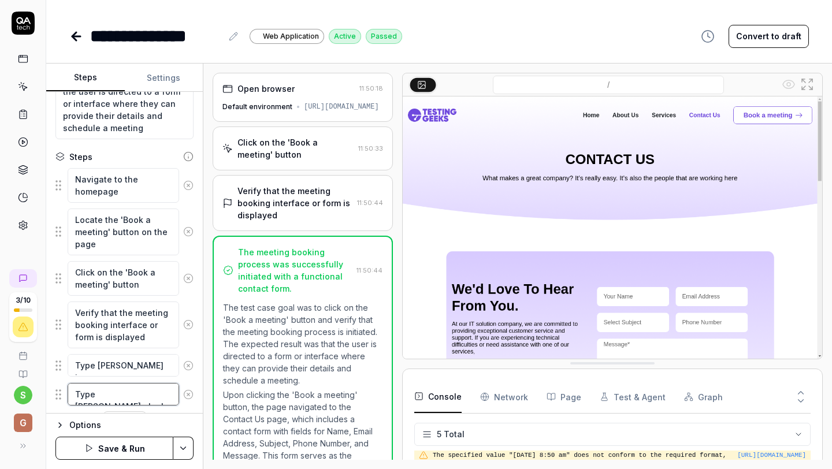
type textarea "*"
type textarea "Type [PERSON_NAME].elnabwy"
type textarea "*"
type textarea "Type [PERSON_NAME].elnabwy@"
type textarea "*"
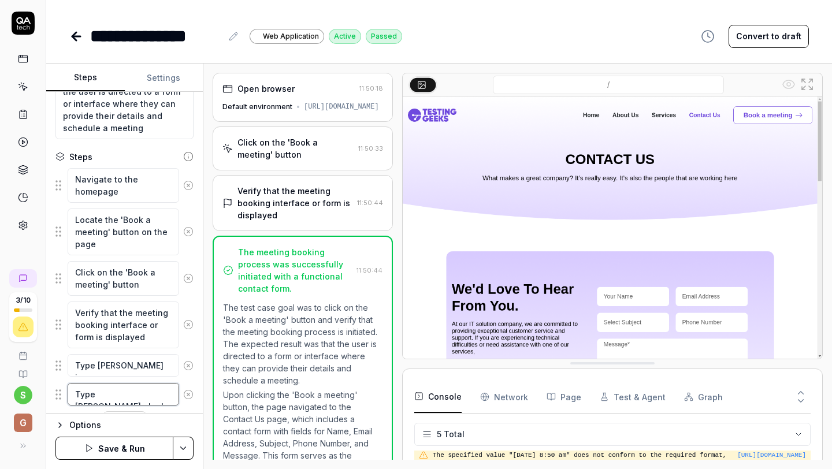
type textarea "Type [PERSON_NAME].elnabwy@g"
type textarea "*"
type textarea "Type [PERSON_NAME].elnabwy@gm"
type textarea "*"
type textarea "Type [PERSON_NAME].elnabwy@gma"
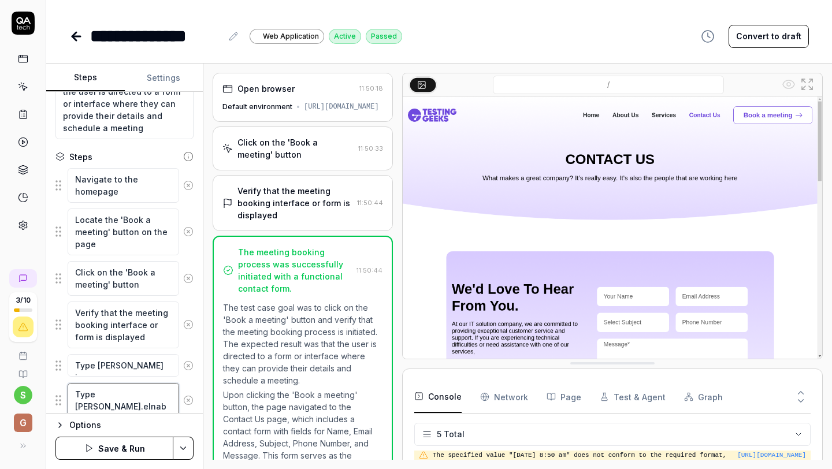
type textarea "*"
type textarea "Type [PERSON_NAME].elnabwy@gmai"
type textarea "*"
type textarea "Type [PERSON_NAME][EMAIL_ADDRESS]"
type textarea "*"
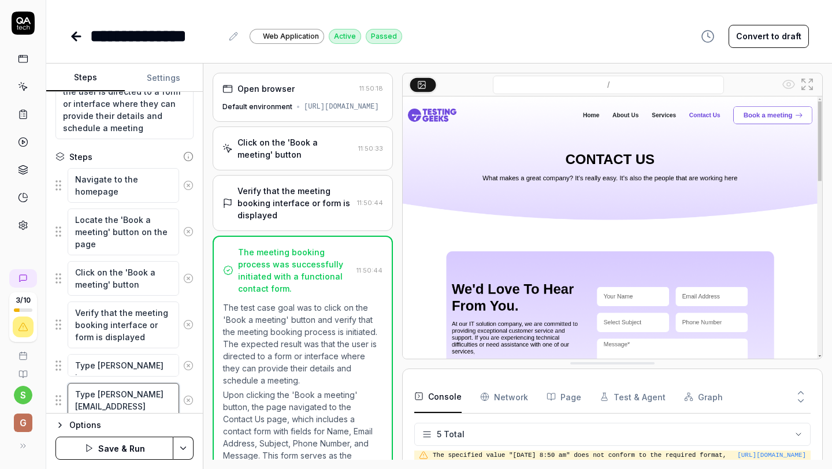
type textarea "Type [PERSON_NAME][EMAIL_ADDRESS]."
type textarea "*"
type textarea "Type [PERSON_NAME].elnabwy@gmail.c"
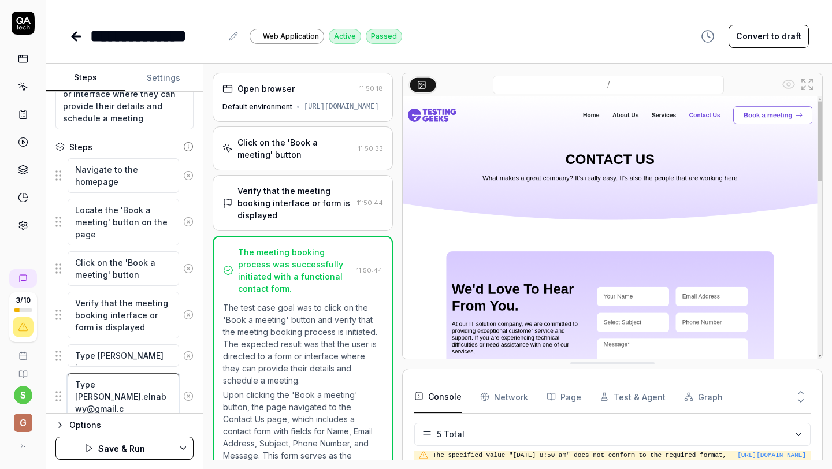
type textarea "*"
type textarea "Type [PERSON_NAME][EMAIL_ADDRESS][DOMAIN_NAME]"
type textarea "*"
type textarea "Type [PERSON_NAME][EMAIL_ADDRESS][DOMAIN_NAME]"
type textarea "*"
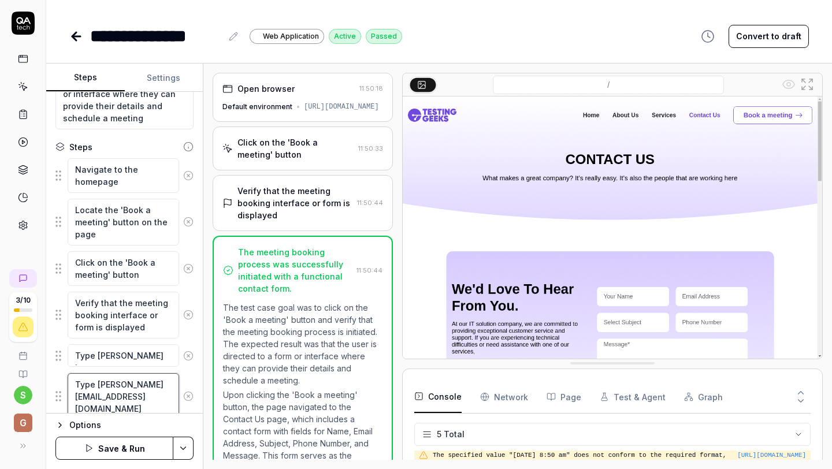
type textarea "Type [PERSON_NAME][EMAIL_ADDRESS][DOMAIN_NAME]"
type textarea "*"
type textarea "Type [PERSON_NAME][EMAIL_ADDRESS][DOMAIN_NAME] i"
type textarea "*"
type textarea "Type [PERSON_NAME][EMAIL_ADDRESS][DOMAIN_NAME] in"
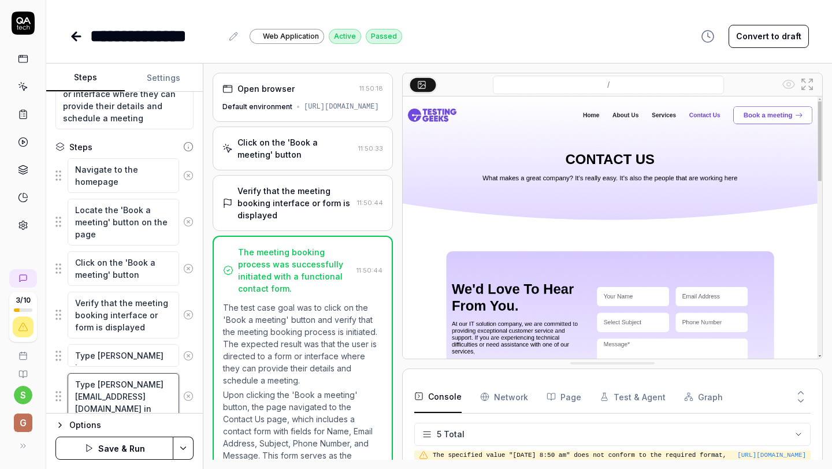
type textarea "*"
type textarea "Type [PERSON_NAME][EMAIL_ADDRESS][DOMAIN_NAME] in"
type textarea "*"
type textarea "Type [PERSON_NAME][EMAIL_ADDRESS][DOMAIN_NAME] in E"
type textarea "*"
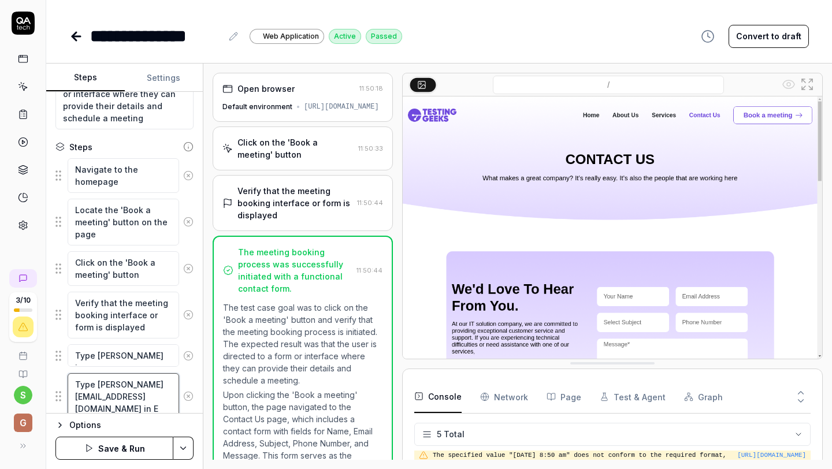
type textarea "Type [PERSON_NAME][EMAIL_ADDRESS][DOMAIN_NAME] in Em"
type textarea "*"
type textarea "Type [PERSON_NAME][EMAIL_ADDRESS][DOMAIN_NAME] in Ema"
type textarea "*"
type textarea "Type [PERSON_NAME][EMAIL_ADDRESS][DOMAIN_NAME] in Emai"
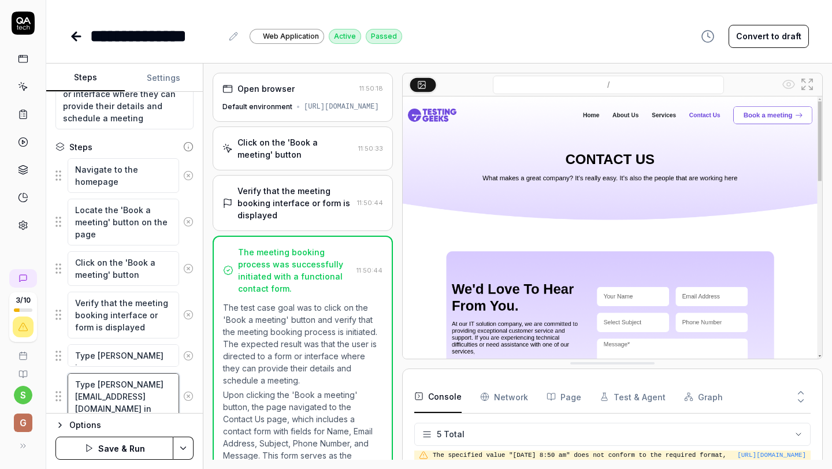
type textarea "*"
type textarea "Type [PERSON_NAME][EMAIL_ADDRESS][DOMAIN_NAME] in Email"
type textarea "*"
type textarea "Type [PERSON_NAME][EMAIL_ADDRESS][DOMAIN_NAME] in Email"
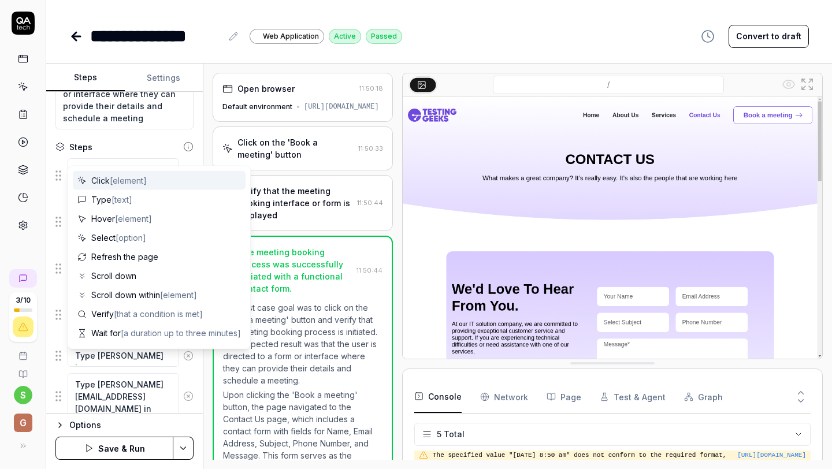
scroll to position [218, 0]
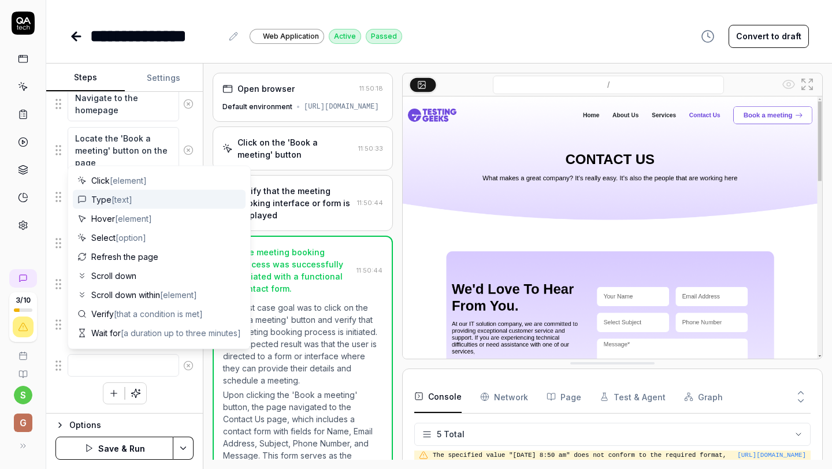
click at [140, 196] on div "Type [text]" at bounding box center [159, 199] width 173 height 19
type textarea "*"
type textarea "Type"
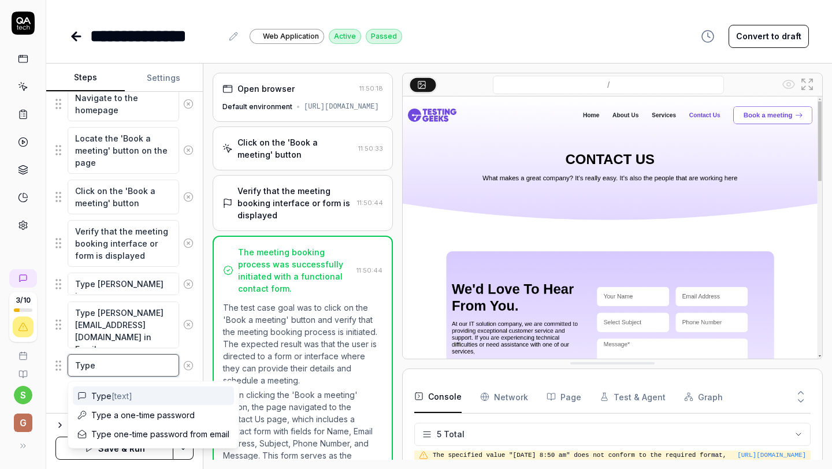
type textarea "*"
type textarea "Type"
type textarea "*"
type textarea "Typ"
type textarea "*"
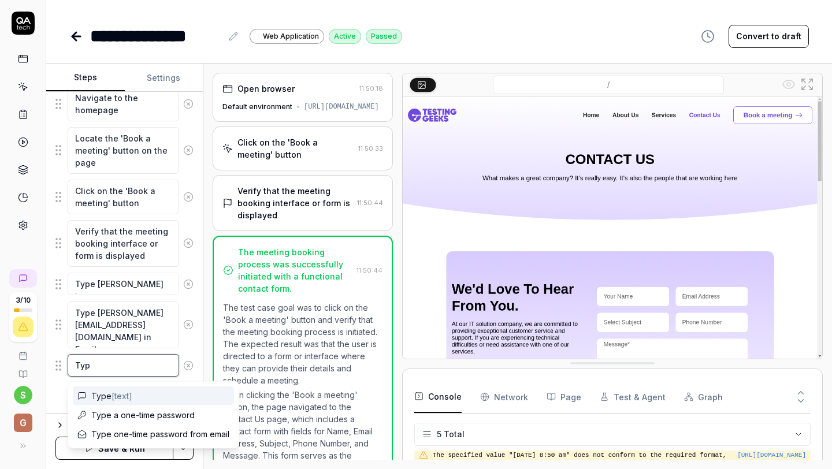
type textarea "[PERSON_NAME]"
type textarea "*"
type textarea "T"
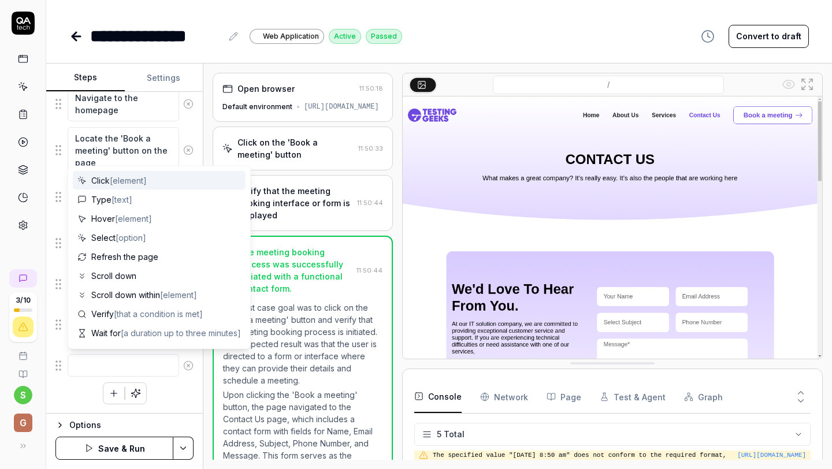
click at [162, 176] on div "Click [element]" at bounding box center [159, 180] width 173 height 19
type textarea "*"
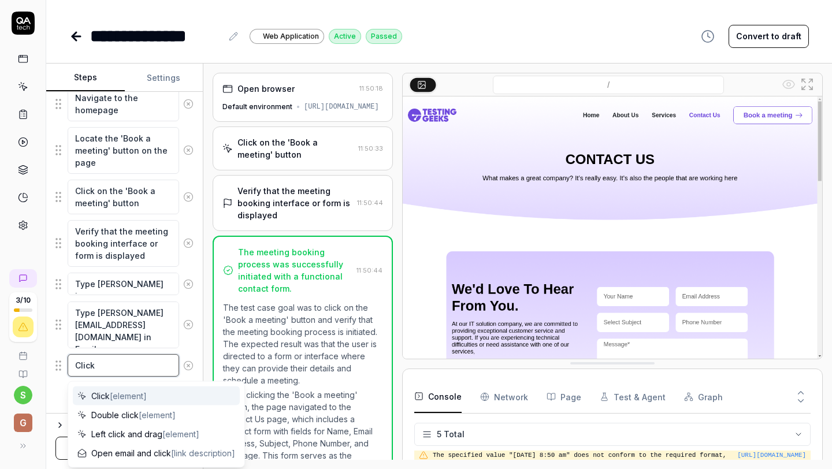
type textarea "Click S"
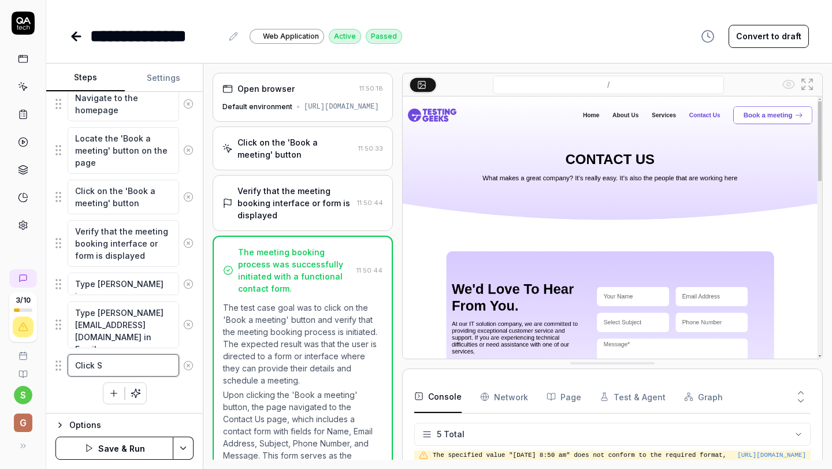
type textarea "*"
type textarea "Click Se"
type textarea "*"
type textarea "Click Sel"
type textarea "*"
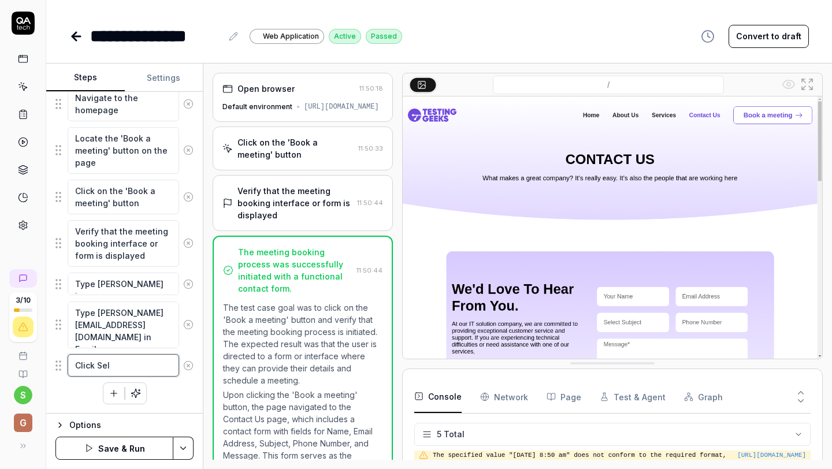
type textarea "Click Sele"
type textarea "*"
type textarea "Click Selec"
type textarea "*"
type textarea "Click Select"
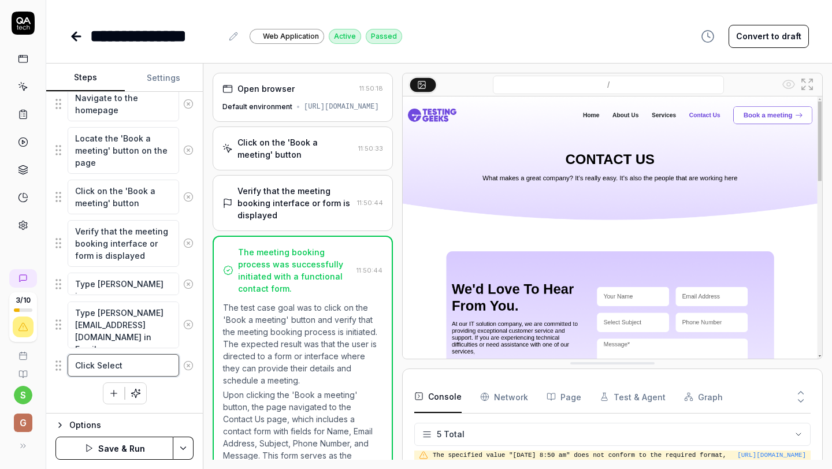
type textarea "*"
type textarea "Click Select"
type textarea "*"
type textarea "Click Select S"
type textarea "*"
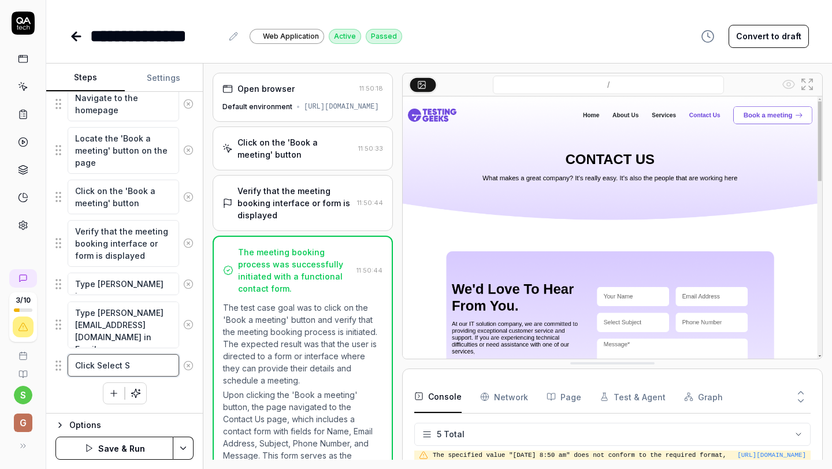
type textarea "Click Select Su"
type textarea "*"
type textarea "Click Select Sub"
type textarea "*"
type textarea "Click Select Subj"
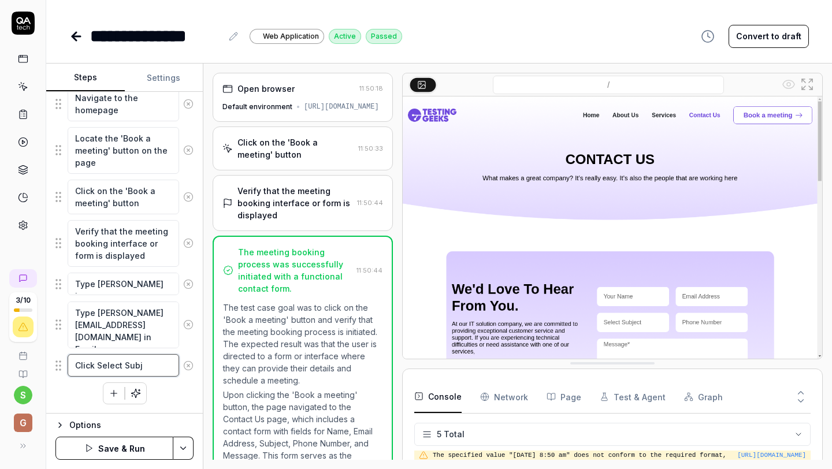
type textarea "*"
type textarea "Click Select Subje"
type textarea "*"
type textarea "Click Select Subjec"
type textarea "*"
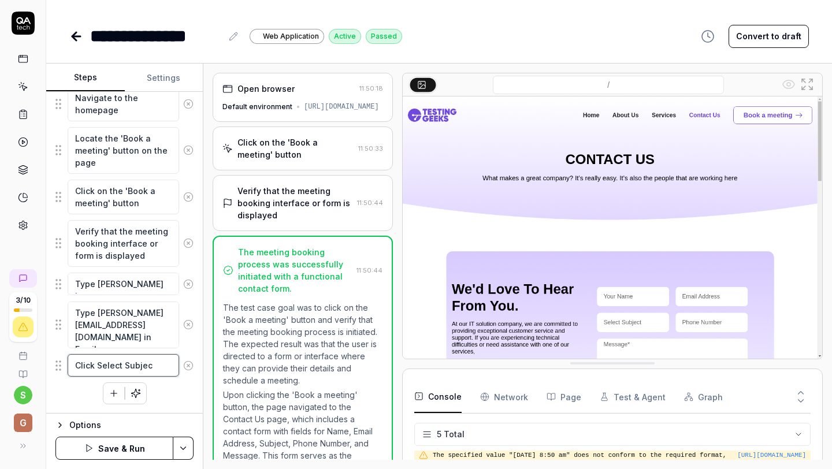
type textarea "Click Select Subject"
type textarea "*"
type textarea "Click Select Subject"
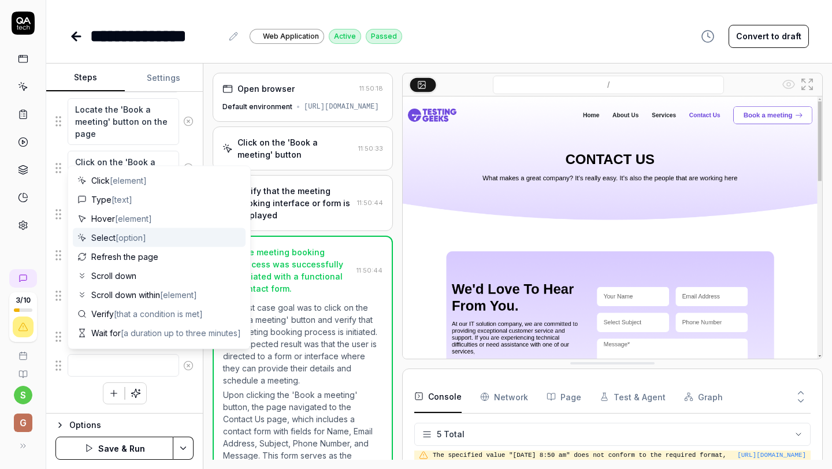
click at [134, 233] on span "[option]" at bounding box center [131, 238] width 31 height 10
type textarea "*"
type textarea "Select"
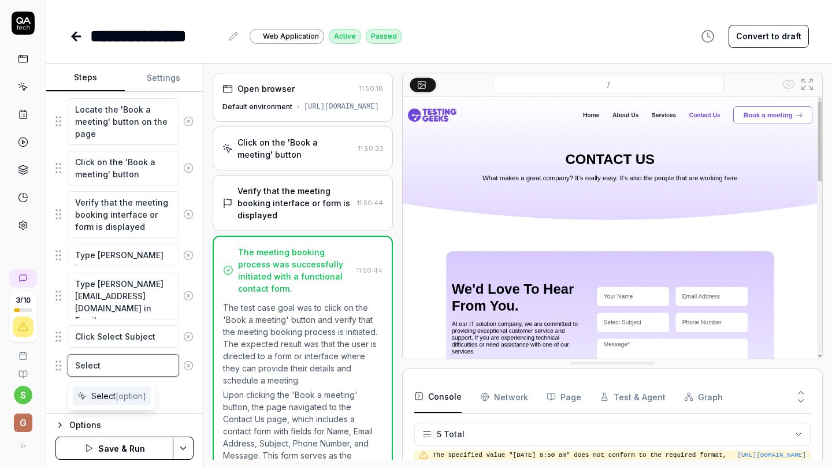
type textarea "*"
type textarea "Select 1"
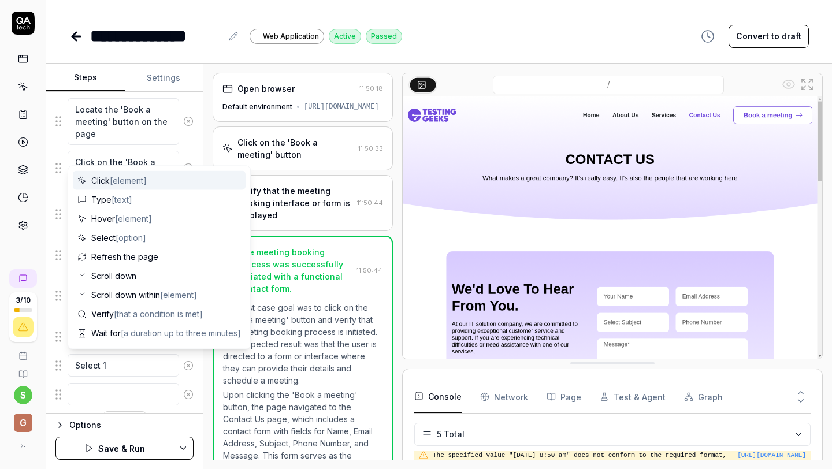
scroll to position [276, 0]
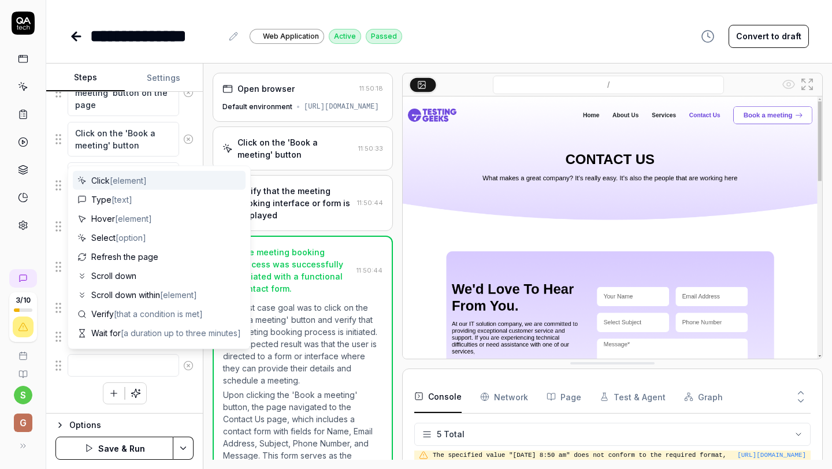
click at [548, 20] on div "**********" at bounding box center [439, 24] width 786 height 49
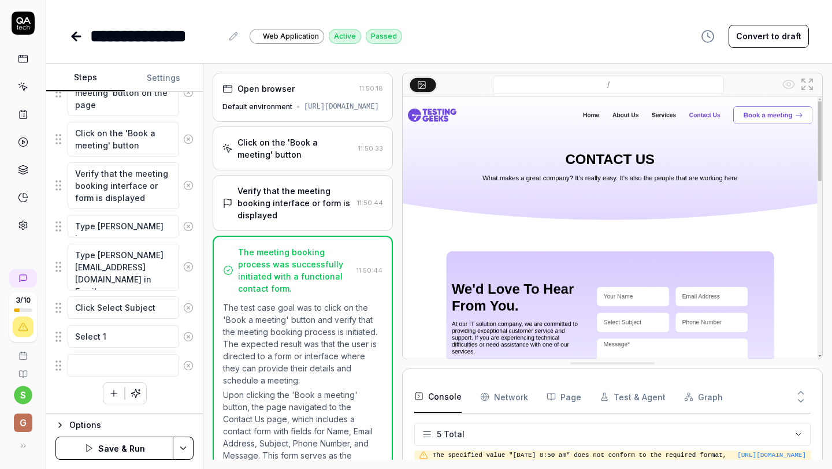
click at [189, 365] on icon at bounding box center [188, 366] width 10 height 10
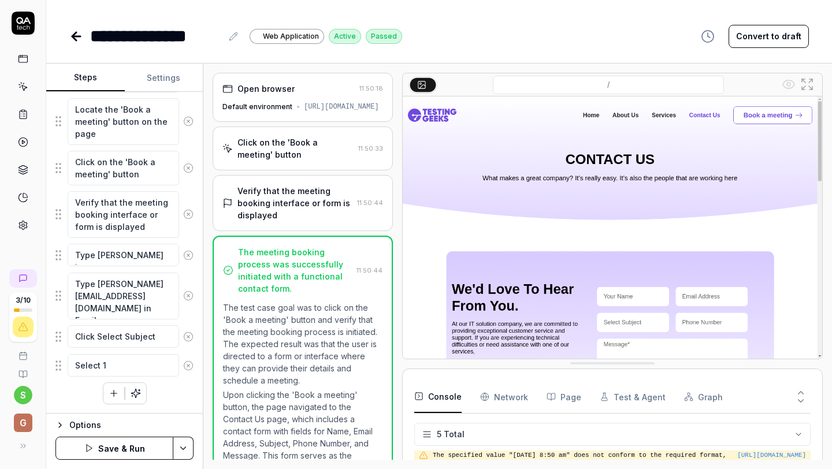
click at [105, 453] on button "Save & Run" at bounding box center [114, 448] width 118 height 23
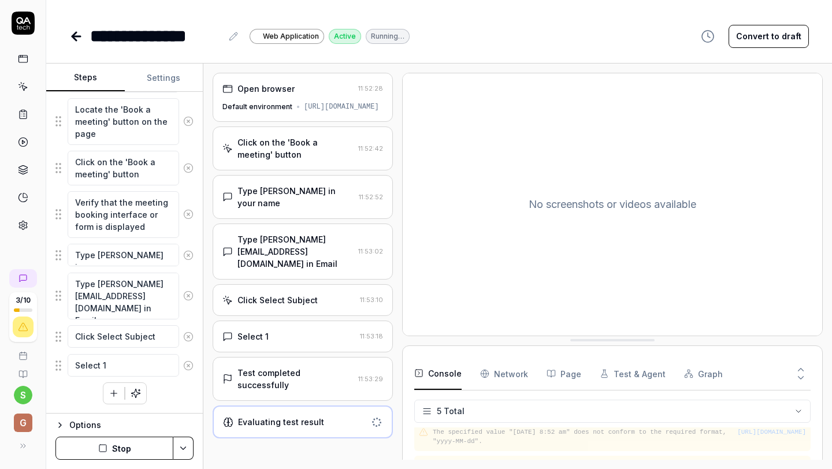
click at [298, 331] on div "Select 1" at bounding box center [289, 337] width 133 height 12
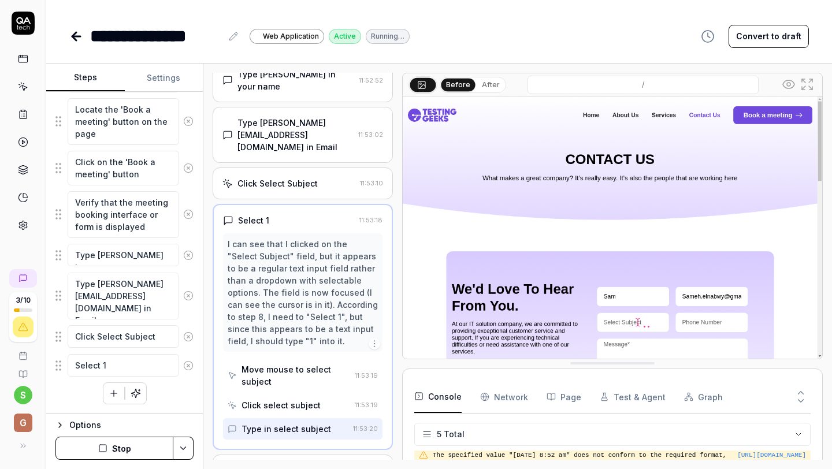
scroll to position [118, 0]
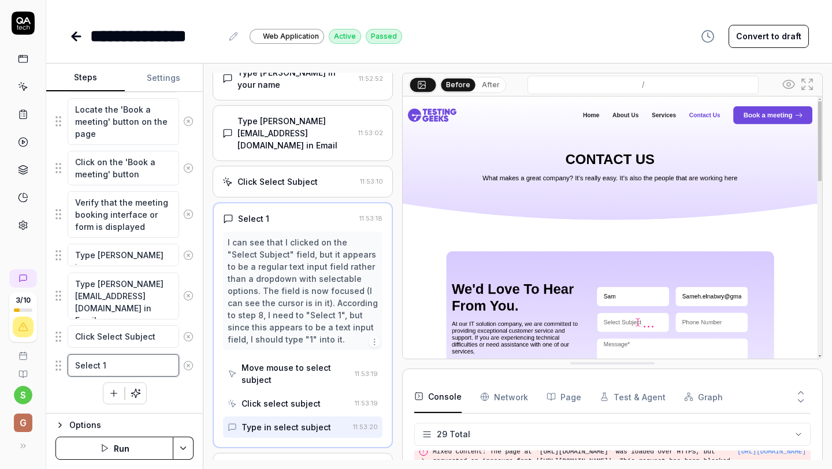
click at [121, 372] on textarea "Select 1" at bounding box center [124, 365] width 112 height 23
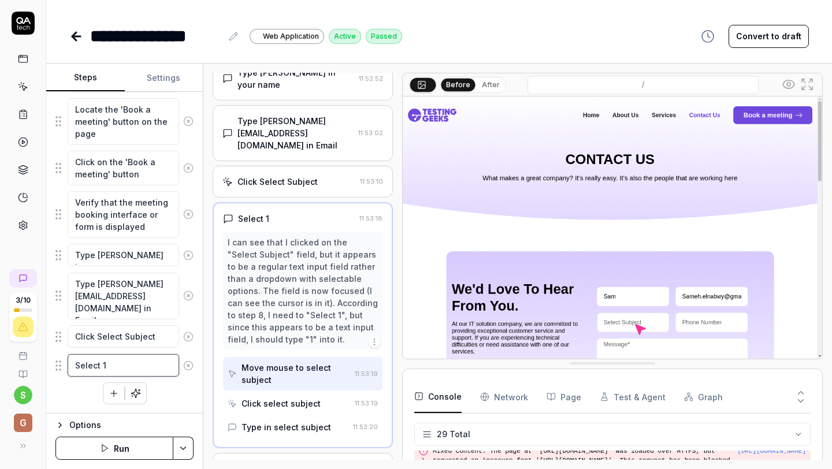
scroll to position [832, 0]
type textarea "*"
type textarea "Select"
type textarea "*"
type textarea "Select"
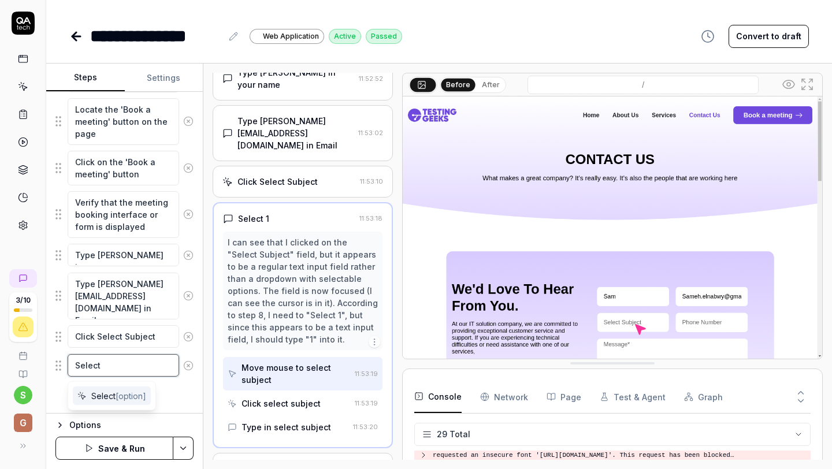
type textarea "*"
type textarea "Selec"
type textarea "*"
type textarea "Sele"
click at [189, 366] on icon at bounding box center [188, 365] width 3 height 3
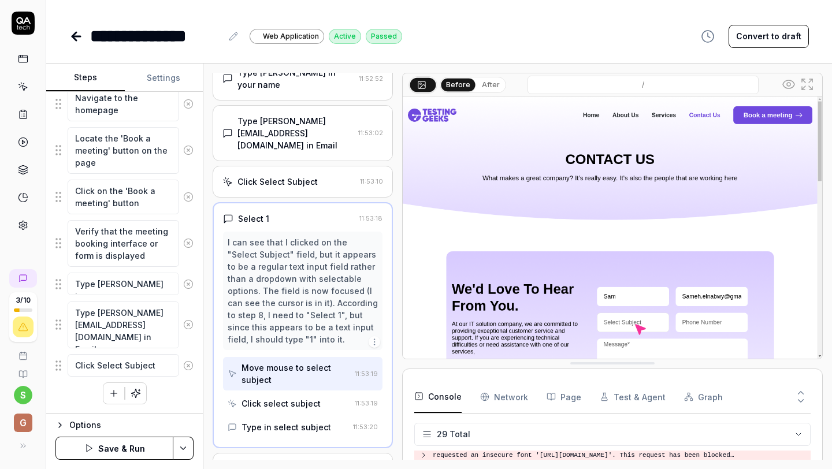
scroll to position [218, 0]
click at [114, 392] on icon "button" at bounding box center [114, 393] width 10 height 10
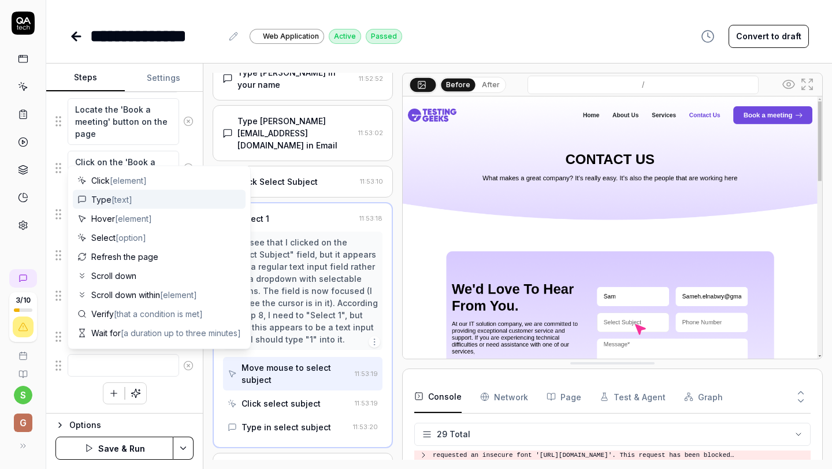
click at [129, 198] on span "[text]" at bounding box center [122, 200] width 21 height 10
type textarea "*"
type textarea "Type"
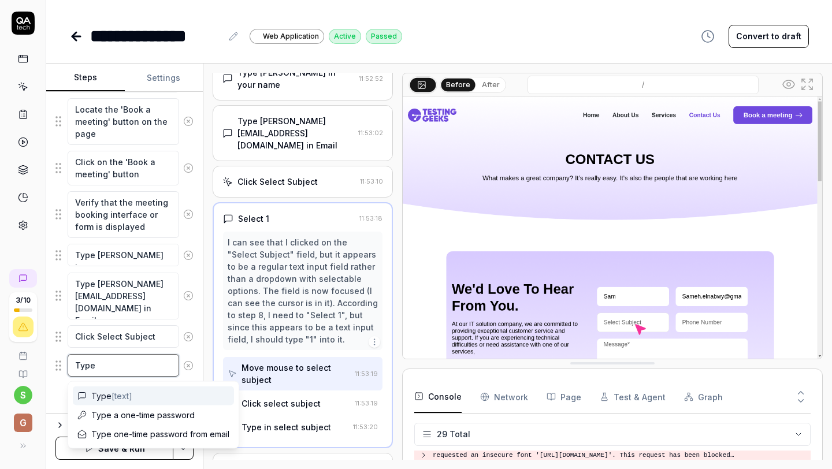
type textarea "*"
type textarea "Type t"
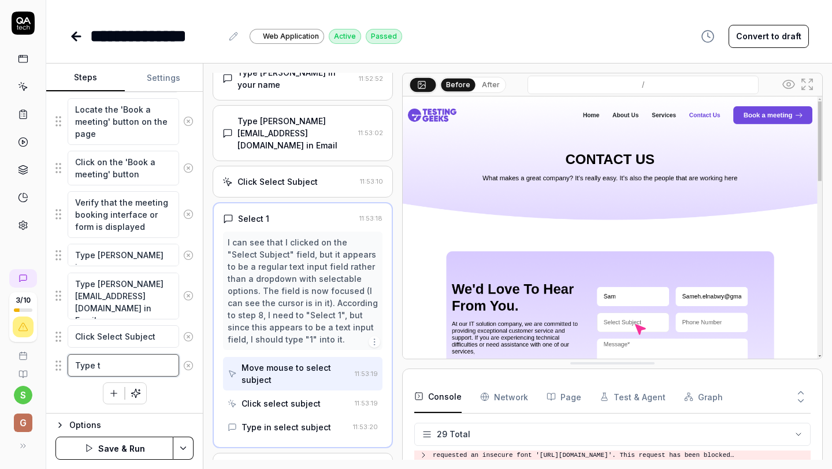
type textarea "*"
type textarea "Type"
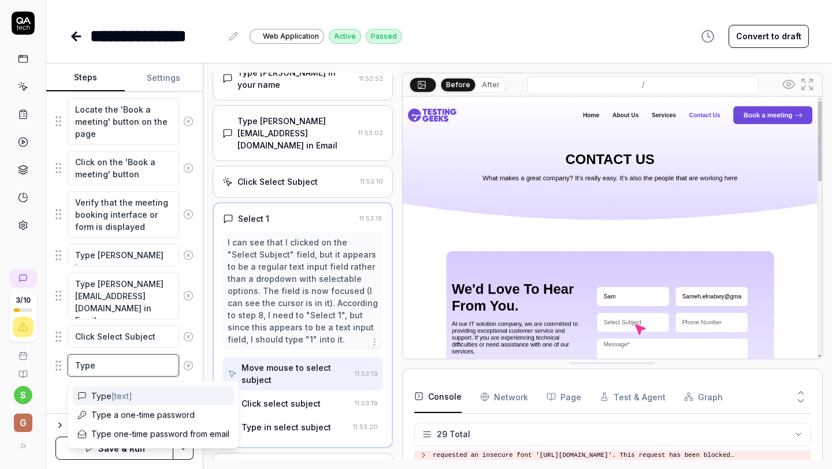
type textarea "*"
type textarea "Type T"
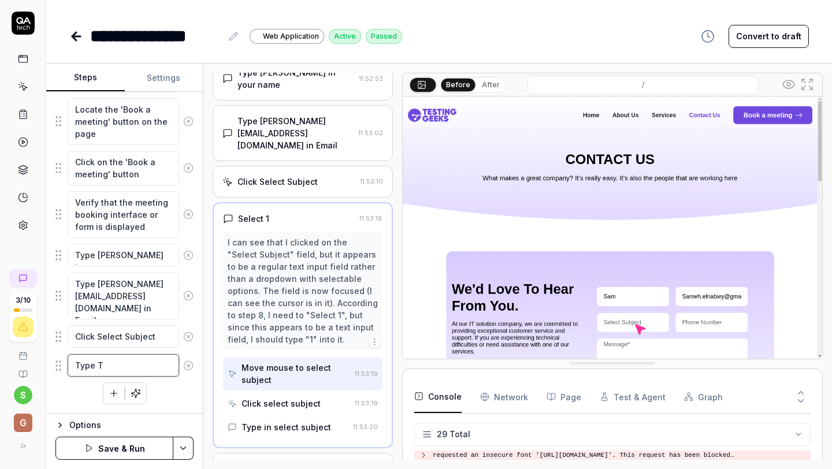
type textarea "*"
type textarea "Type Te"
type textarea "*"
type textarea "Type Tes"
type textarea "*"
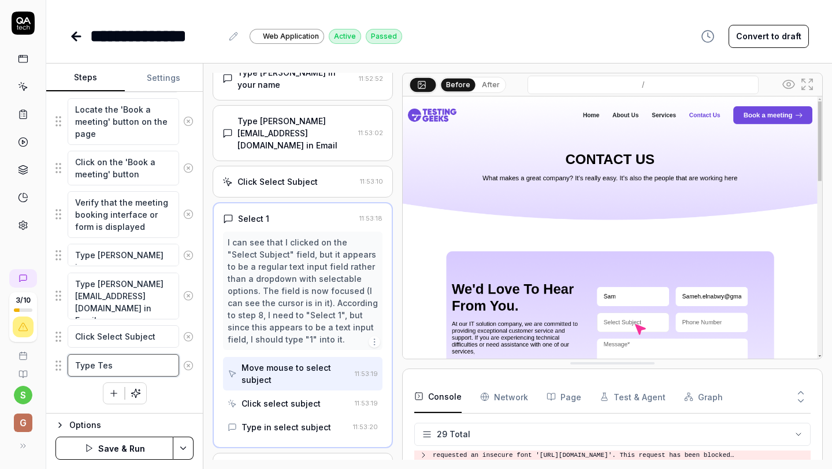
type textarea "Type Test"
type textarea "*"
type textarea "Type Testi"
type textarea "*"
type textarea "Type Testin"
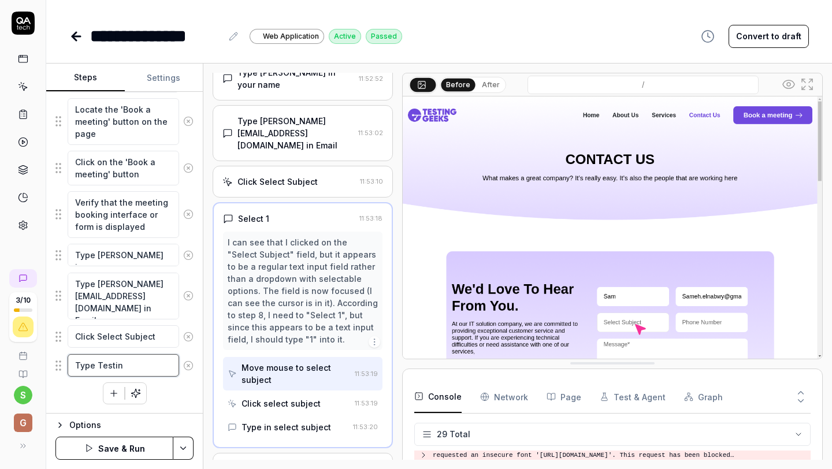
type textarea "*"
type textarea "Type Testing"
type textarea "*"
type textarea "Type Testing"
type textarea "*"
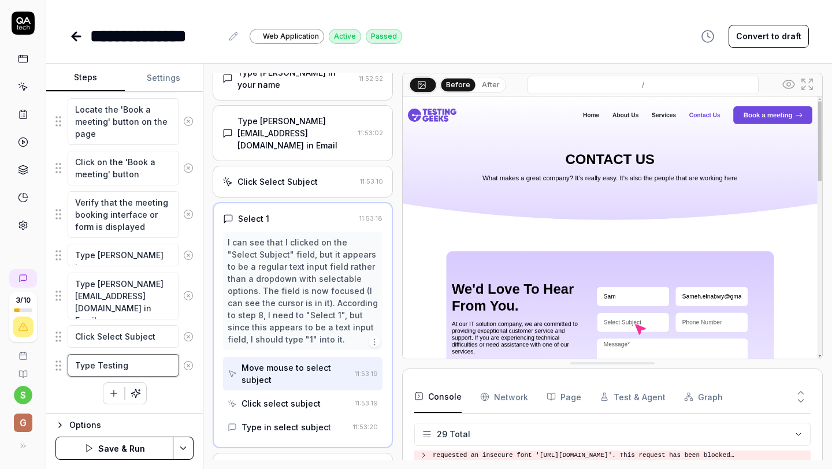
type textarea "Type Testing S"
type textarea "*"
type textarea "Type Testing Se"
type textarea "*"
type textarea "Type Testing Ser"
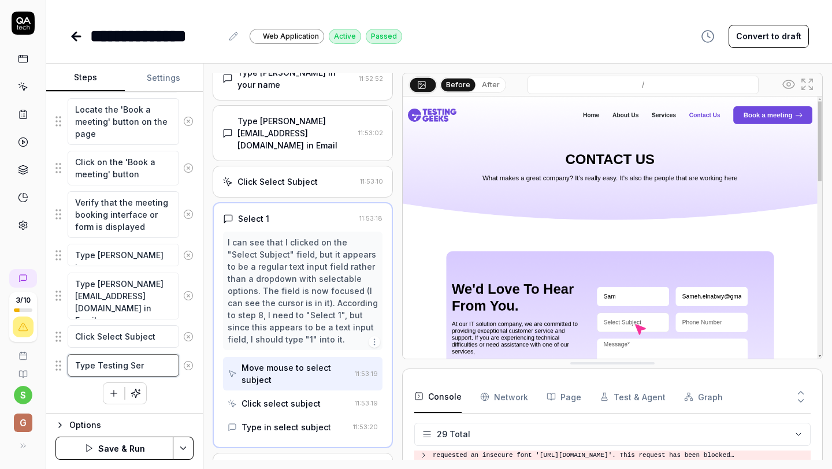
type textarea "*"
type textarea "Type Testing Serv"
type textarea "*"
type textarea "Type Testing Servi"
type textarea "*"
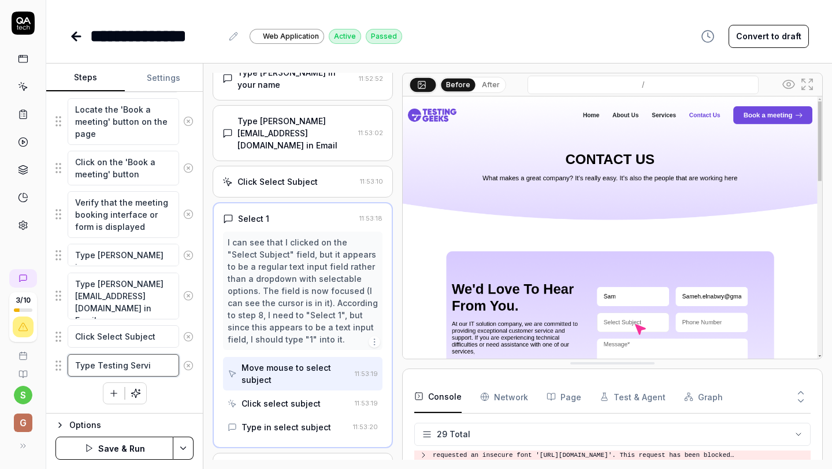
type textarea "Type Testing Servic"
type textarea "*"
type textarea "Type Testing Service"
click at [113, 394] on icon "button" at bounding box center [114, 393] width 10 height 10
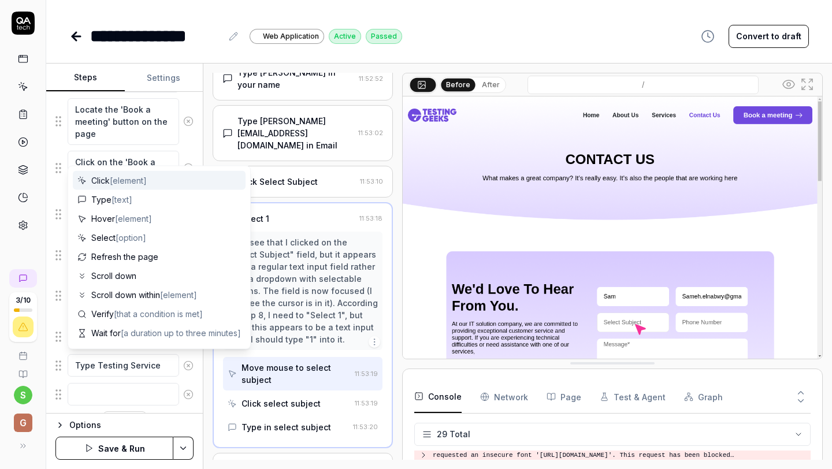
scroll to position [276, 0]
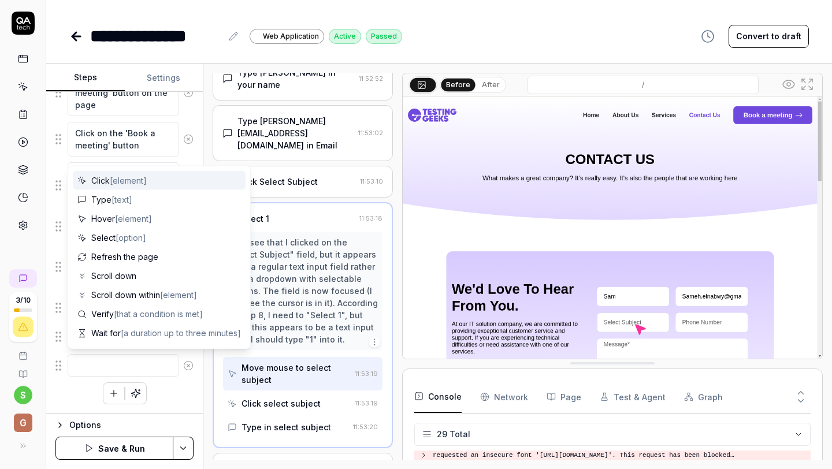
type textarea "*"
type textarea "0"
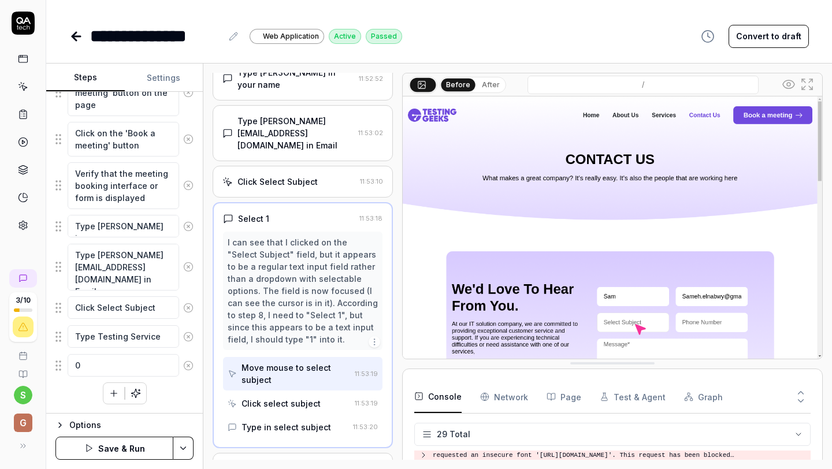
type textarea "*"
type textarea "01"
type textarea "*"
type textarea "011"
type textarea "*"
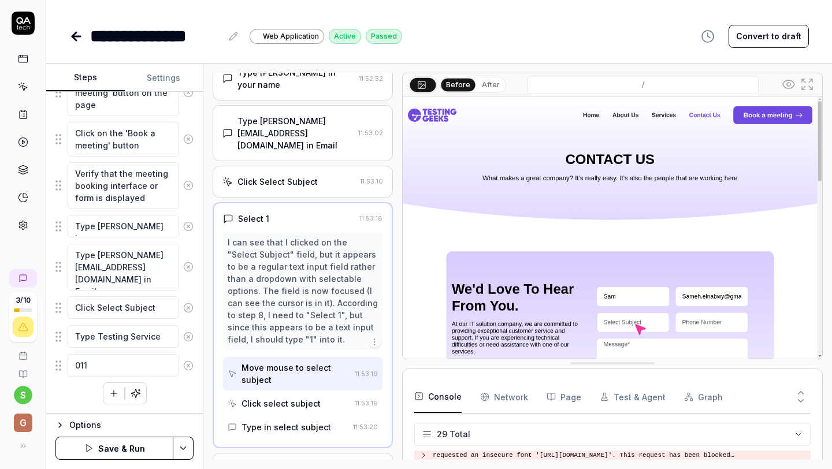
type textarea "0111"
type textarea "*"
type textarea "01112"
type textarea "*"
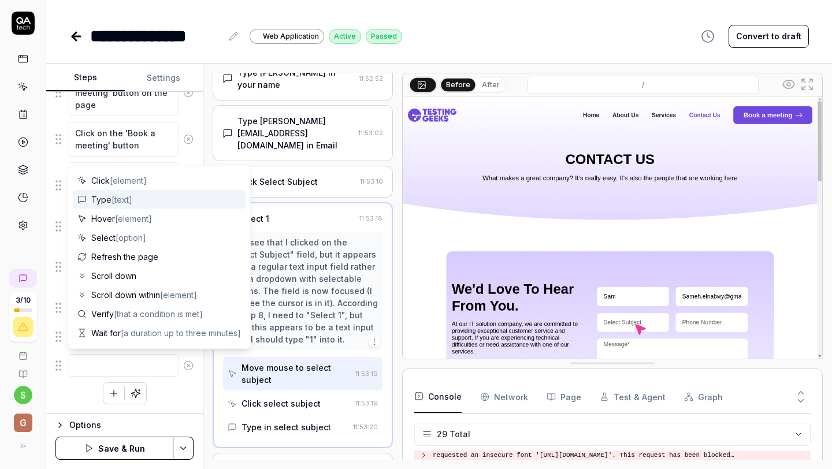
click at [135, 199] on div "Type [text]" at bounding box center [159, 199] width 173 height 19
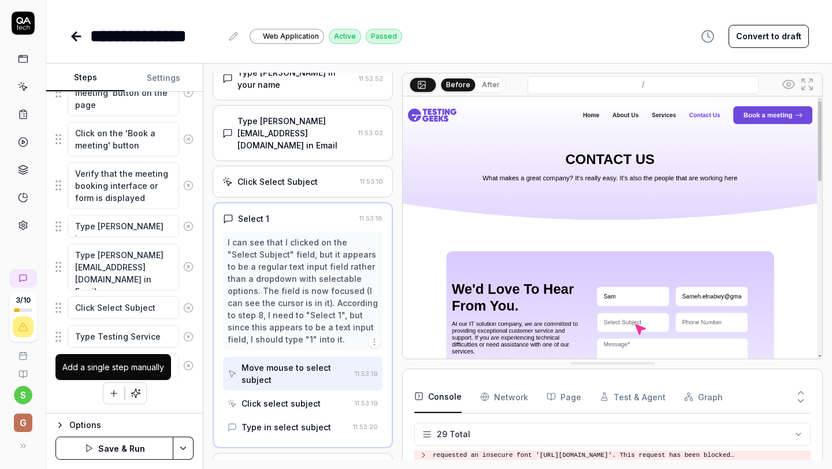
click at [113, 396] on icon "button" at bounding box center [114, 393] width 10 height 10
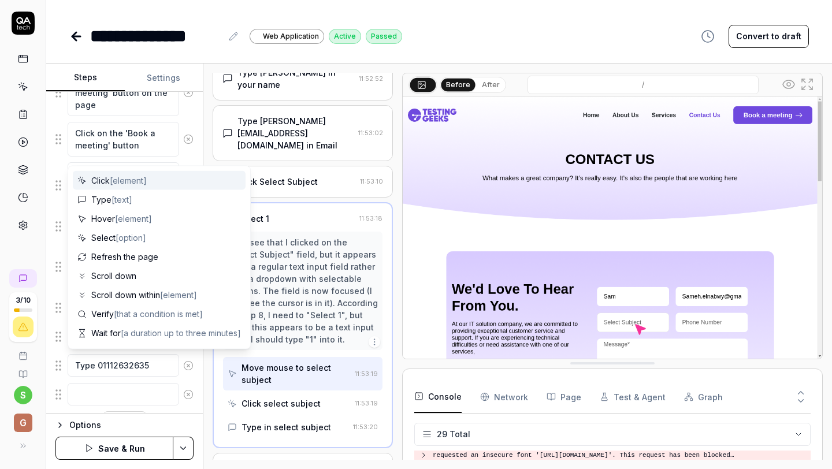
scroll to position [305, 0]
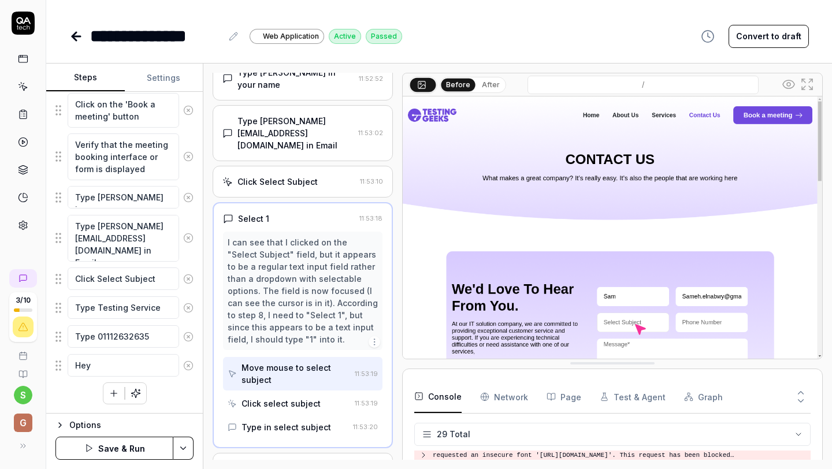
click at [179, 402] on div "Navigate to the homepage Locate the 'Book a meeting' button on the page Click o…" at bounding box center [124, 201] width 138 height 405
click at [614, 266] on img at bounding box center [613, 228] width 420 height 262
click at [111, 396] on icon "button" at bounding box center [114, 393] width 10 height 10
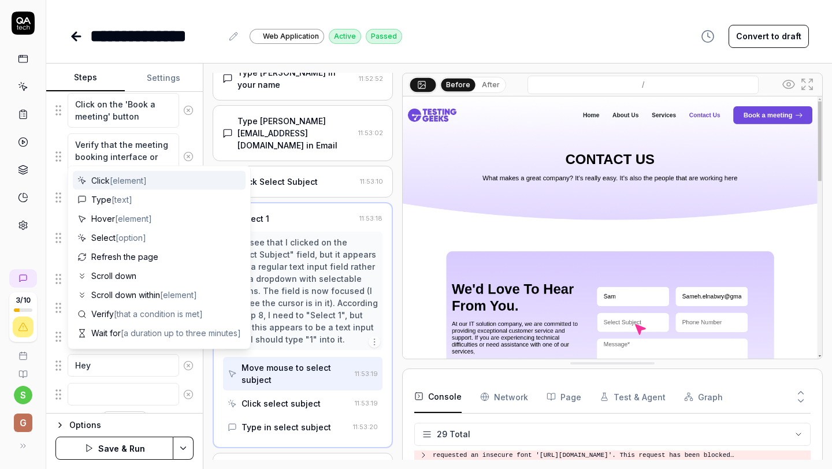
scroll to position [334, 0]
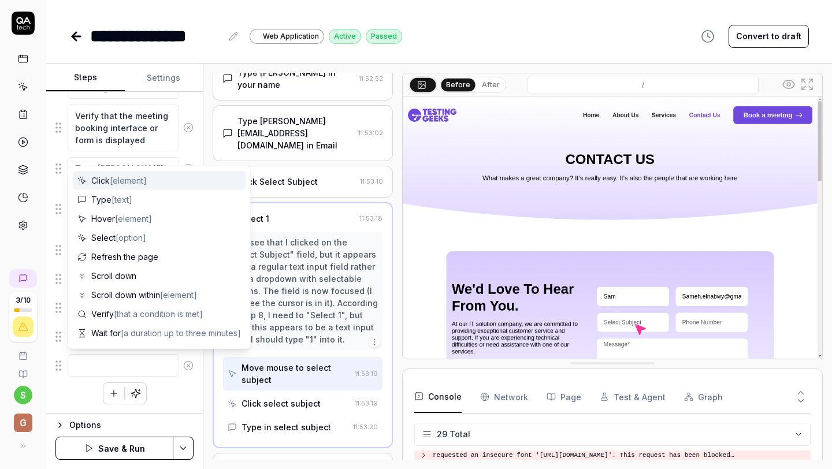
click at [120, 177] on span "[element]" at bounding box center [128, 181] width 37 height 10
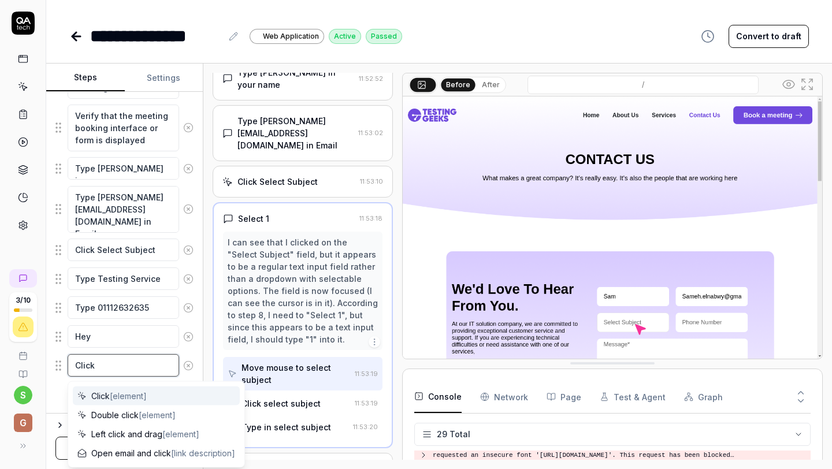
paste textarea "SUBMIT MESSAGE"
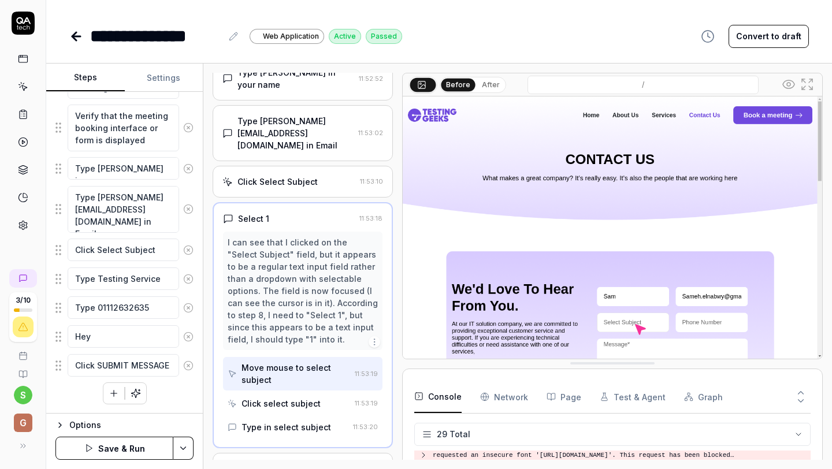
click at [127, 447] on button "Save & Run" at bounding box center [114, 448] width 118 height 23
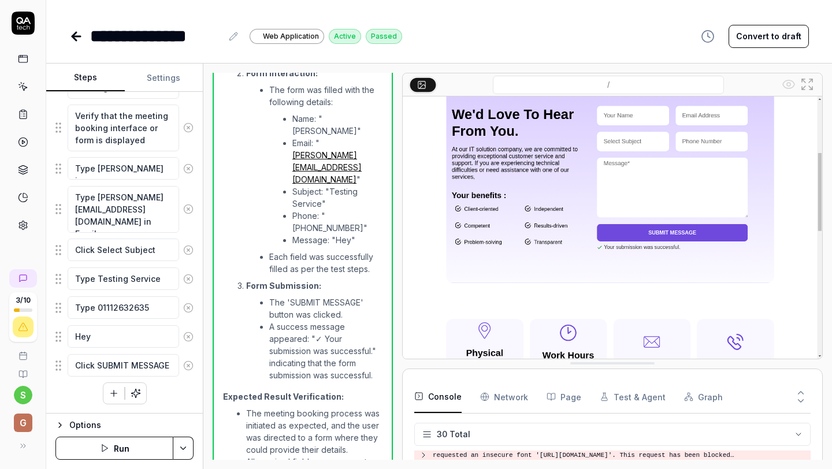
scroll to position [784, 0]
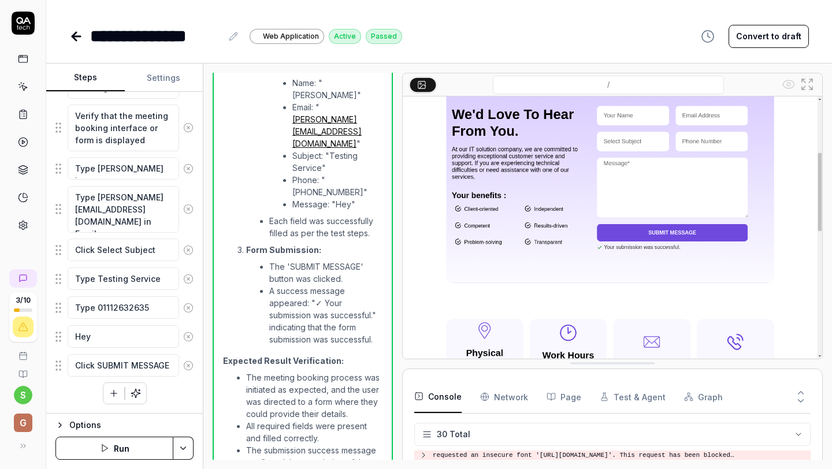
click at [784, 36] on button "Convert to draft" at bounding box center [769, 36] width 80 height 23
click at [783, 33] on button "Activate" at bounding box center [785, 36] width 47 height 23
click at [191, 158] on button at bounding box center [188, 168] width 18 height 23
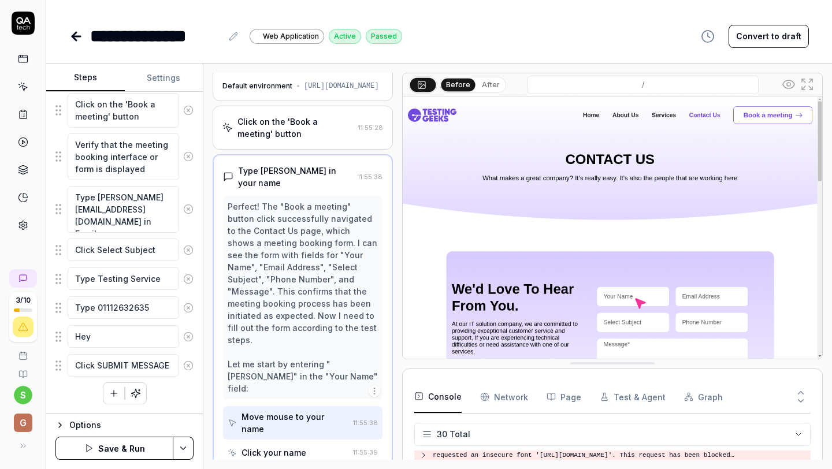
scroll to position [20, 0]
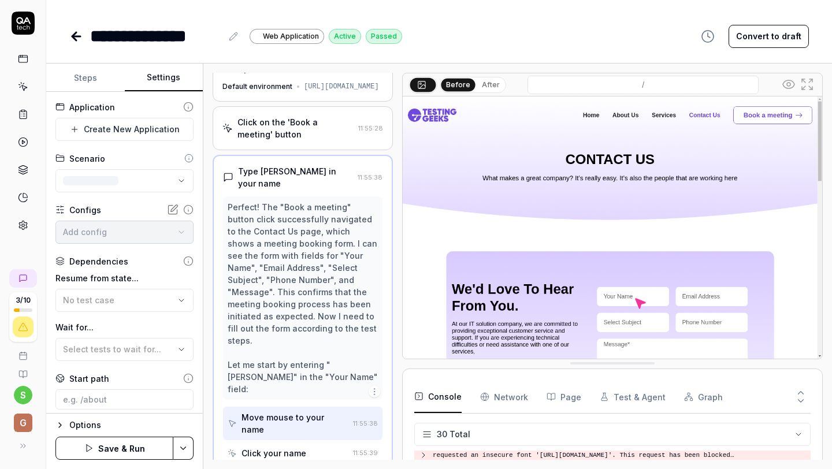
click at [165, 83] on button "Settings" at bounding box center [164, 78] width 79 height 28
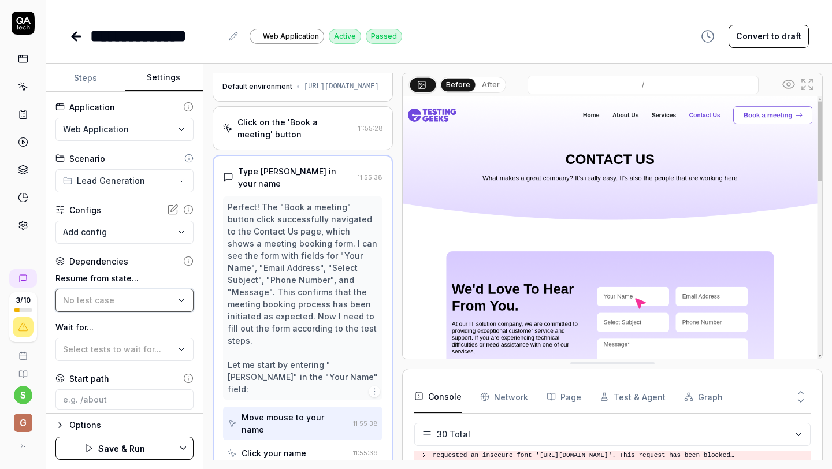
click at [129, 295] on div "No test case" at bounding box center [119, 300] width 112 height 12
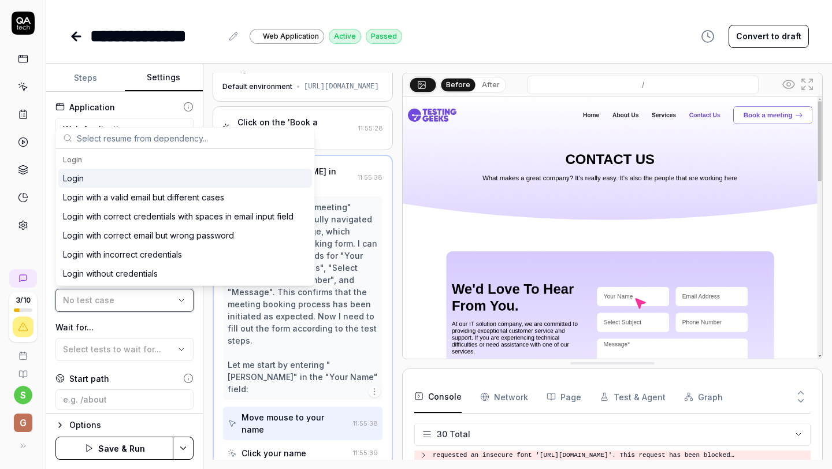
click at [129, 295] on div "No test case" at bounding box center [119, 300] width 112 height 12
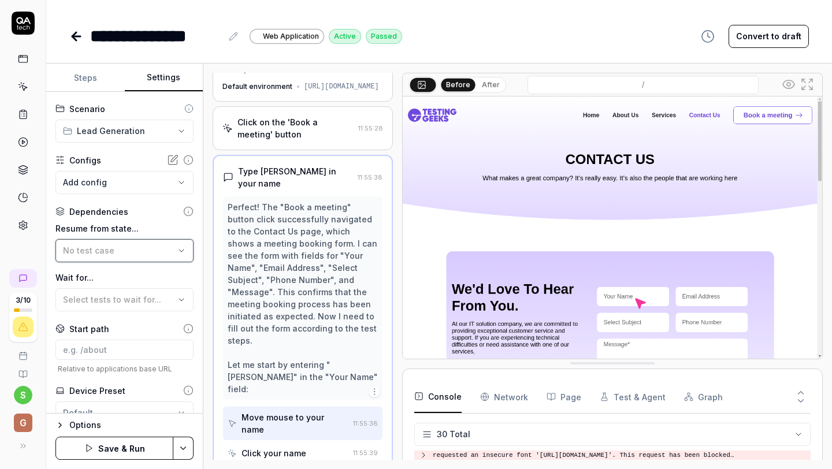
scroll to position [95, 0]
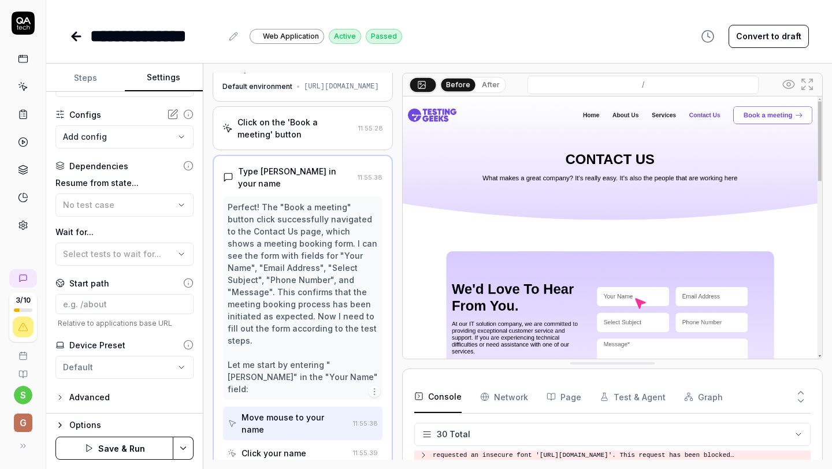
click at [73, 421] on div "Options" at bounding box center [131, 425] width 124 height 14
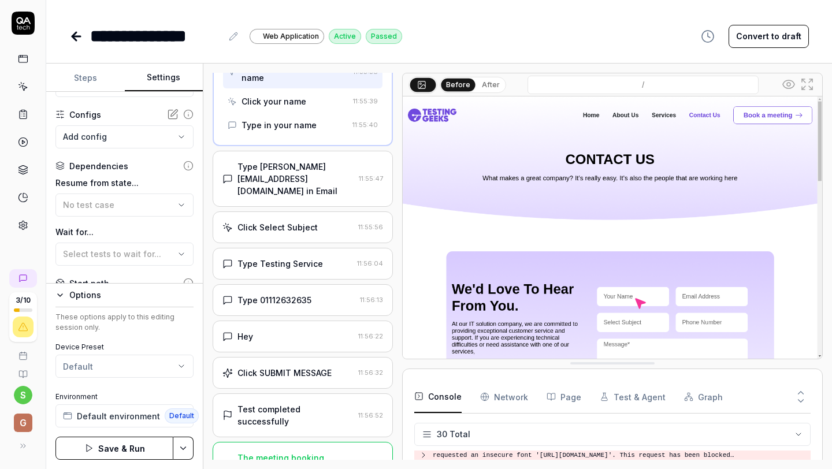
scroll to position [0, 0]
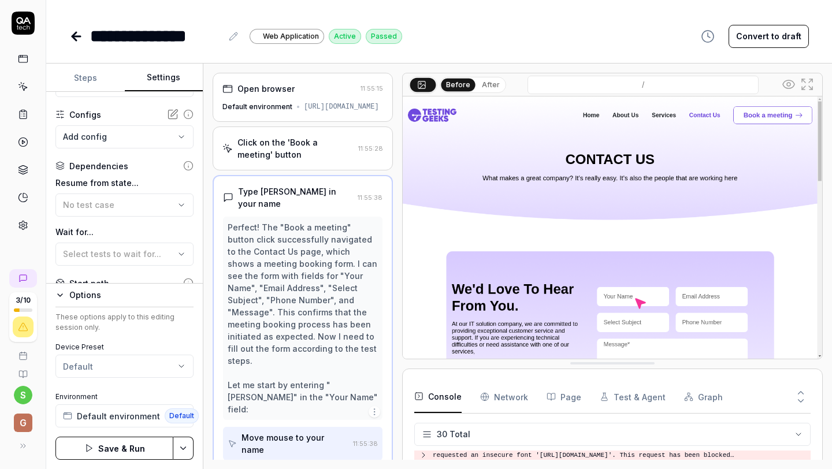
click at [90, 74] on button "Steps" at bounding box center [85, 78] width 79 height 28
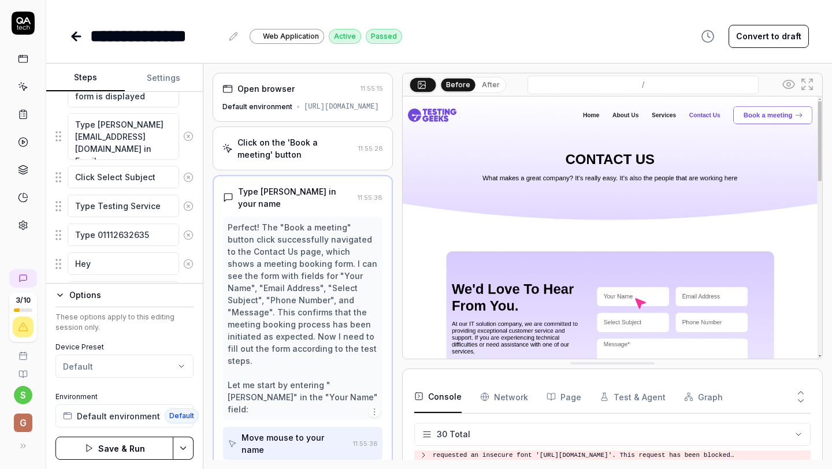
click at [74, 32] on icon at bounding box center [76, 36] width 14 height 14
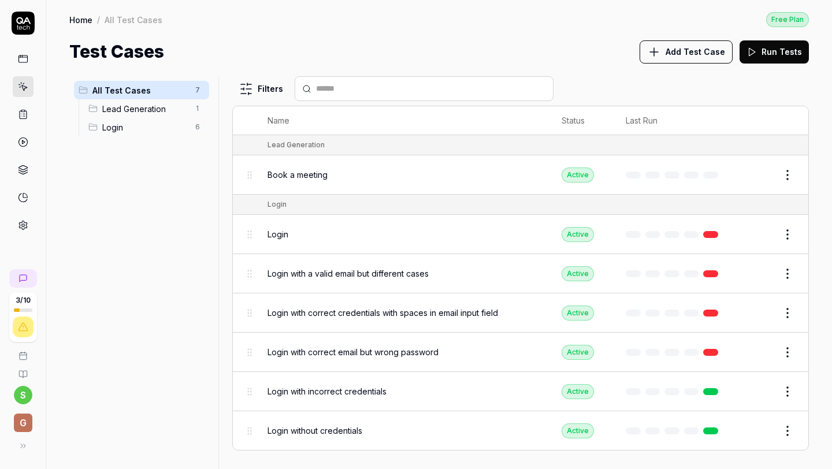
click at [117, 111] on span "Lead Generation" at bounding box center [145, 109] width 86 height 12
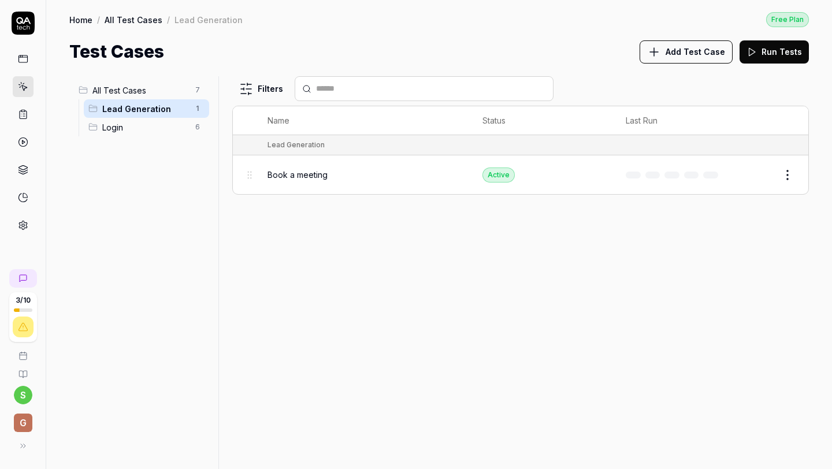
click at [686, 47] on span "Add Test Case" at bounding box center [696, 52] width 60 height 12
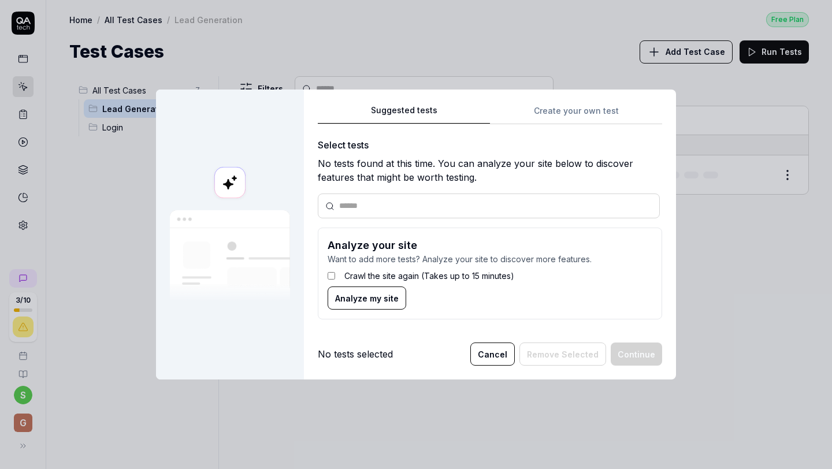
click at [377, 299] on span "Analyze my site" at bounding box center [367, 298] width 64 height 12
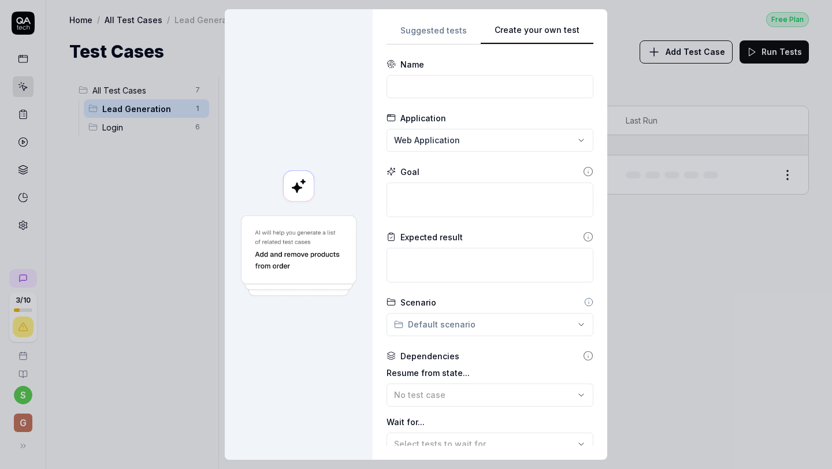
click at [539, 129] on div "**********" at bounding box center [490, 234] width 207 height 423
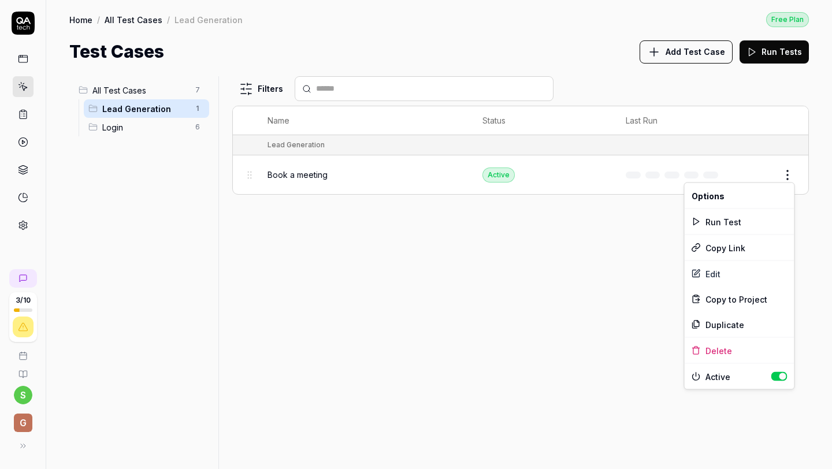
click at [789, 174] on html "3 / 10 s G Home / All Test Cases / Lead Generation Free Plan Home / All Test Ca…" at bounding box center [416, 234] width 832 height 469
click at [748, 302] on span "Copy to Project" at bounding box center [737, 299] width 62 height 12
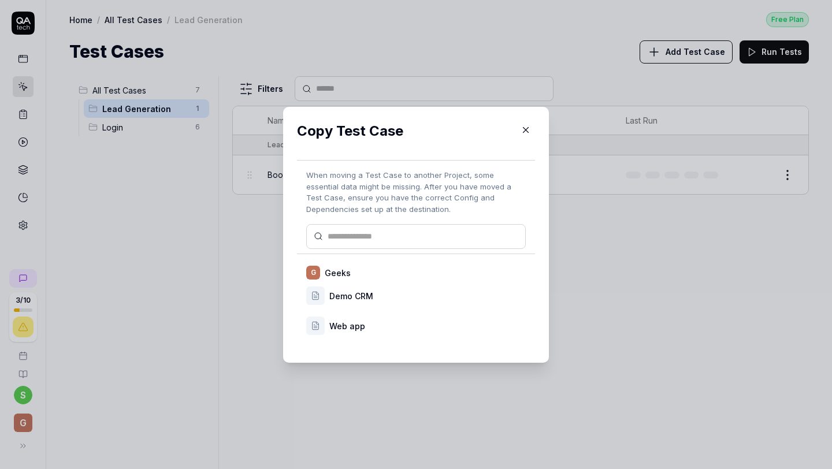
click at [525, 125] on icon "button" at bounding box center [526, 130] width 10 height 10
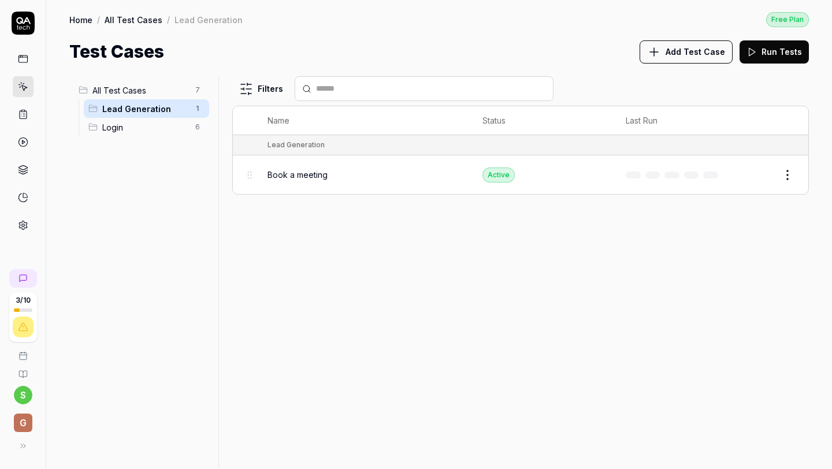
click at [84, 18] on link "Home" at bounding box center [80, 20] width 23 height 12
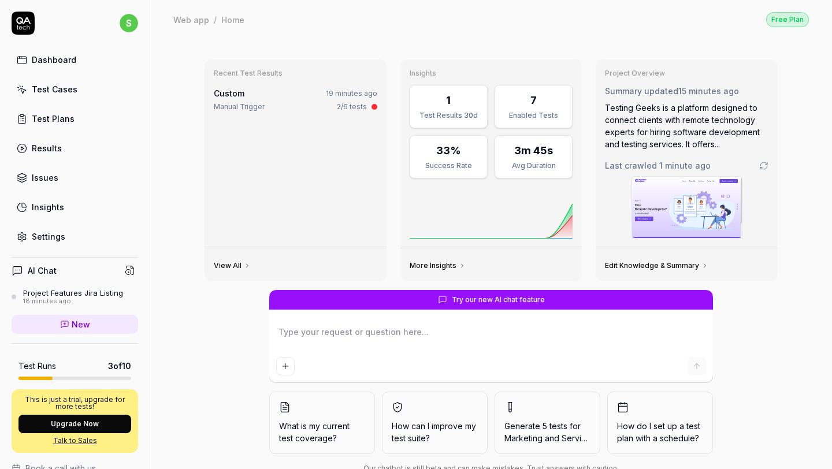
scroll to position [32, 0]
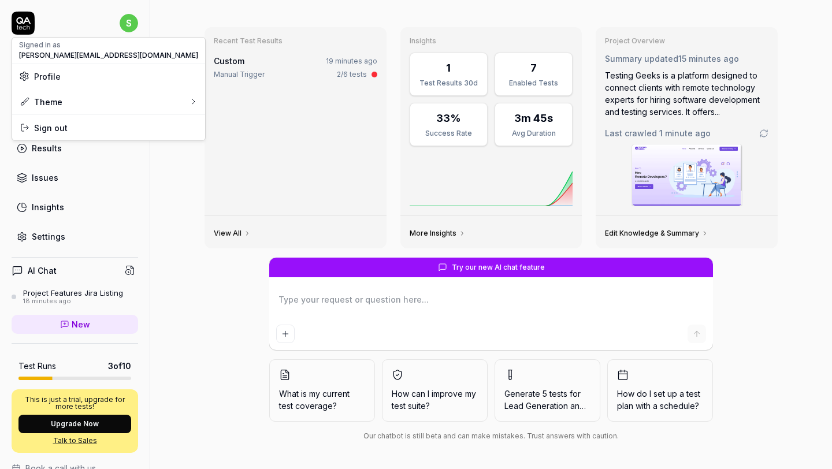
click at [128, 23] on html "s Dashboard Test Cases Test Plans Results Issues Insights Settings AI Chat Proj…" at bounding box center [416, 234] width 832 height 469
click at [177, 136] on div "Dark" at bounding box center [180, 129] width 28 height 17
